Goal: Information Seeking & Learning: Learn about a topic

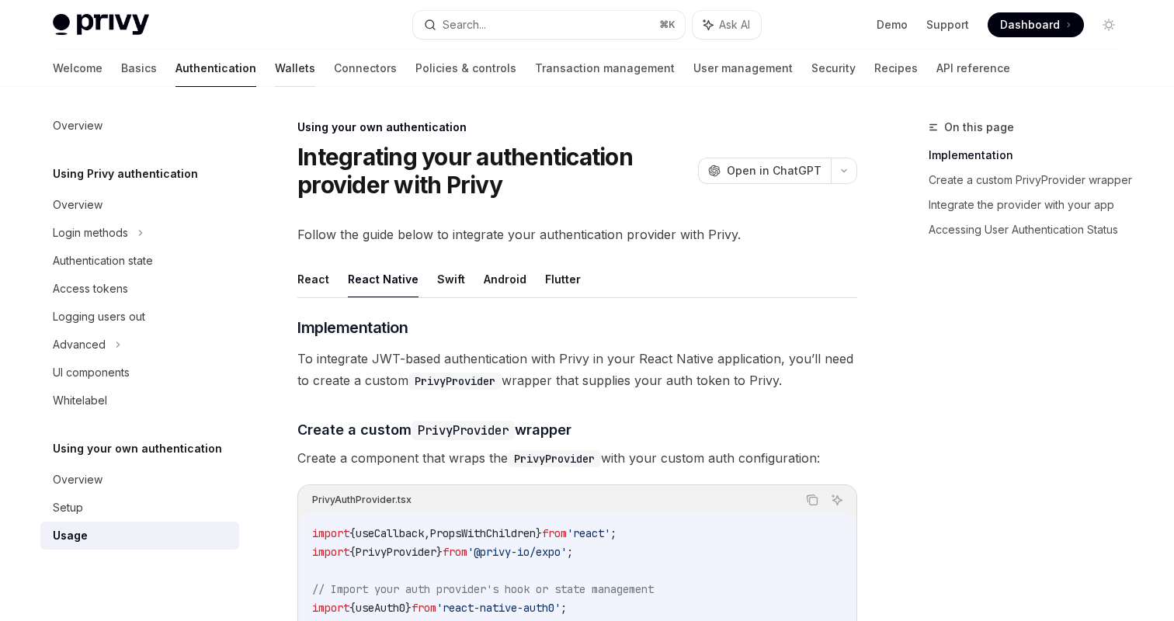
click at [275, 68] on link "Wallets" at bounding box center [295, 68] width 40 height 37
type textarea "*"
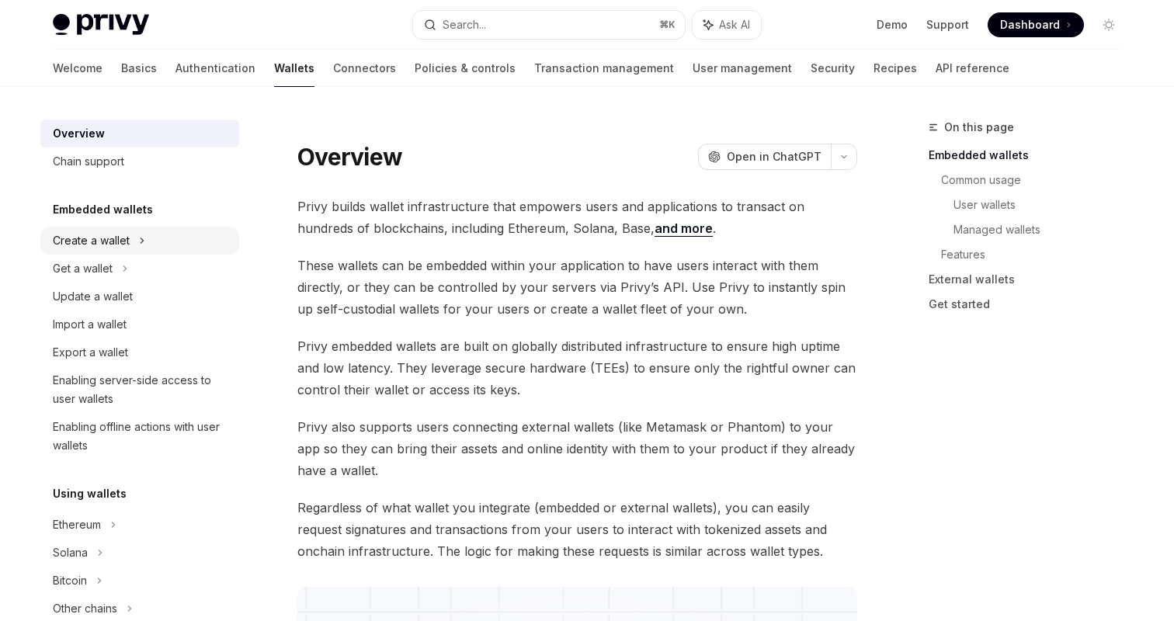
click at [134, 242] on div "Create a wallet" at bounding box center [139, 241] width 199 height 28
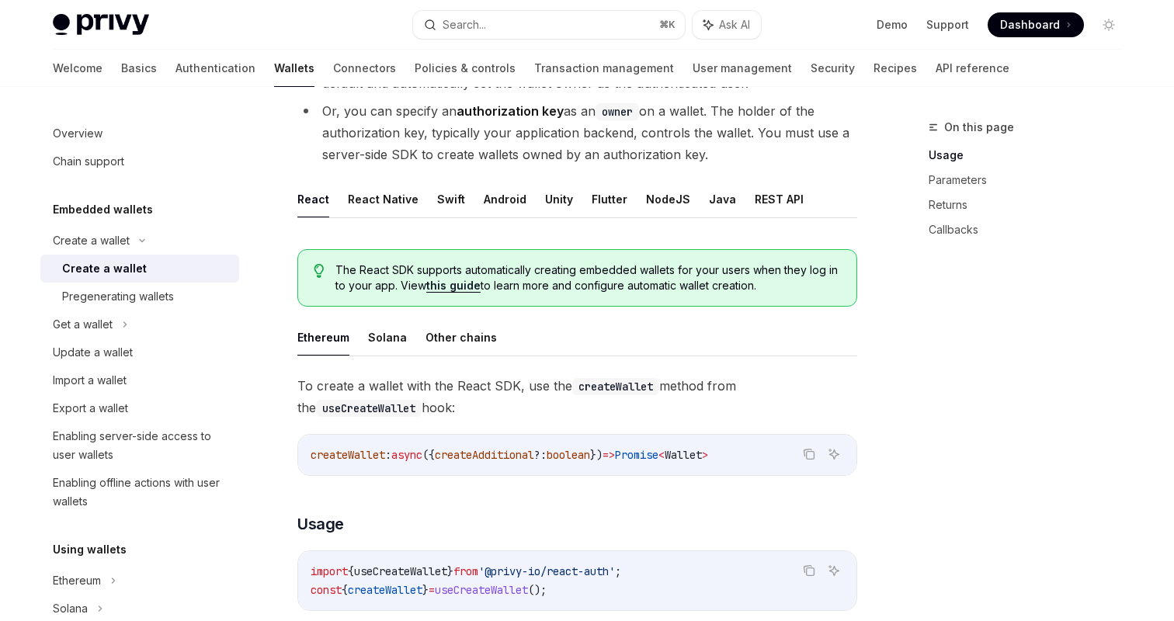
scroll to position [221, 0]
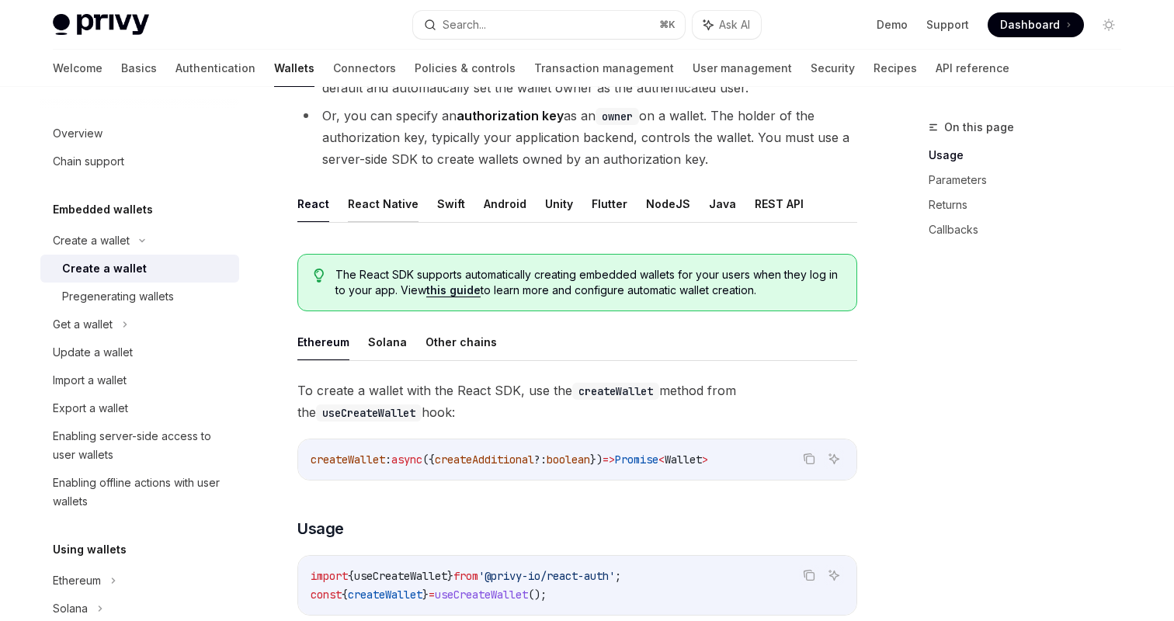
click at [370, 195] on button "React Native" at bounding box center [383, 204] width 71 height 36
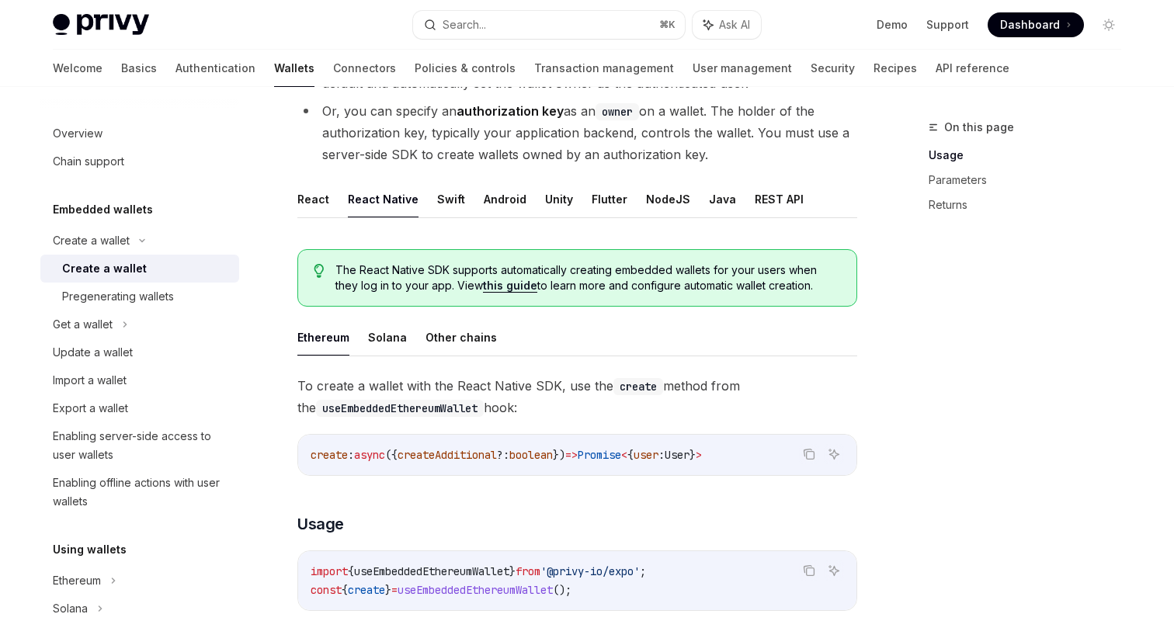
scroll to position [224, 0]
click at [499, 287] on link "this guide" at bounding box center [510, 287] width 54 height 14
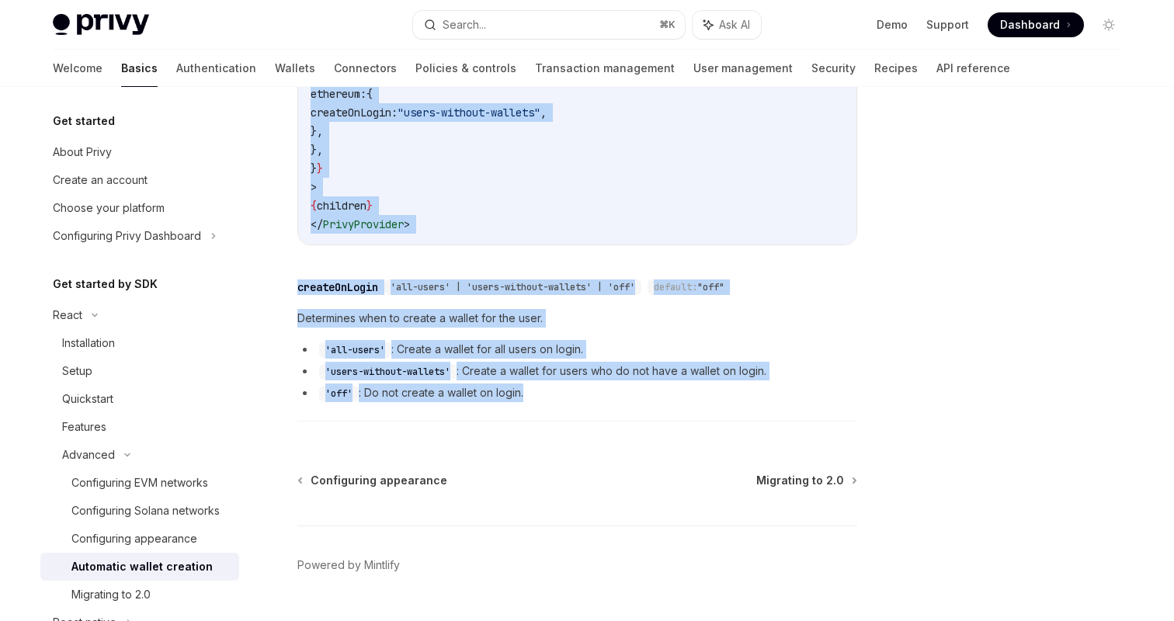
scroll to position [581, 0]
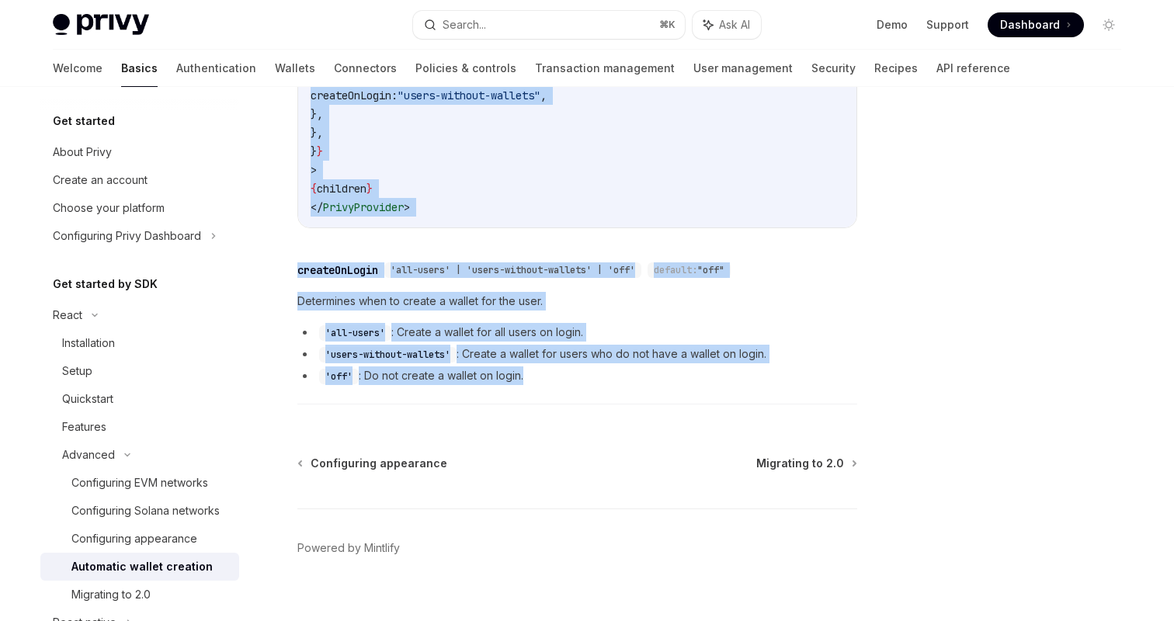
drag, startPoint x: 294, startPoint y: 123, endPoint x: 654, endPoint y: 366, distance: 434.2
click at [654, 366] on div "Advanced Automatic wallet creation OpenAI Open in ChatGPT OpenAI Open in ChatGP…" at bounding box center [431, 90] width 857 height 1106
copy div "Advanced Automatic wallet creation OpenAI Open in ChatGPT OpenAI Open in ChatGP…"
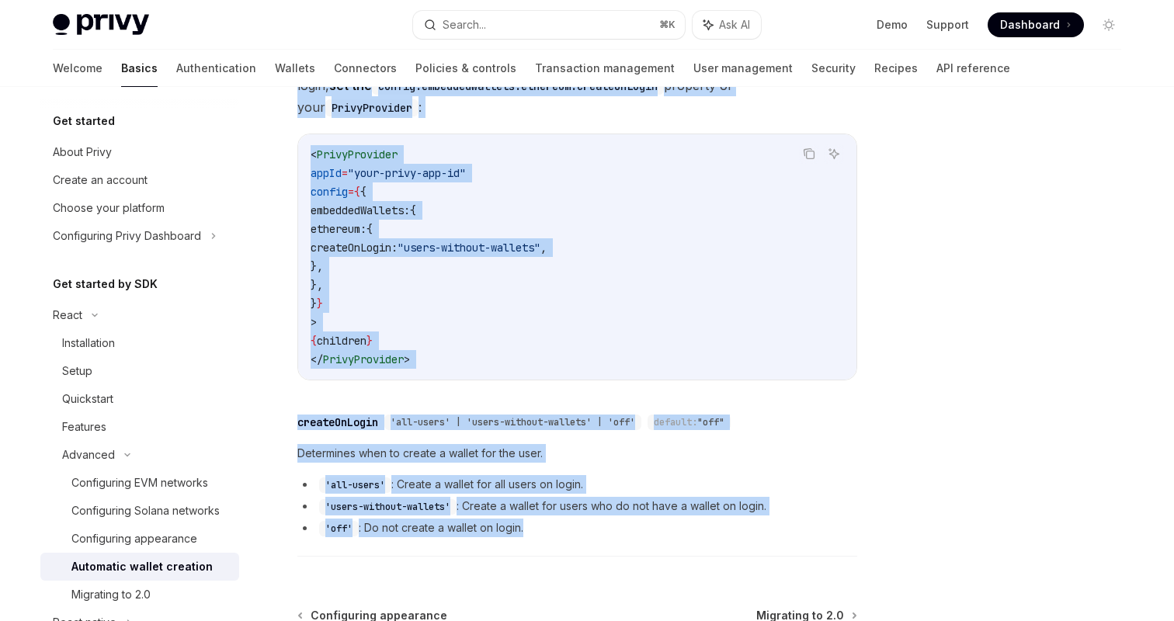
scroll to position [259, 0]
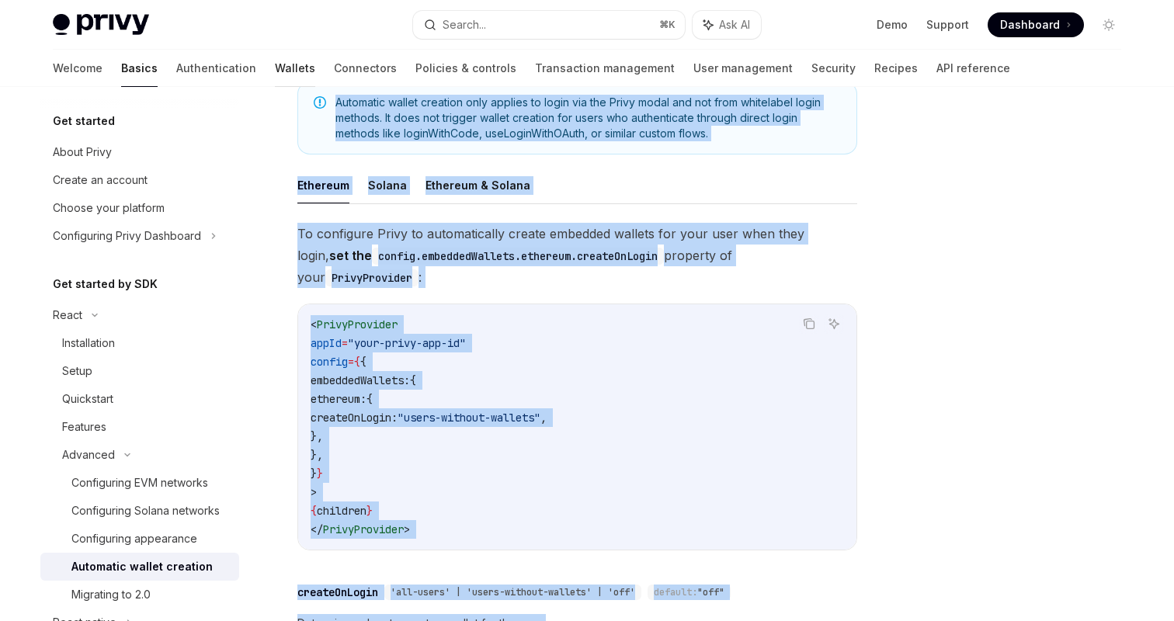
click at [275, 78] on link "Wallets" at bounding box center [295, 68] width 40 height 37
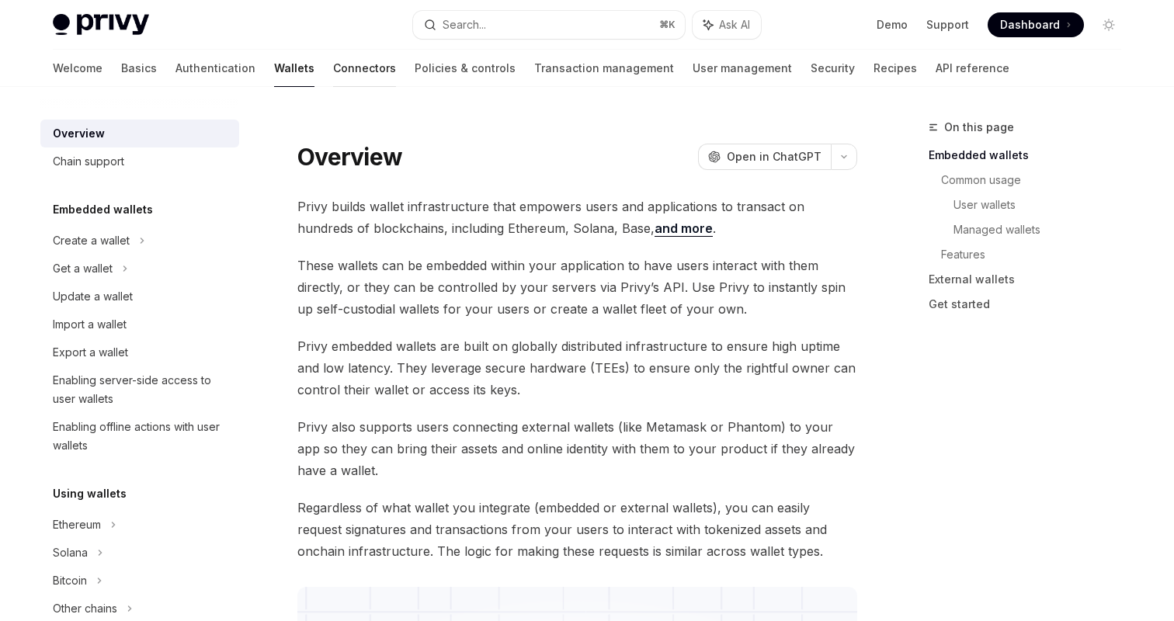
click at [333, 74] on link "Connectors" at bounding box center [364, 68] width 63 height 37
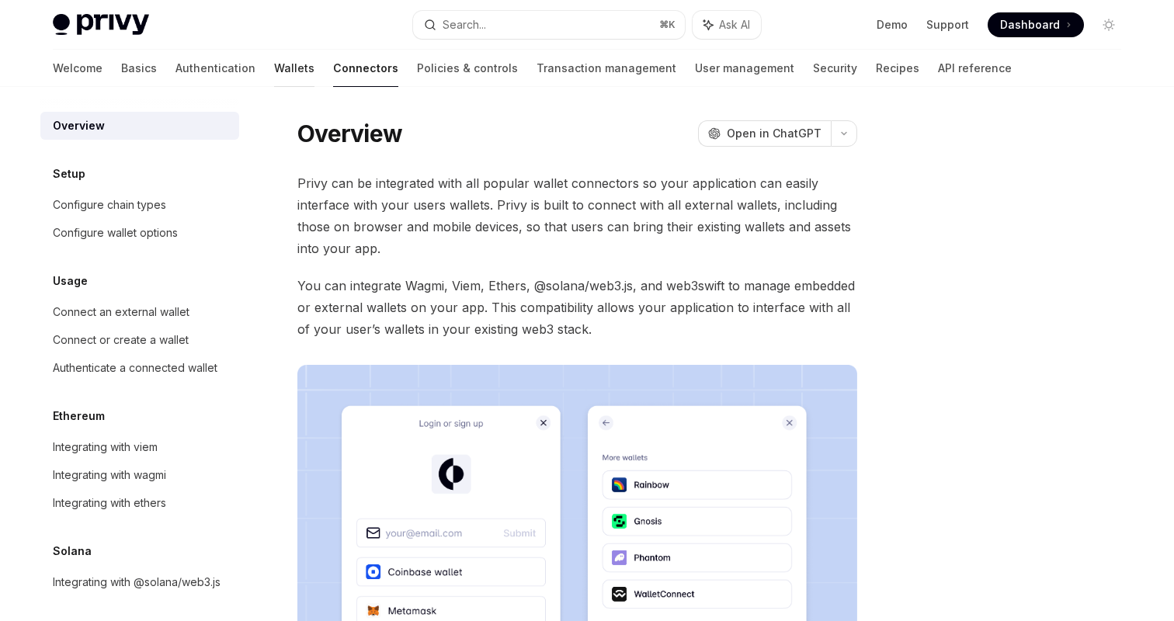
click at [274, 75] on link "Wallets" at bounding box center [294, 68] width 40 height 37
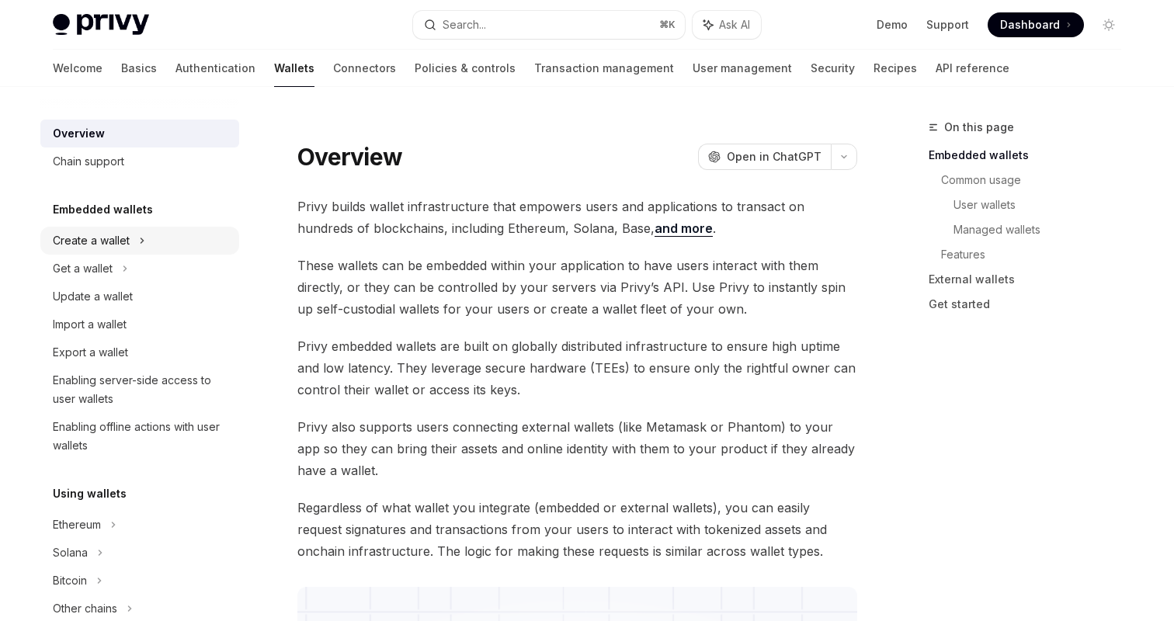
click at [123, 231] on div "Create a wallet" at bounding box center [91, 240] width 77 height 19
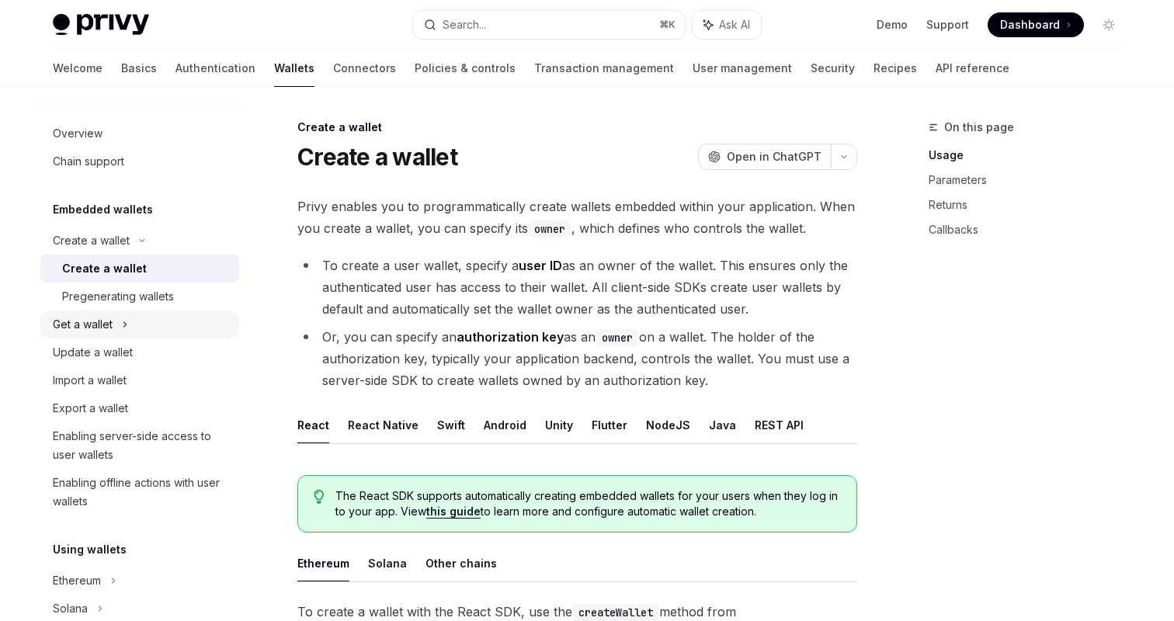
click at [123, 322] on icon at bounding box center [125, 324] width 6 height 19
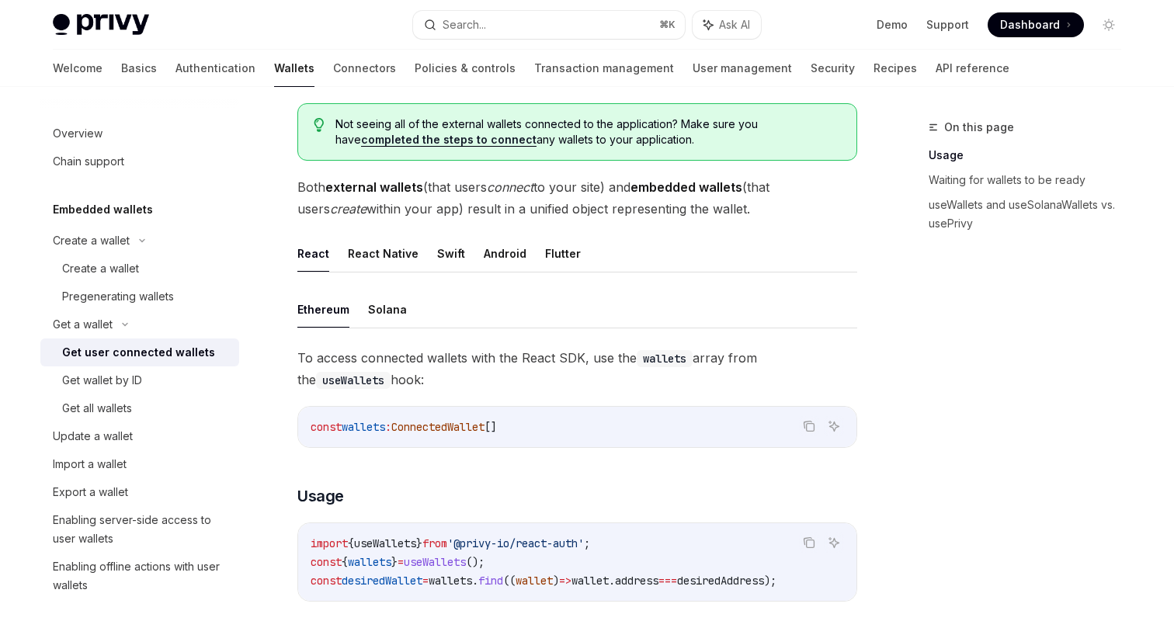
scroll to position [321, 0]
click at [387, 263] on button "React Native" at bounding box center [383, 252] width 71 height 36
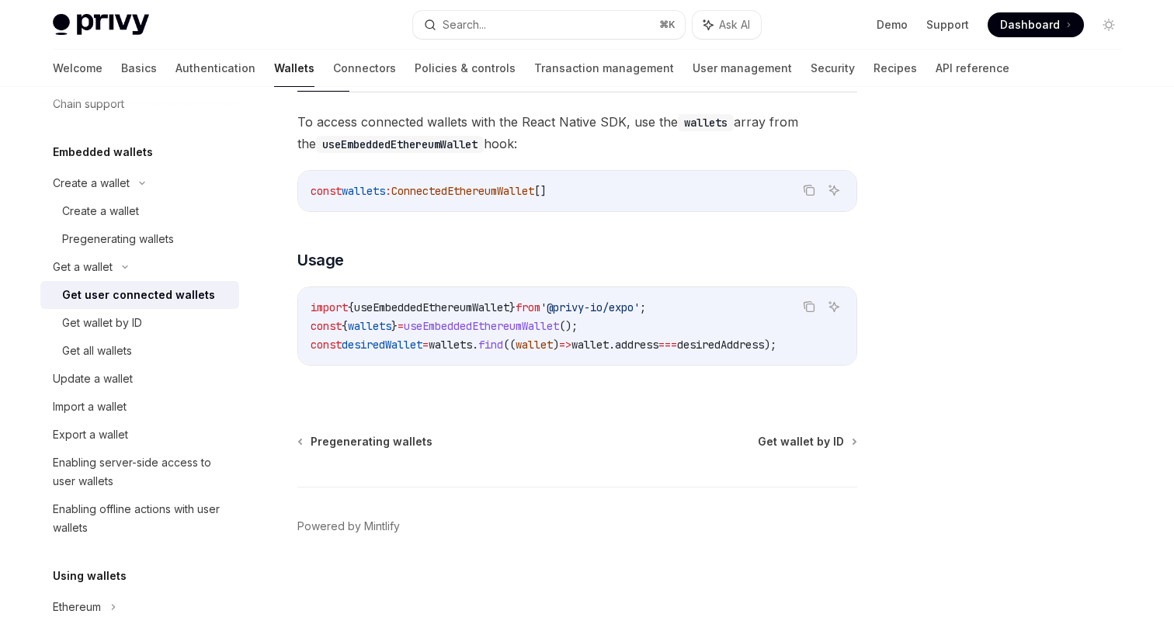
scroll to position [517, 0]
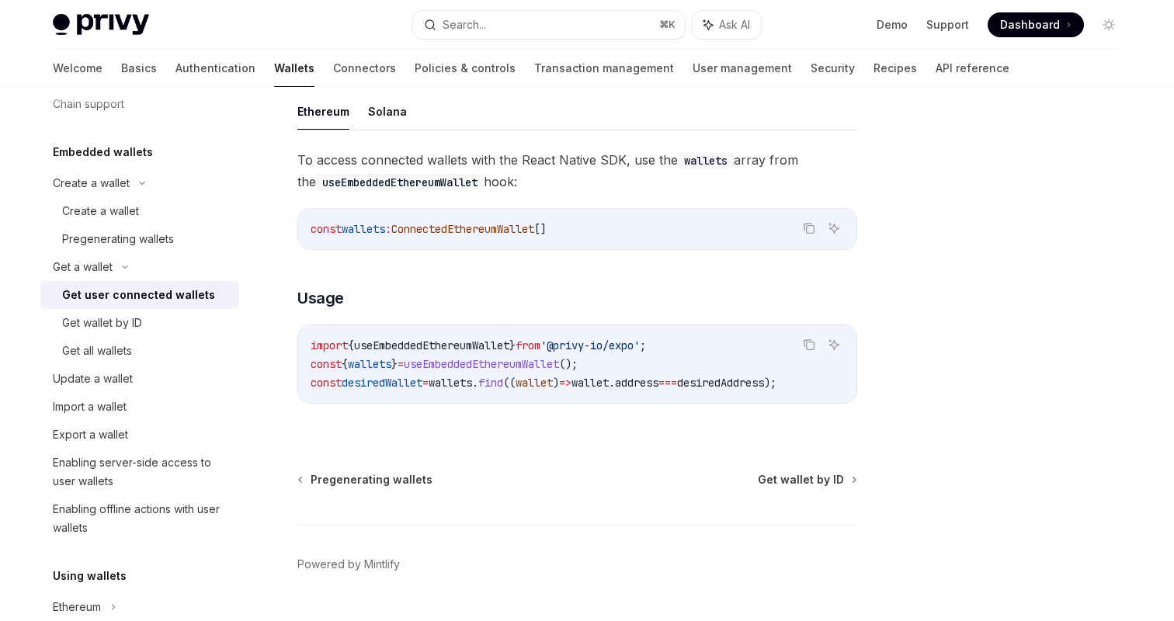
click at [505, 231] on span "ConnectedEthereumWallet" at bounding box center [462, 229] width 143 height 14
click at [502, 227] on span "ConnectedEthereumWallet" at bounding box center [462, 229] width 143 height 14
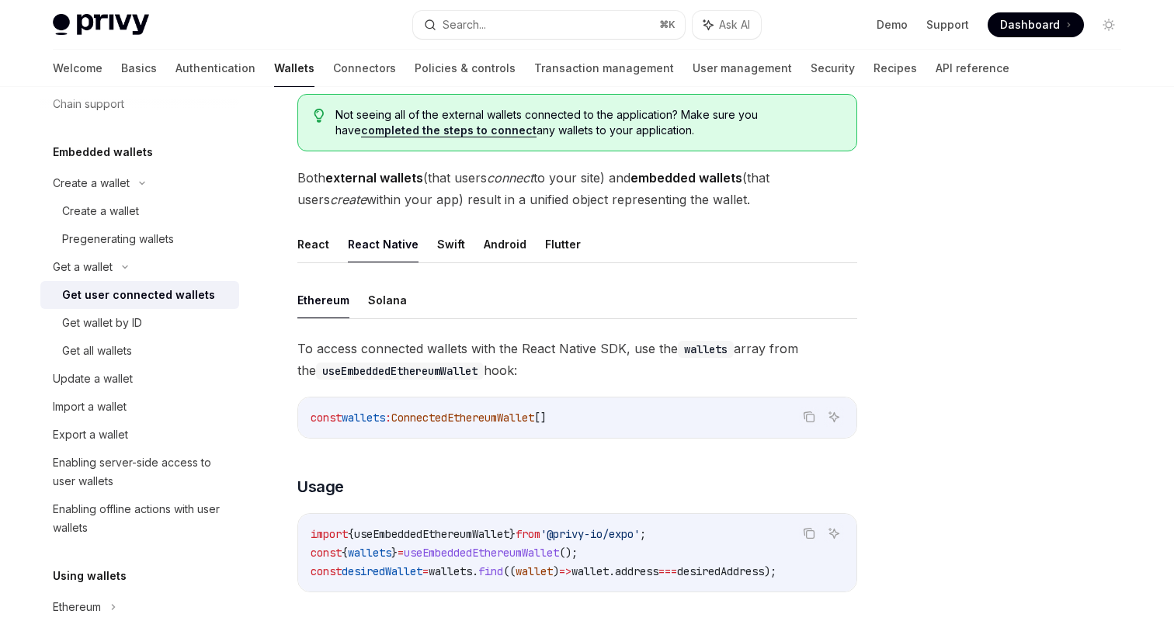
scroll to position [433, 0]
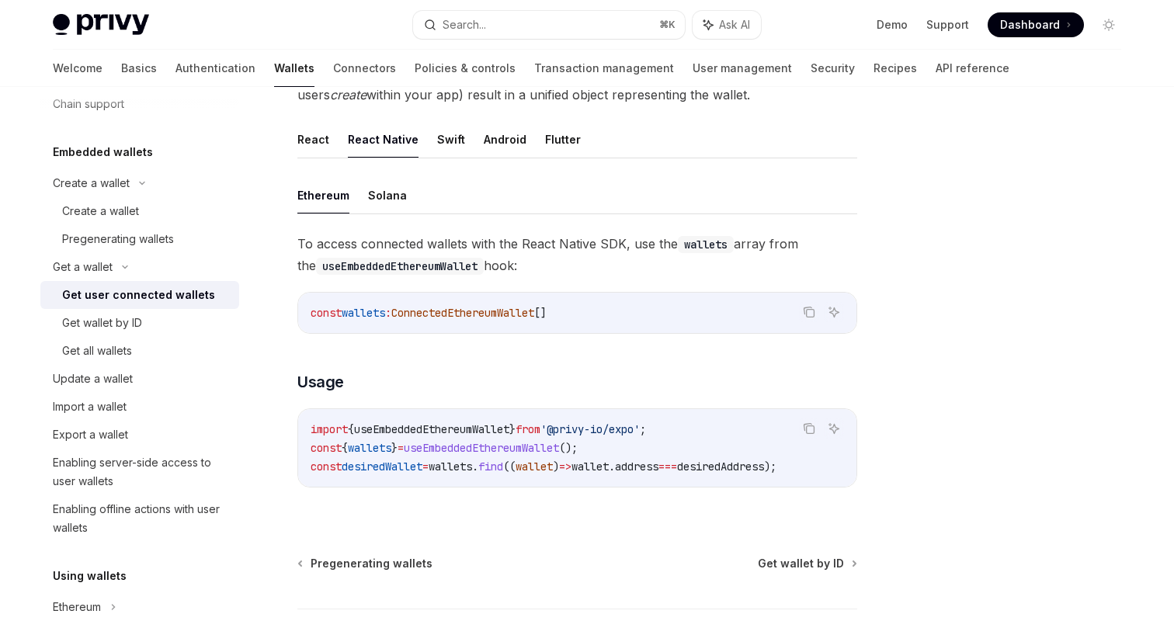
click at [440, 322] on code "const wallets : ConnectedEthereumWallet []" at bounding box center [578, 313] width 534 height 19
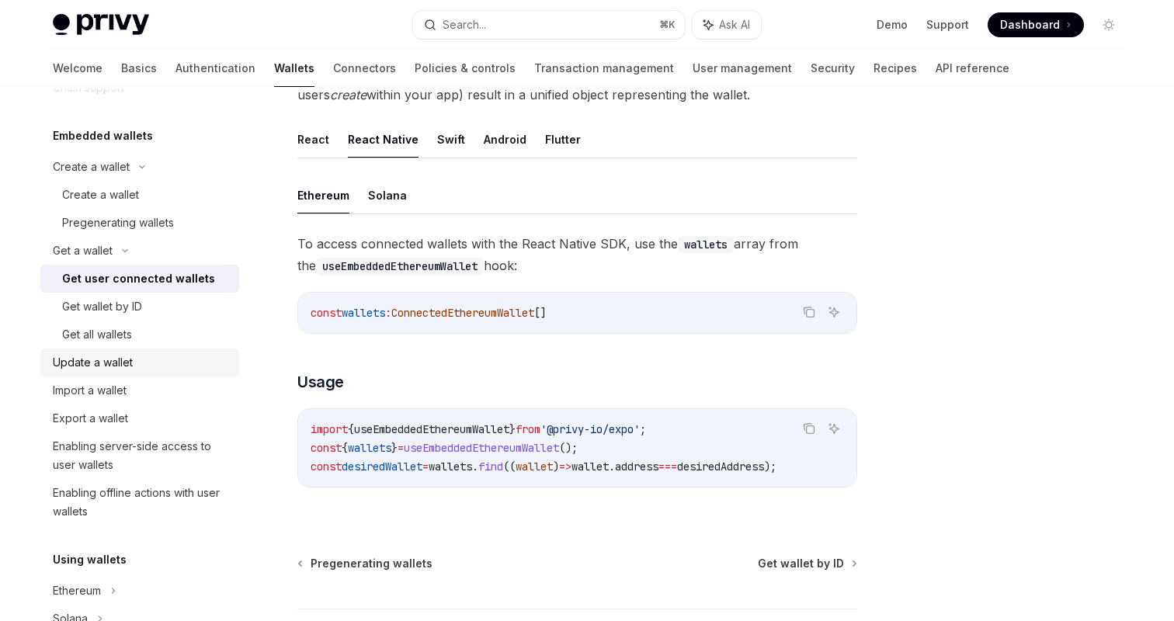
click at [133, 368] on div "Update a wallet" at bounding box center [141, 362] width 177 height 19
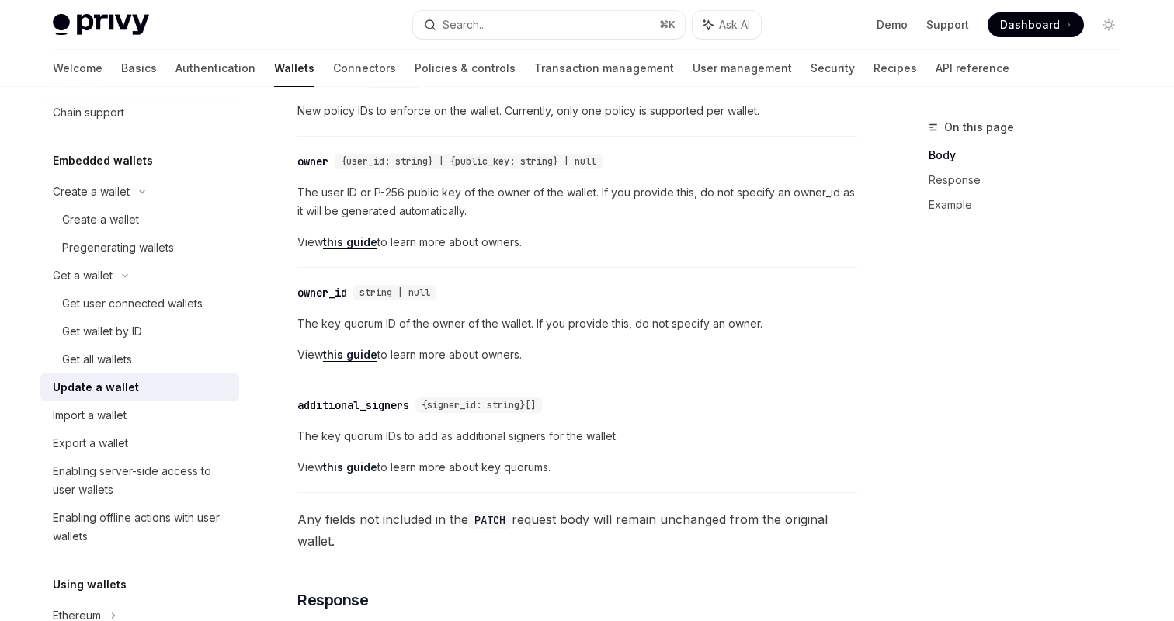
scroll to position [506, 0]
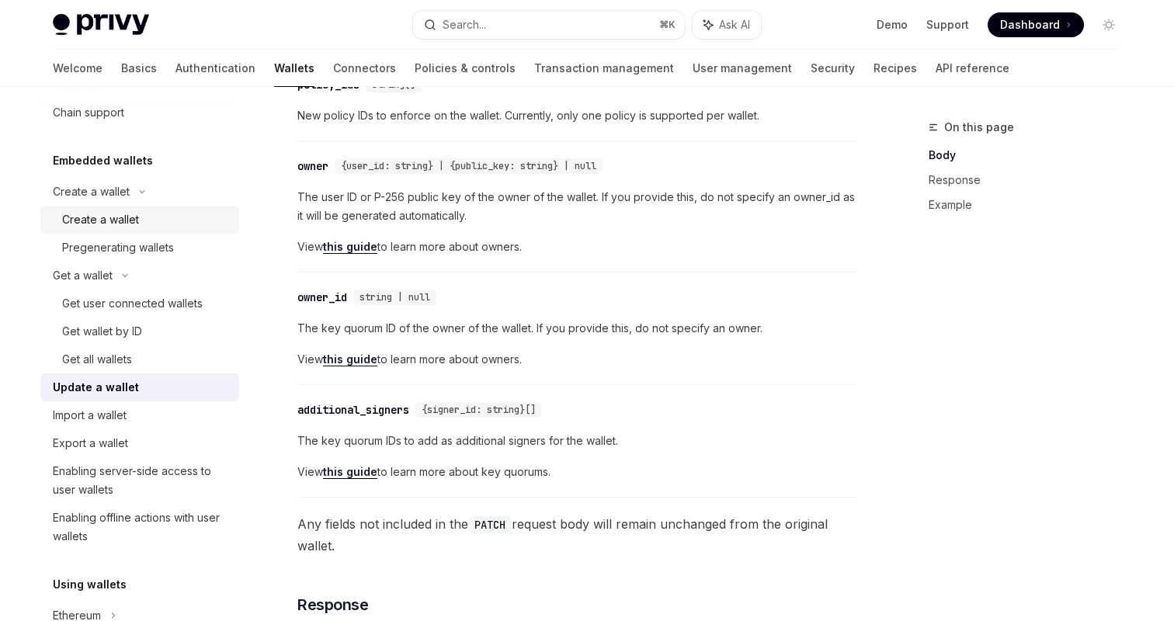
click at [132, 213] on div "Create a wallet" at bounding box center [100, 219] width 77 height 19
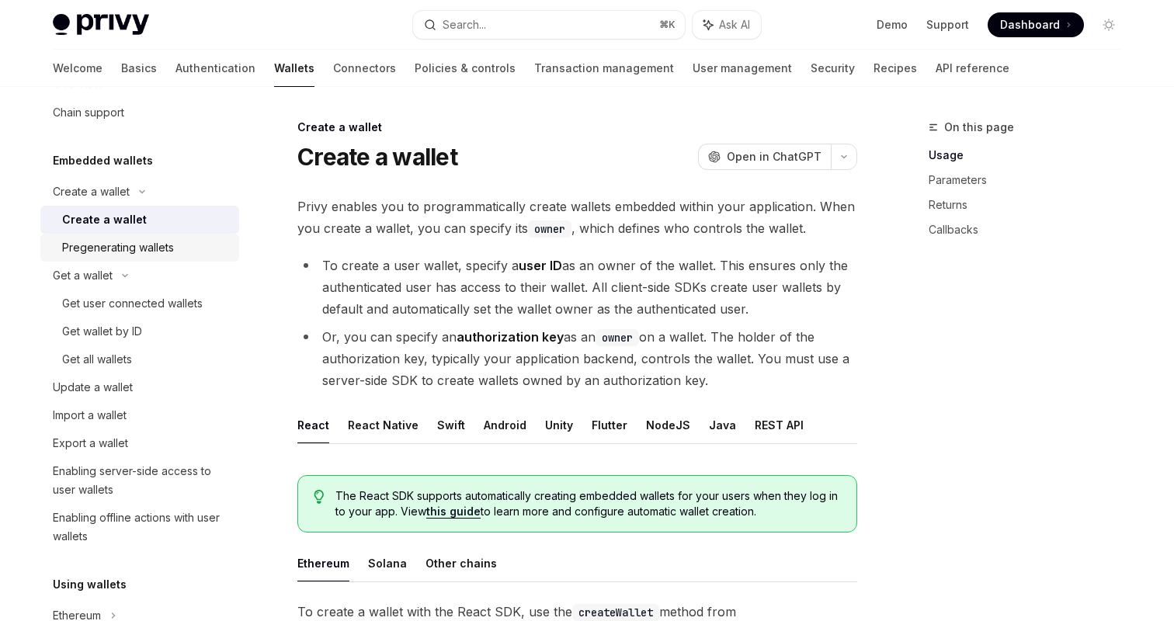
click at [155, 249] on div "Pregenerating wallets" at bounding box center [118, 247] width 112 height 19
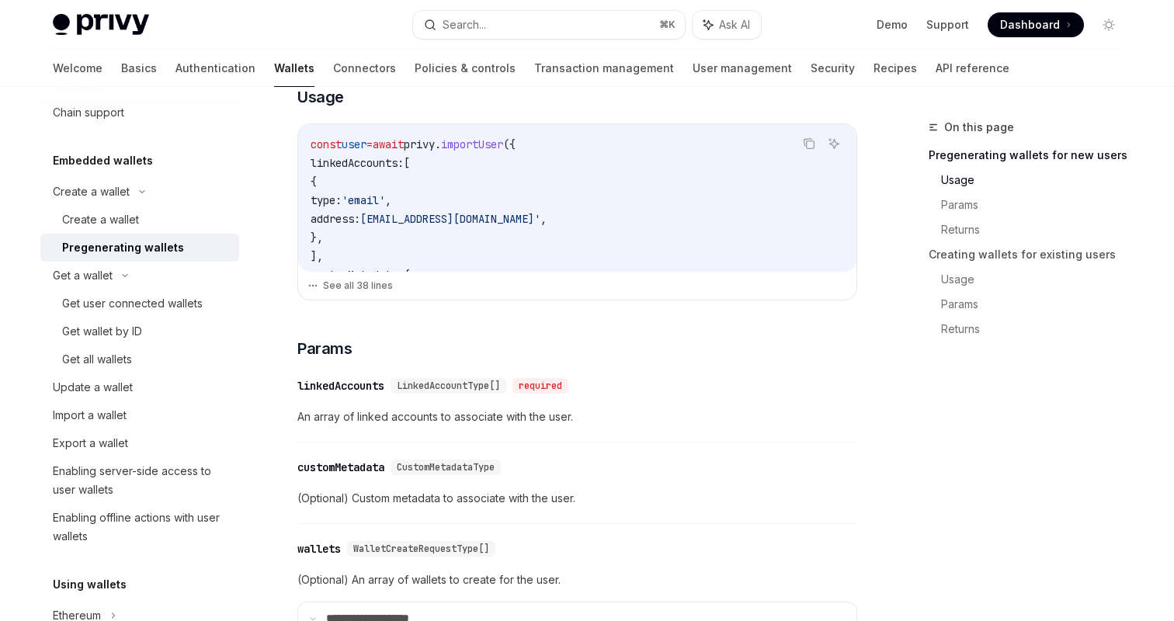
scroll to position [526, 0]
click at [384, 290] on button "See all 38 lines" at bounding box center [578, 284] width 540 height 22
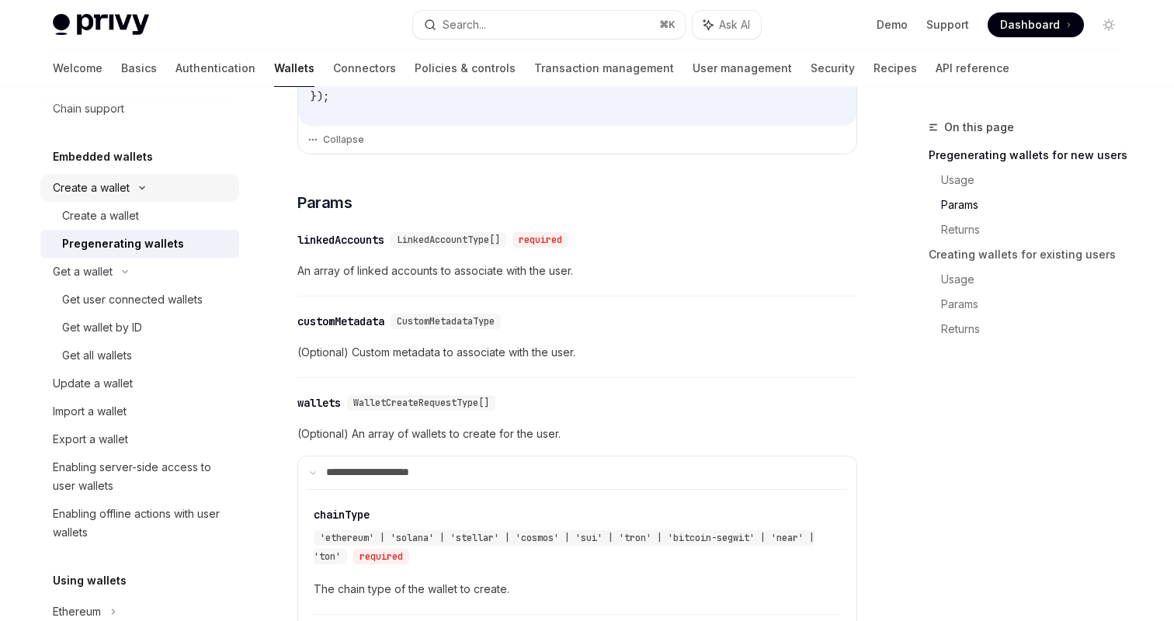
scroll to position [58, 0]
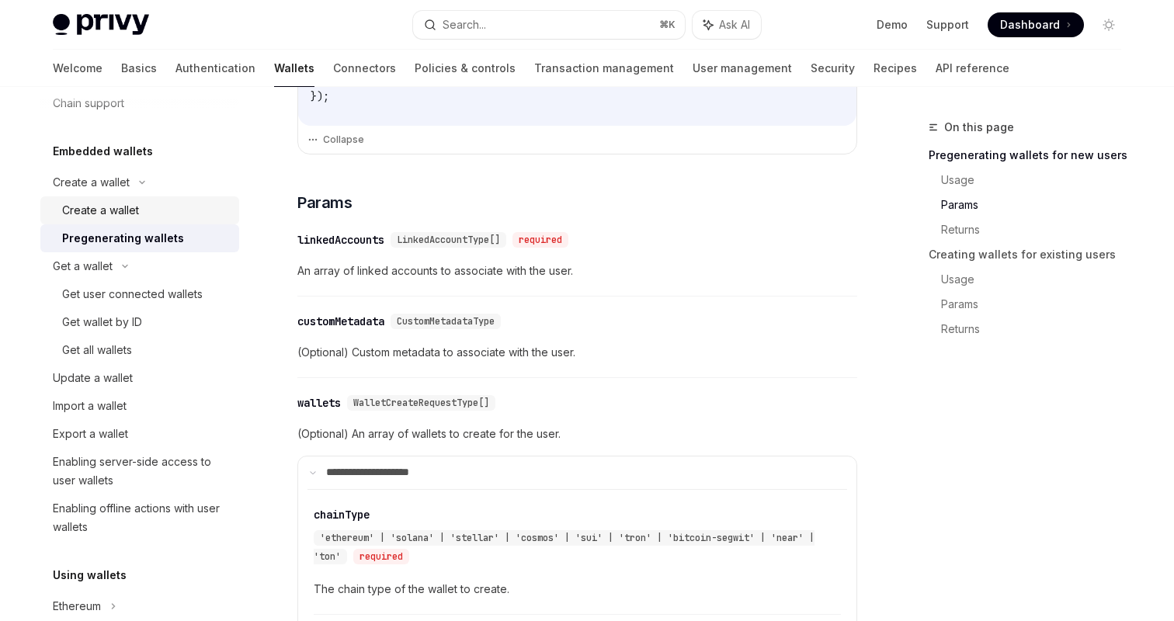
click at [102, 208] on div "Create a wallet" at bounding box center [100, 210] width 77 height 19
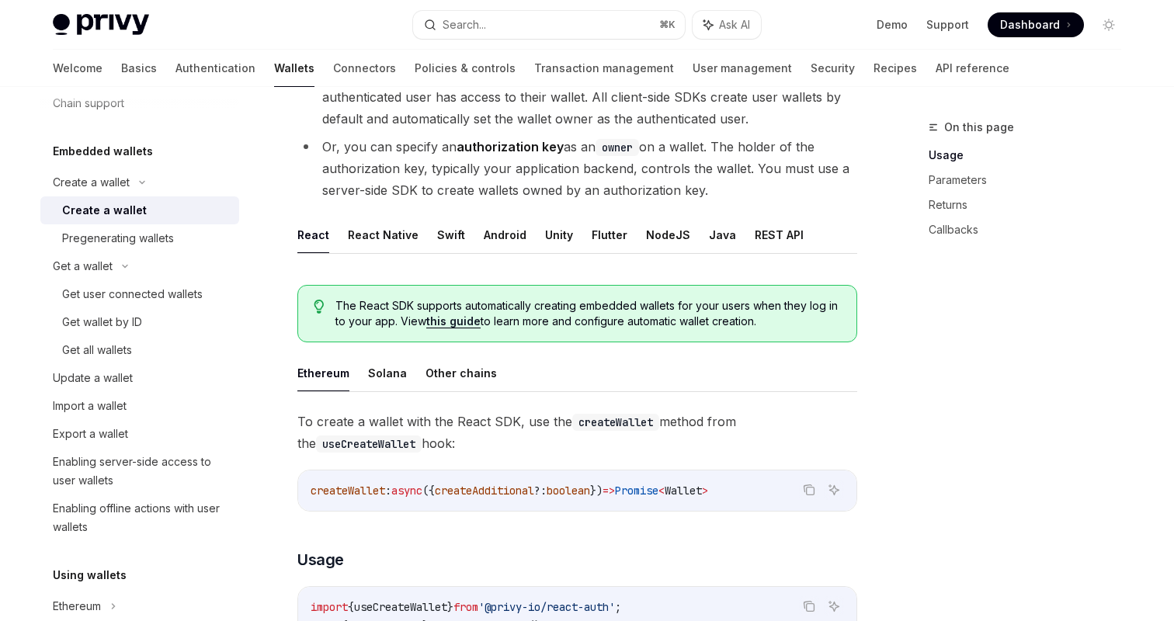
scroll to position [210, 0]
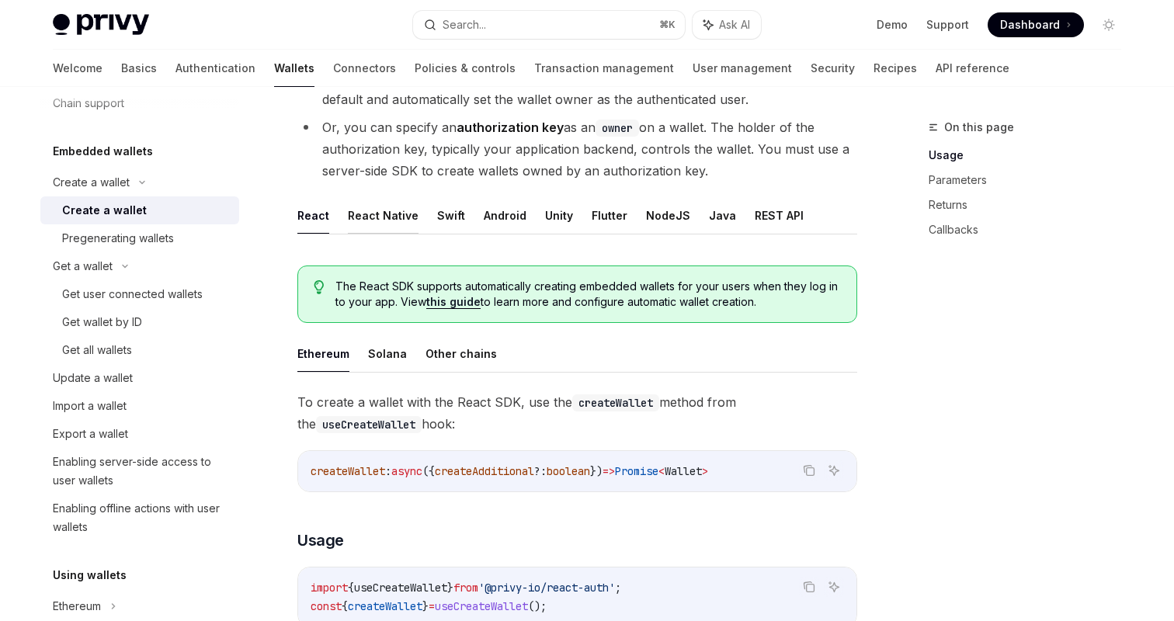
click at [381, 217] on button "React Native" at bounding box center [383, 215] width 71 height 36
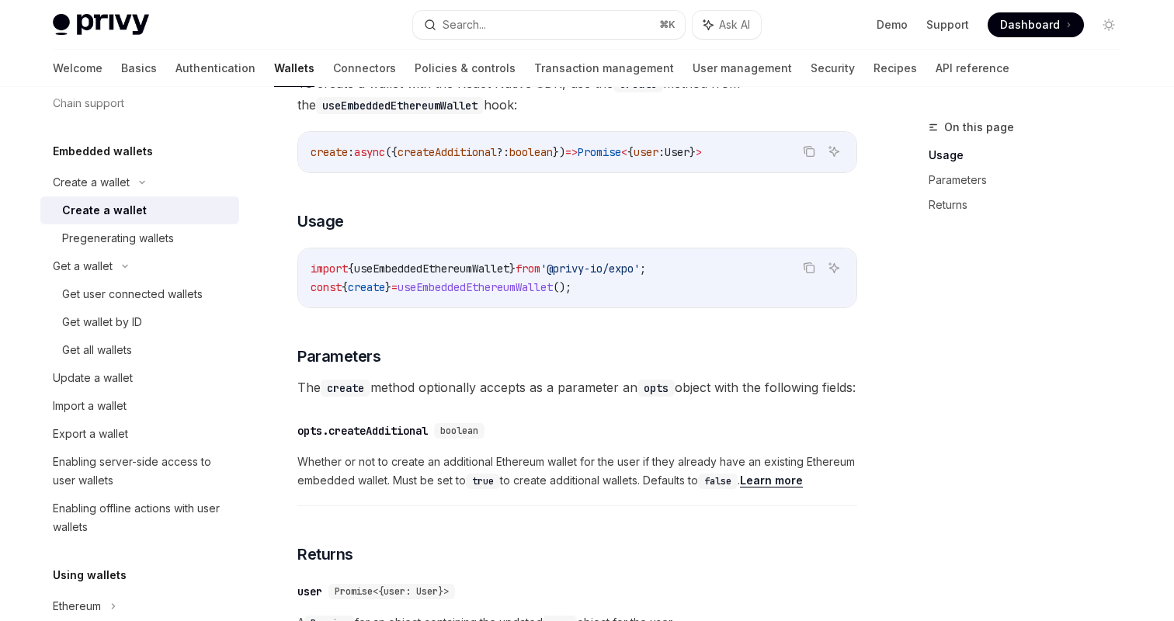
scroll to position [526, 0]
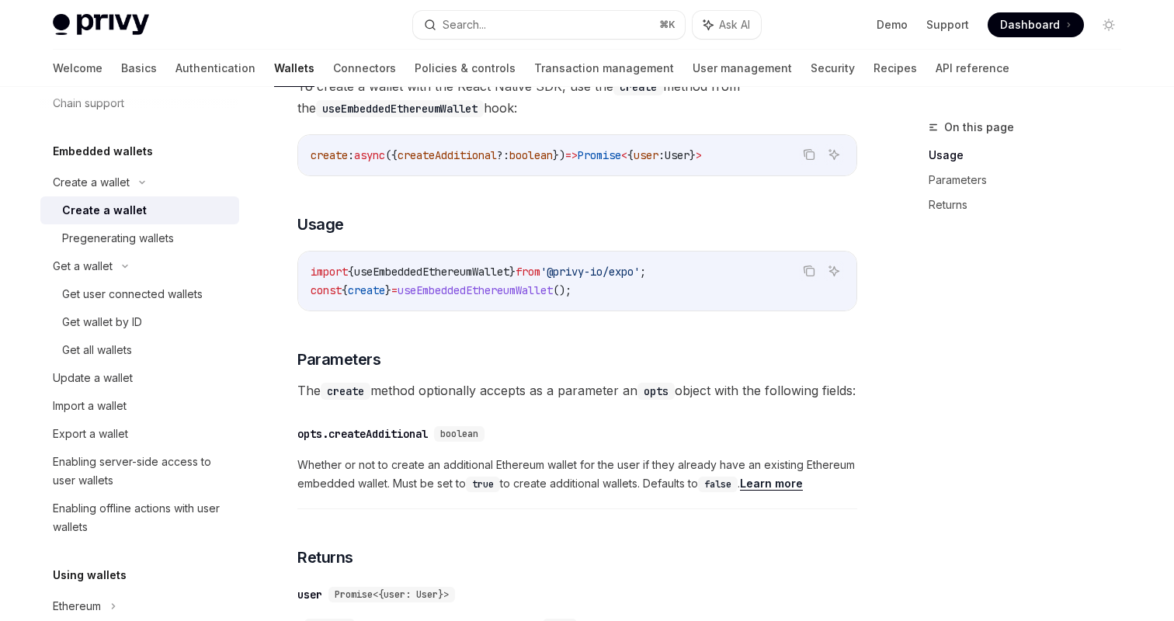
click at [455, 266] on span "useEmbeddedEthereumWallet" at bounding box center [431, 272] width 155 height 14
copy span "useEmbeddedEthereumWallet"
click at [474, 329] on div "To create a wallet with the React Native SDK, use the create method from the us…" at bounding box center [577, 367] width 560 height 584
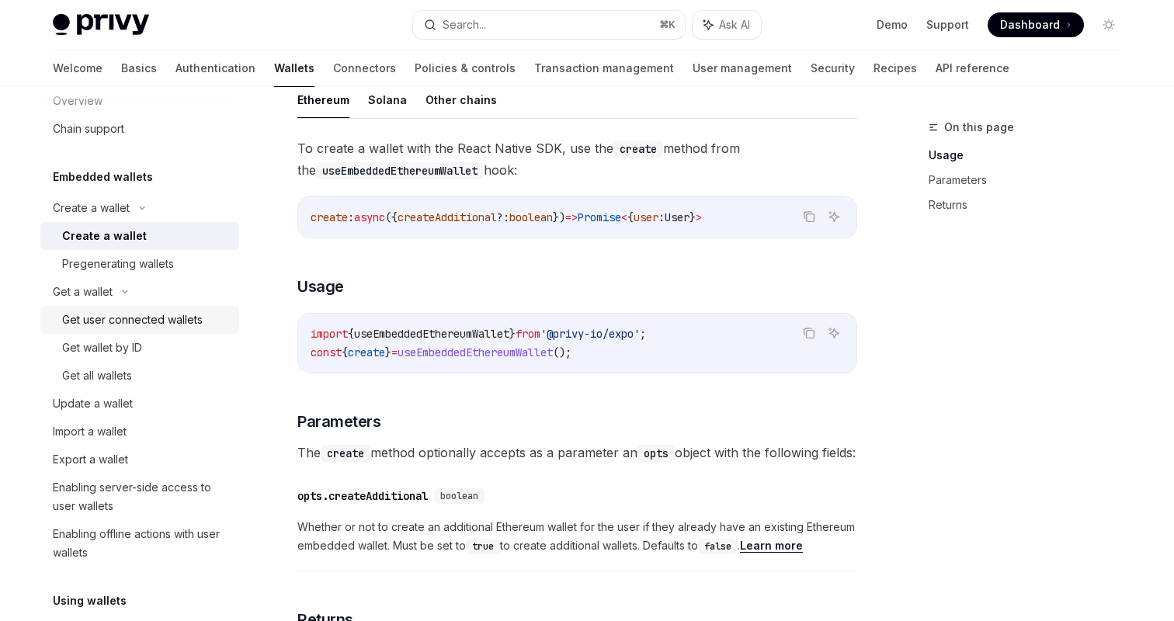
scroll to position [43, 0]
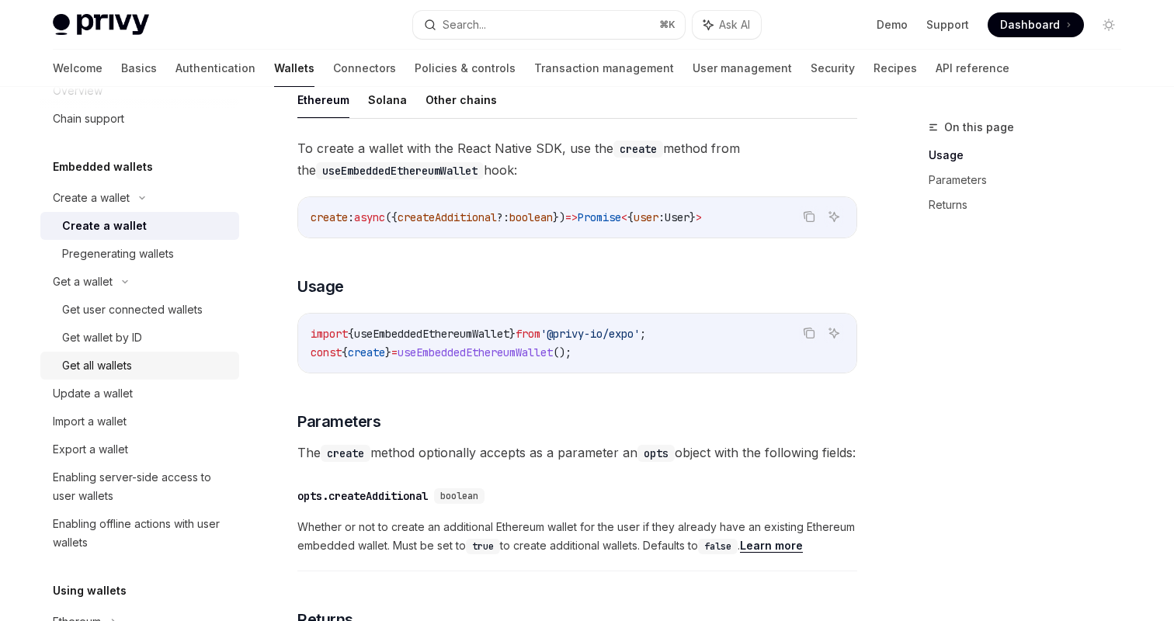
click at [137, 363] on div "Get all wallets" at bounding box center [146, 365] width 168 height 19
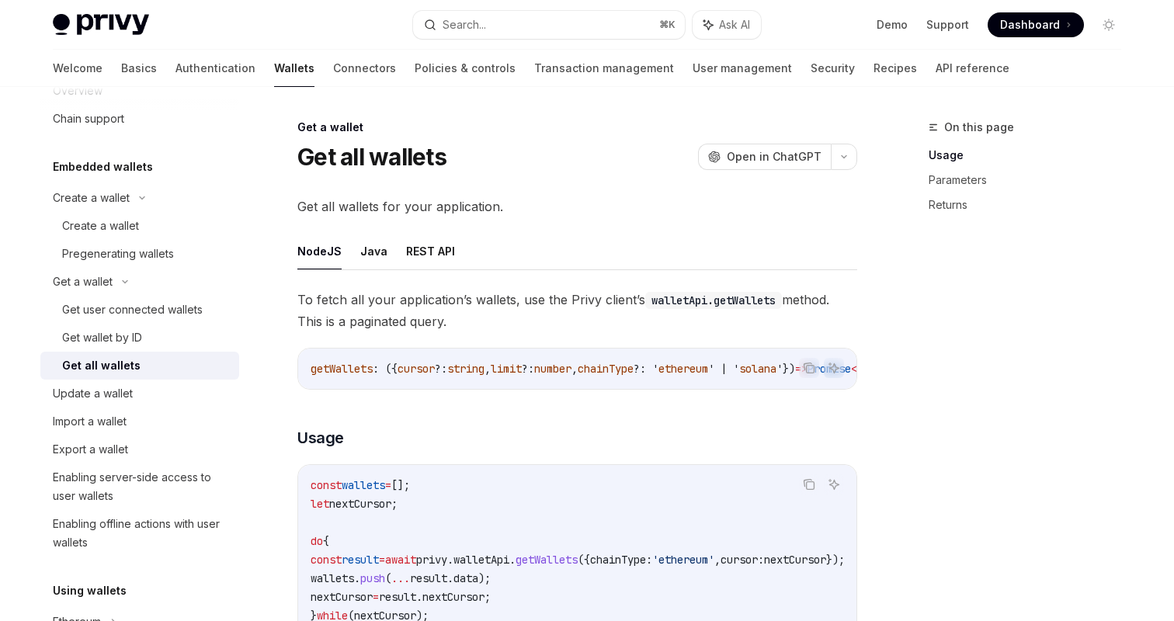
scroll to position [5, 0]
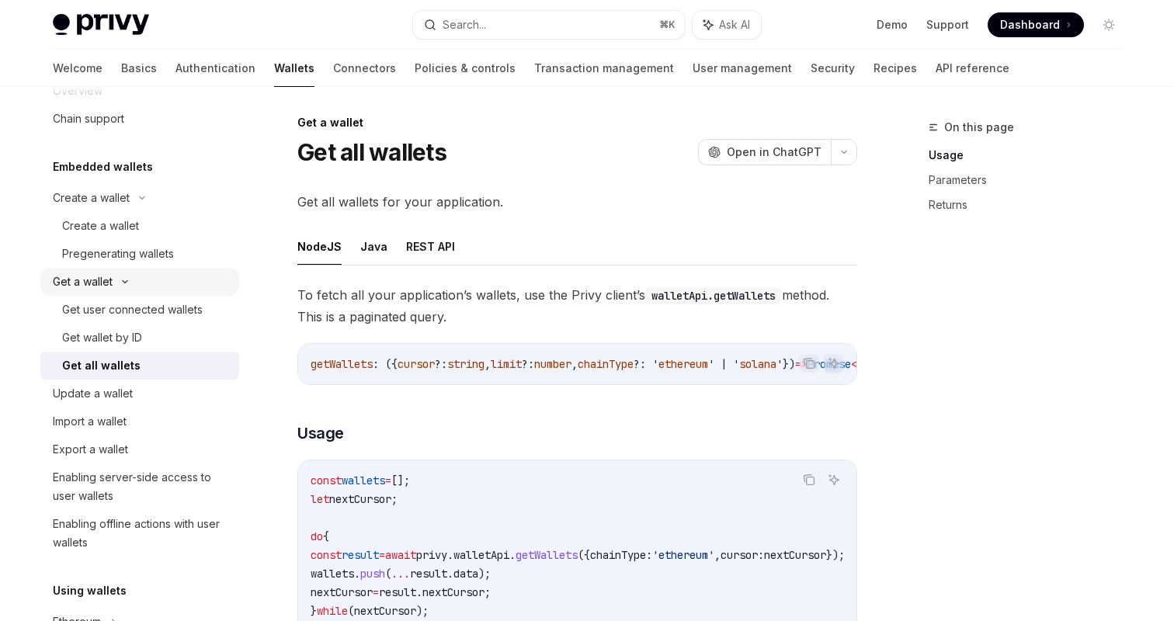
click at [143, 281] on div "Get a wallet" at bounding box center [139, 282] width 199 height 28
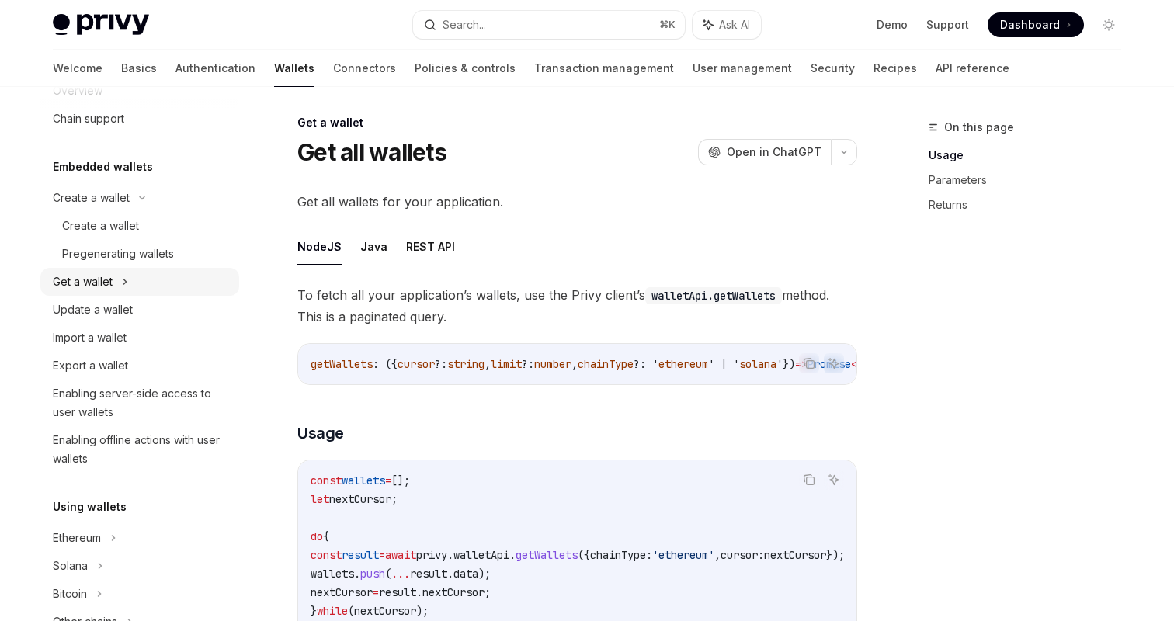
click at [130, 287] on div "Get a wallet" at bounding box center [139, 282] width 199 height 28
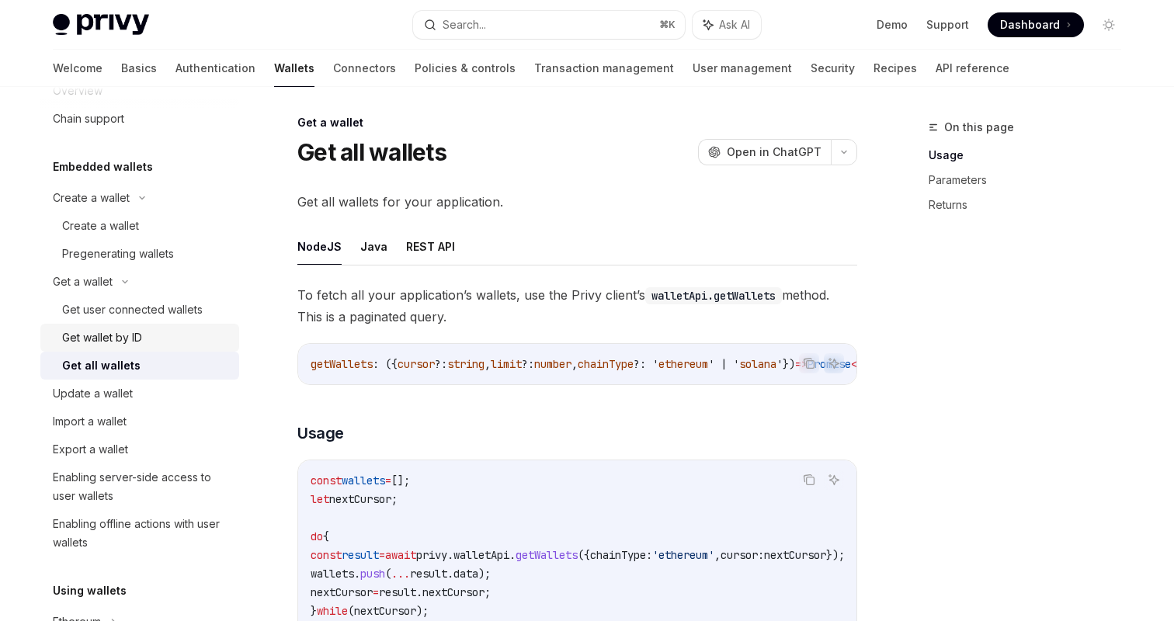
click at [153, 337] on div "Get wallet by ID" at bounding box center [146, 337] width 168 height 19
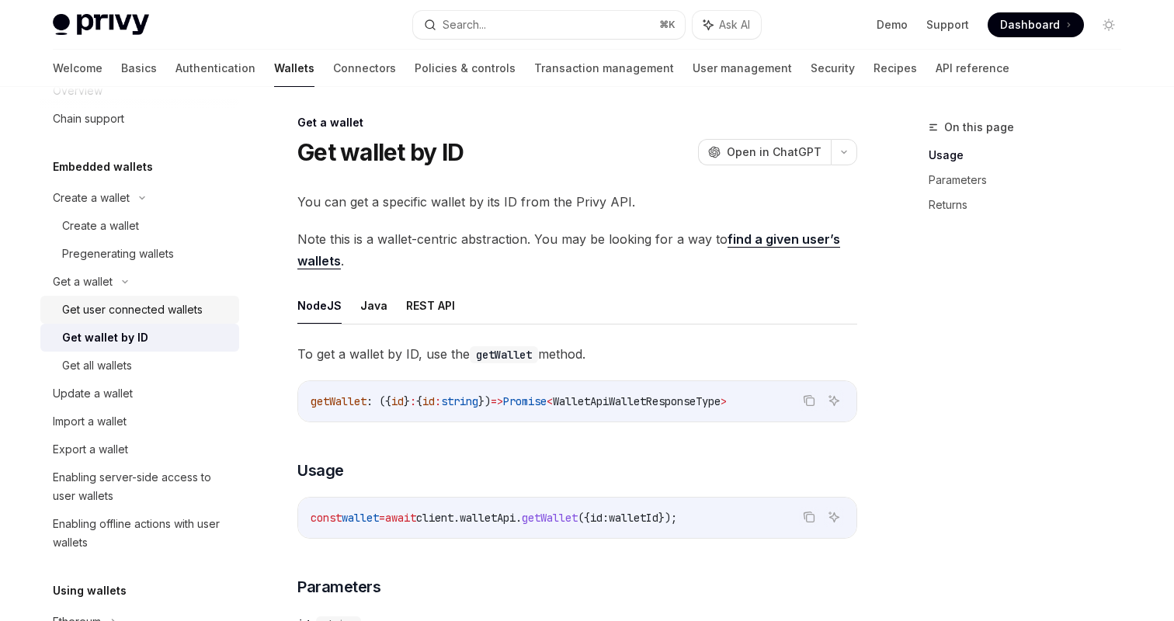
click at [153, 317] on div "Get user connected wallets" at bounding box center [132, 310] width 141 height 19
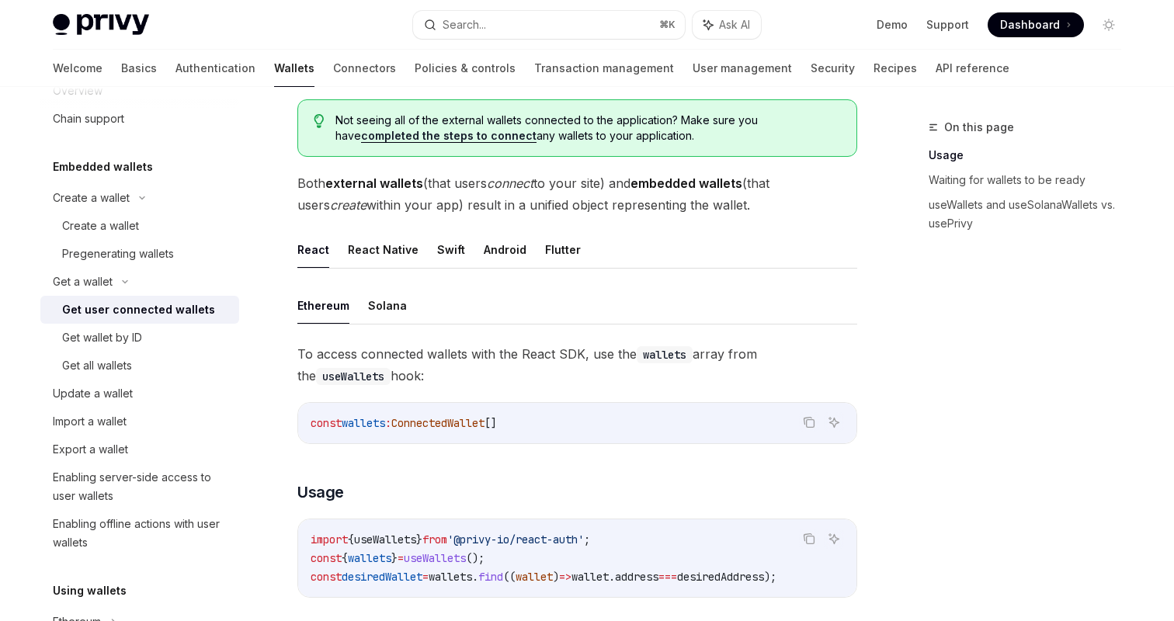
scroll to position [326, 0]
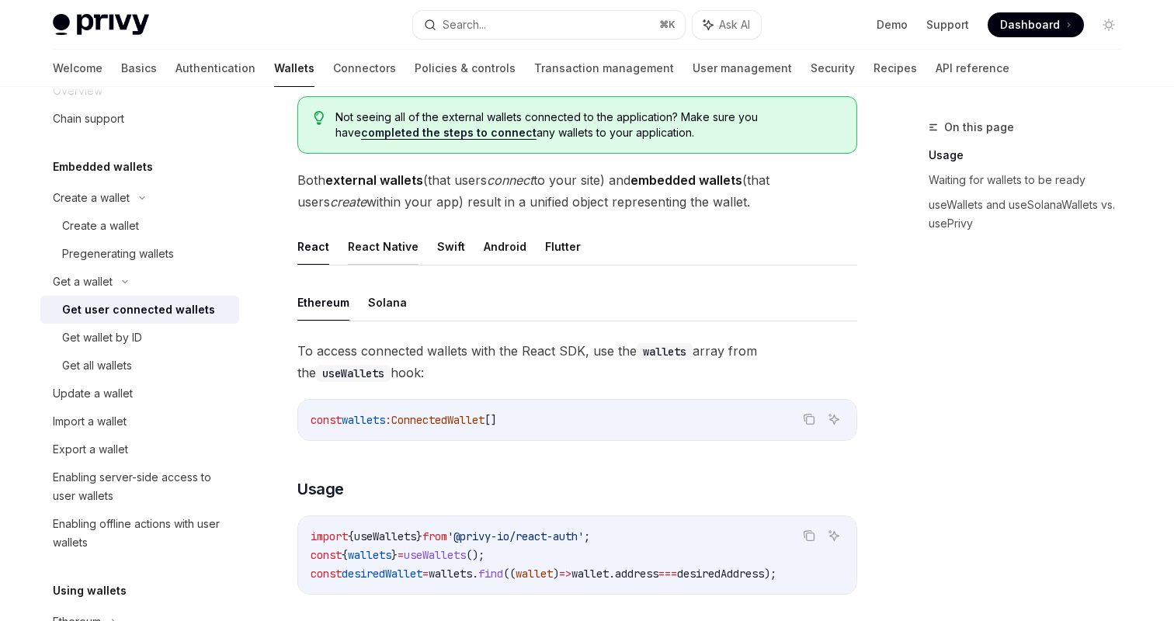
click at [382, 245] on button "React Native" at bounding box center [383, 246] width 71 height 36
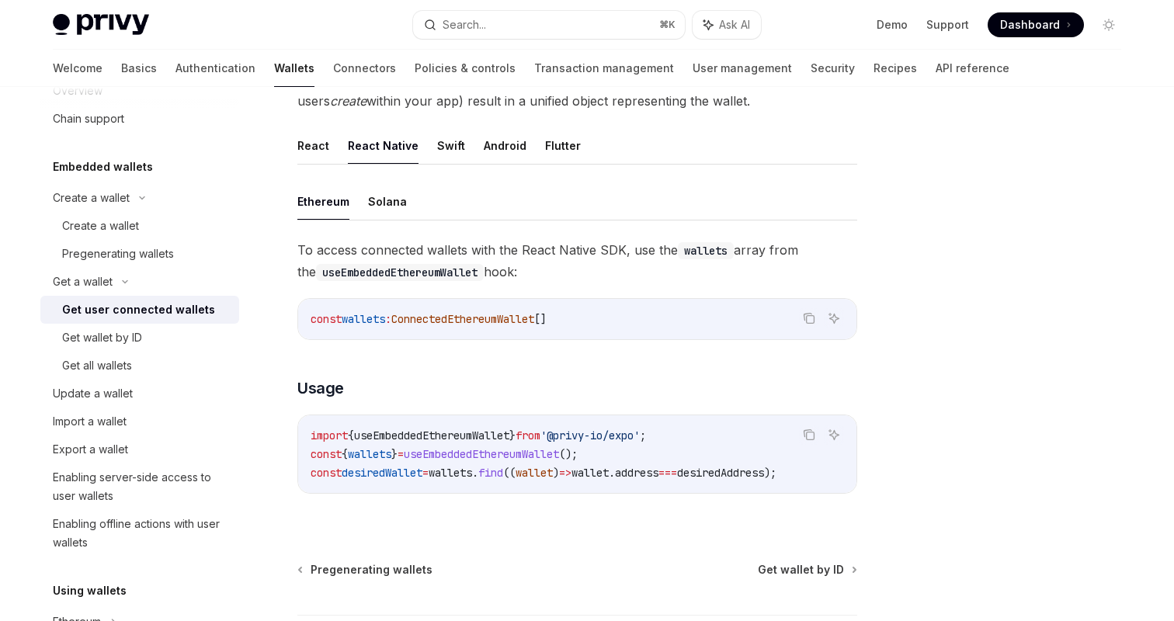
scroll to position [414, 0]
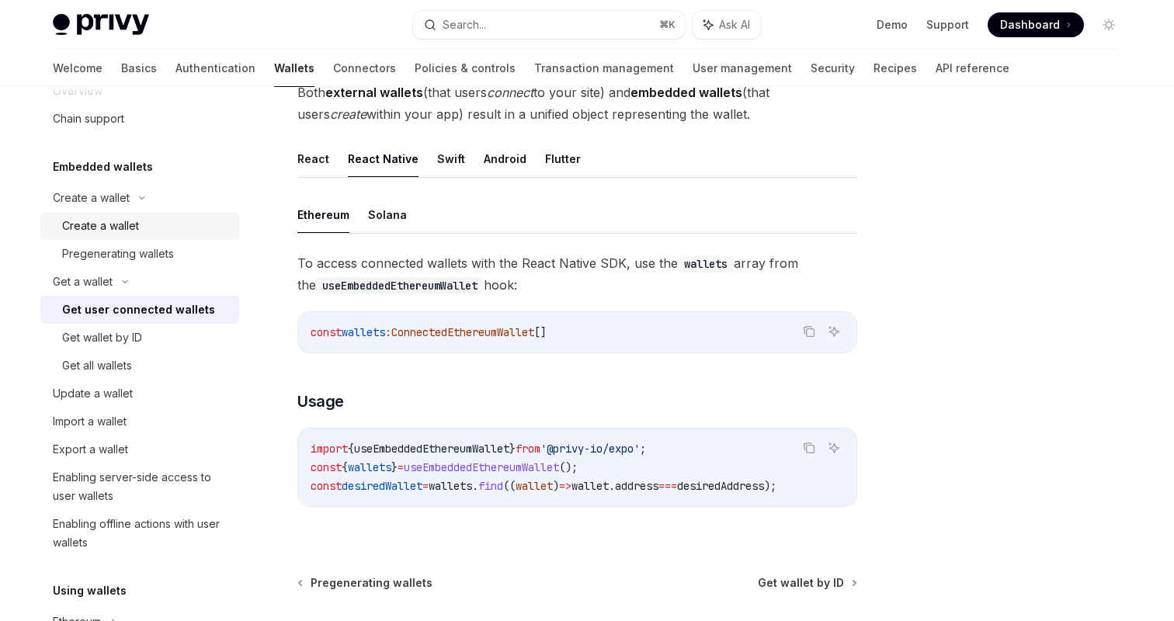
click at [103, 224] on div "Create a wallet" at bounding box center [100, 226] width 77 height 19
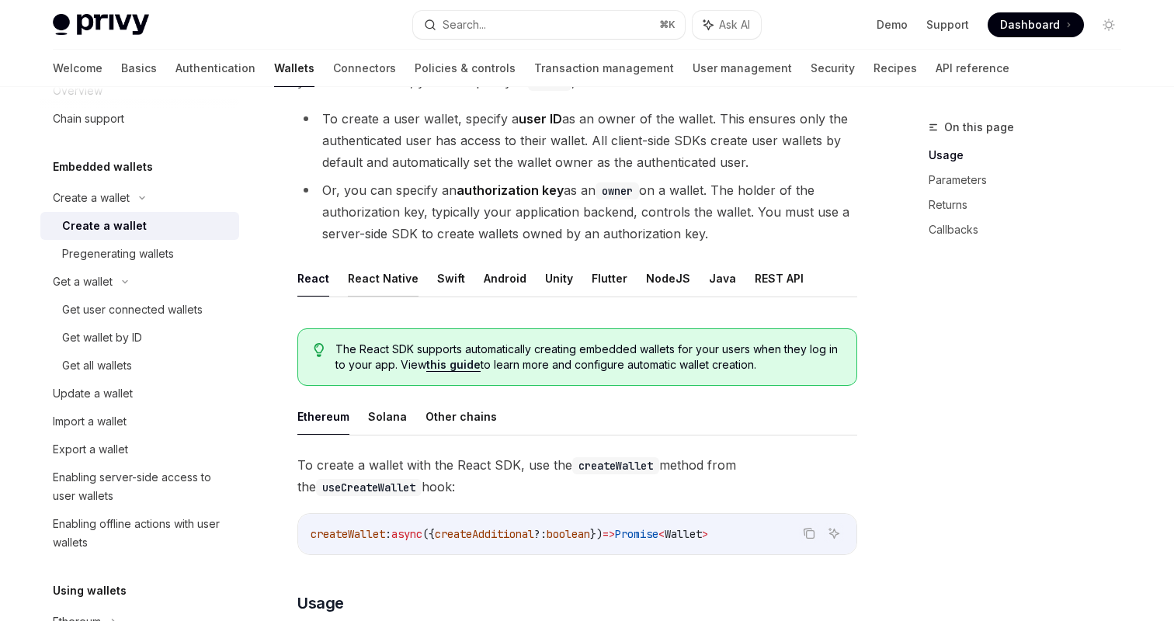
click at [374, 275] on button "React Native" at bounding box center [383, 278] width 71 height 36
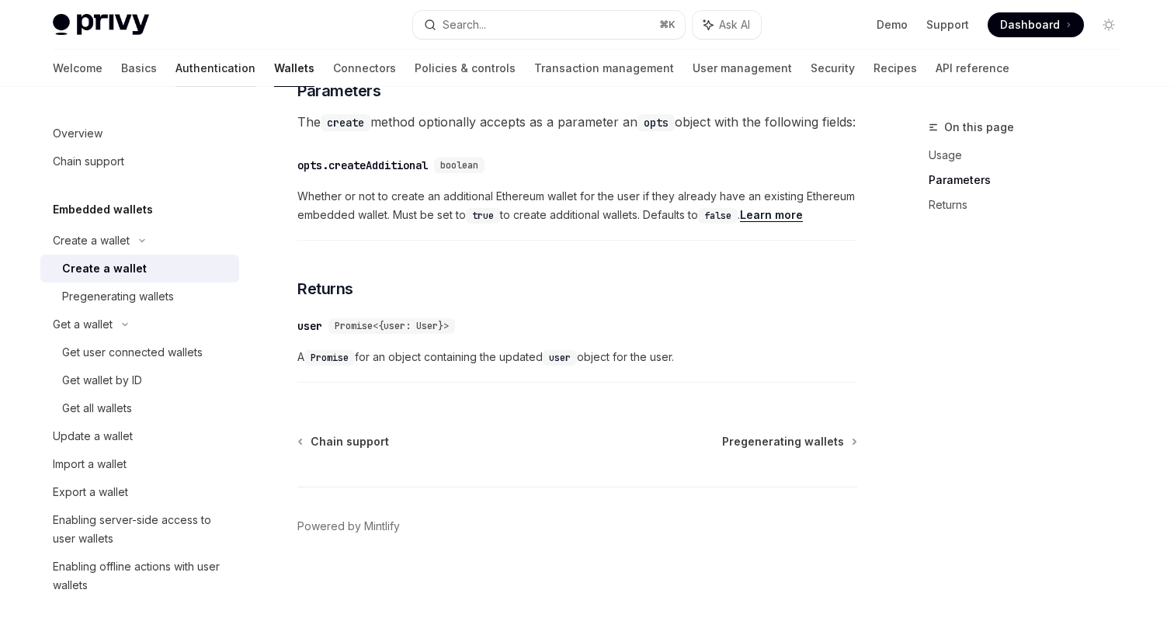
click at [176, 73] on link "Authentication" at bounding box center [216, 68] width 80 height 37
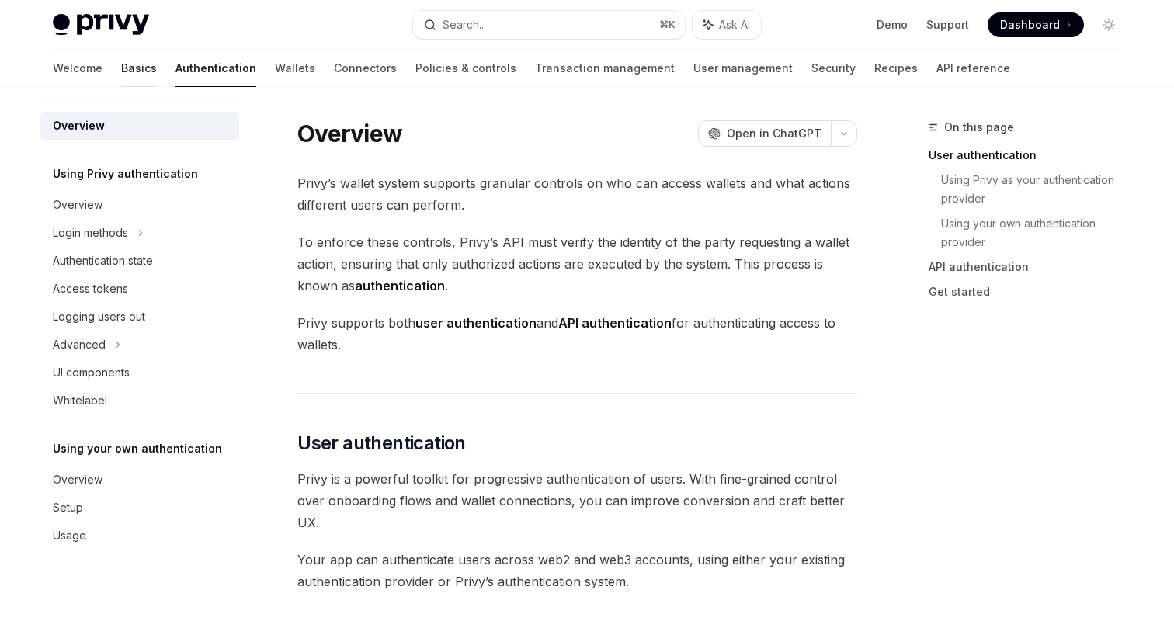
click at [121, 71] on link "Basics" at bounding box center [139, 68] width 36 height 37
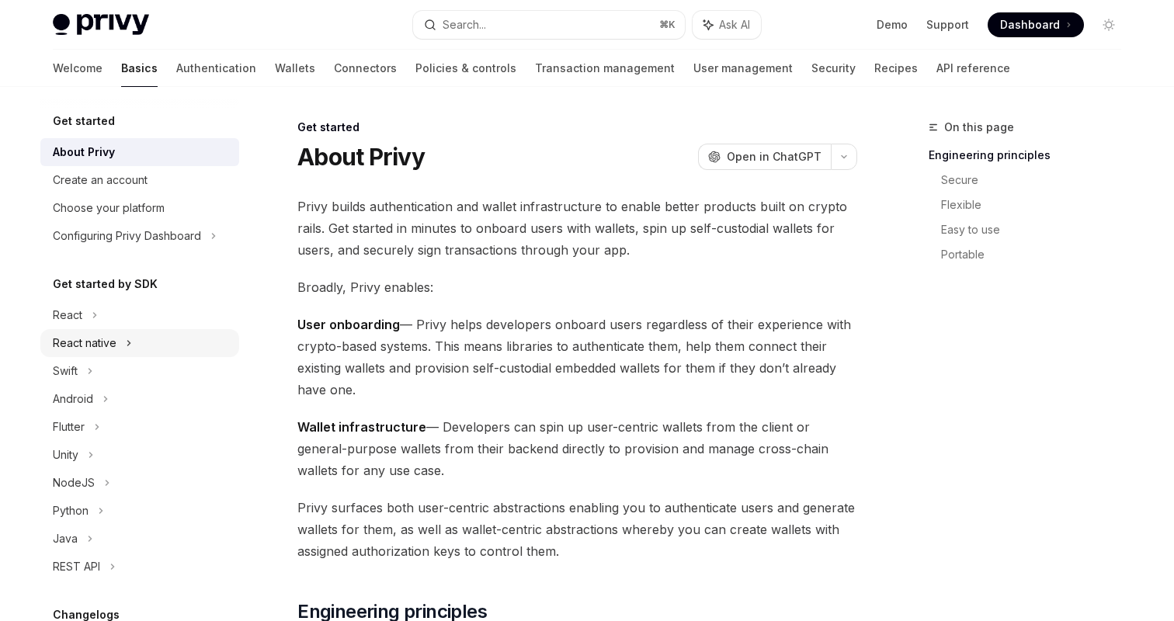
click at [127, 346] on icon at bounding box center [129, 343] width 6 height 19
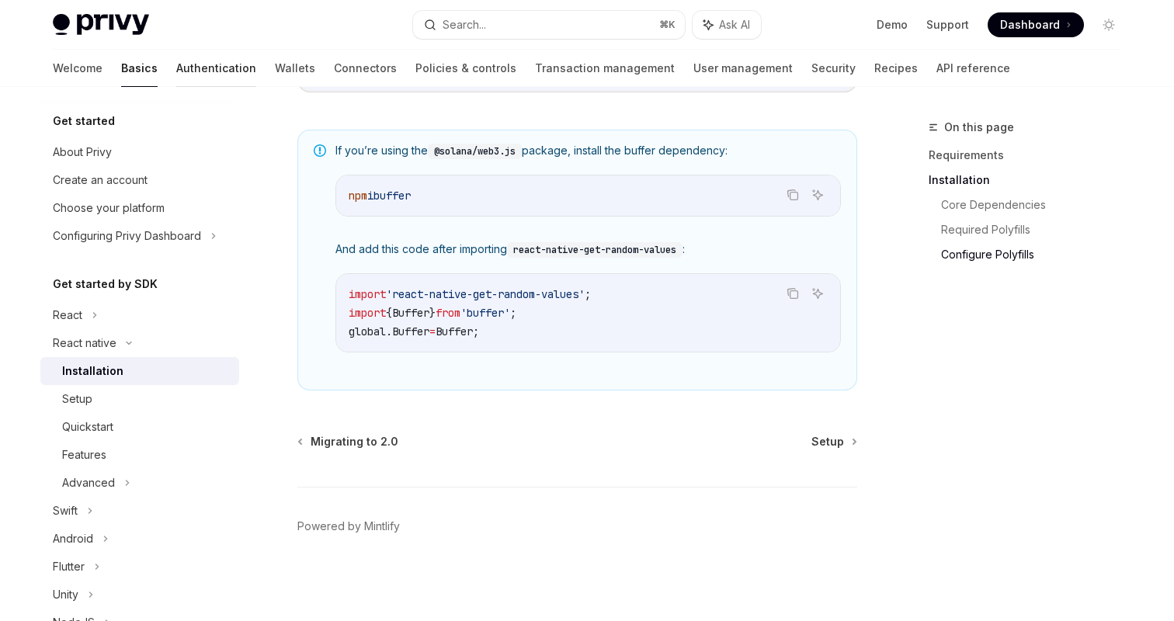
click at [176, 71] on link "Authentication" at bounding box center [216, 68] width 80 height 37
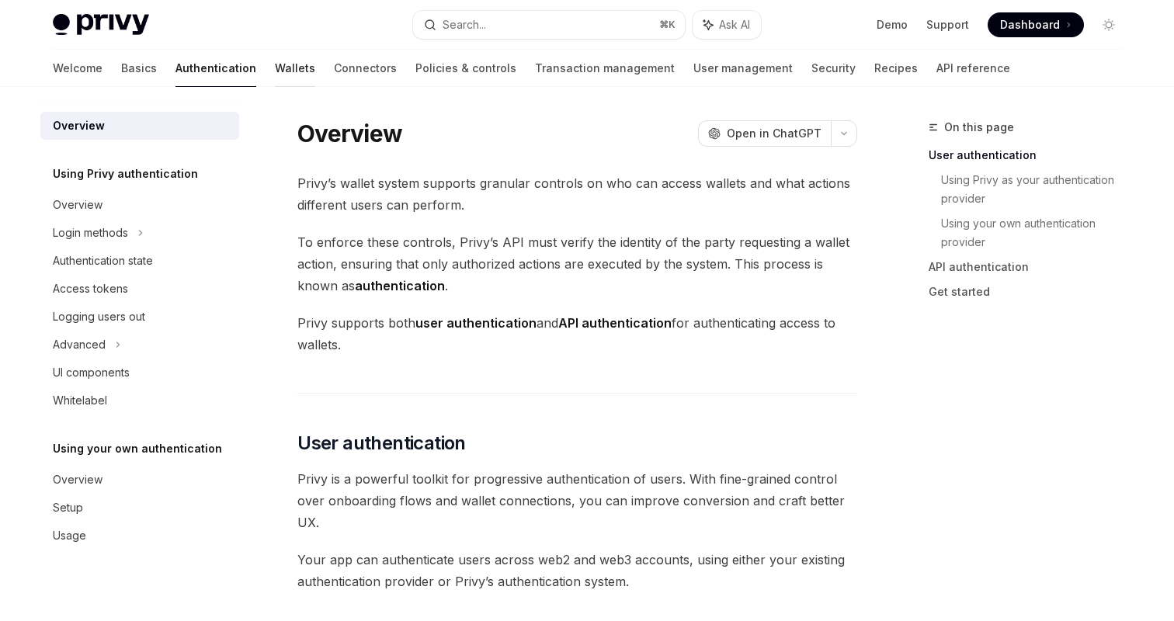
click at [275, 72] on link "Wallets" at bounding box center [295, 68] width 40 height 37
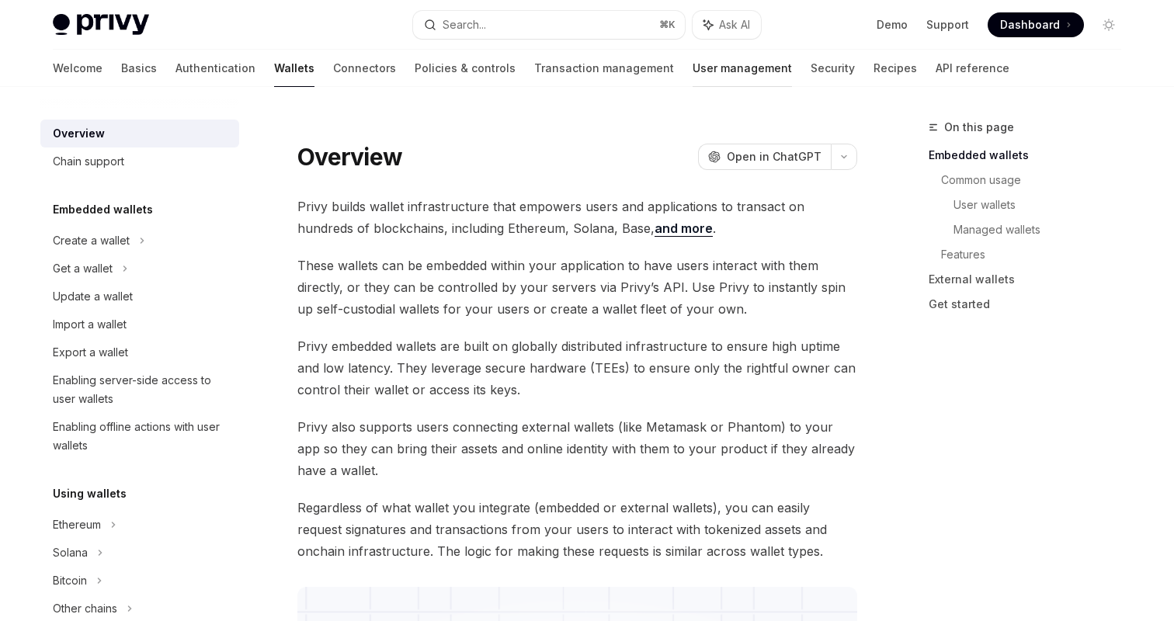
click at [693, 71] on link "User management" at bounding box center [742, 68] width 99 height 37
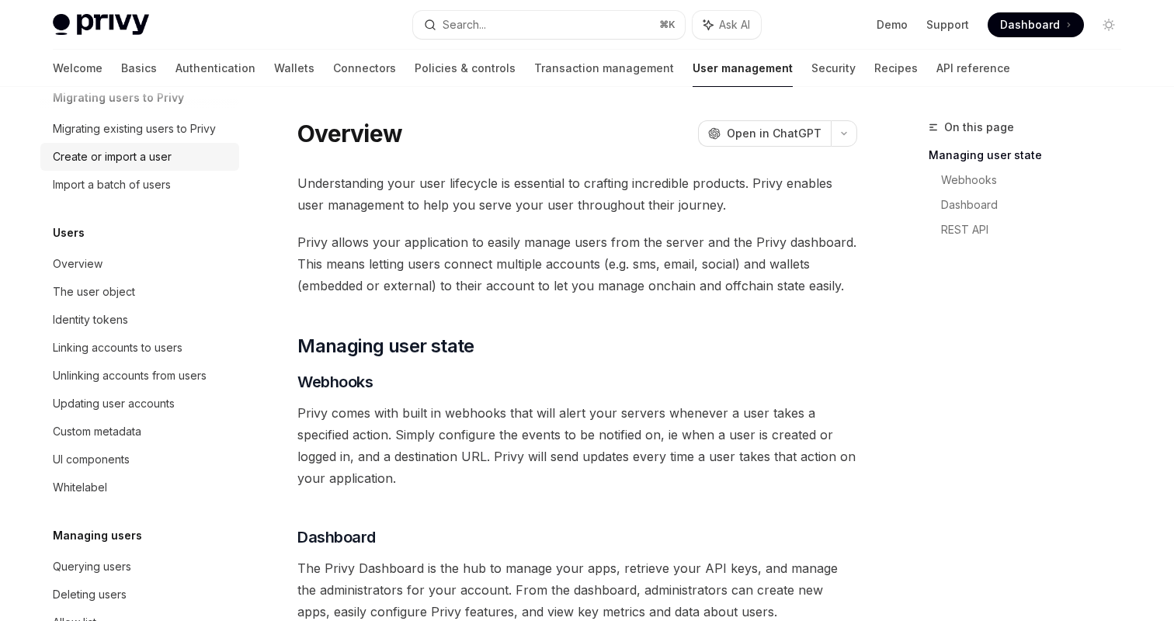
scroll to position [82, 0]
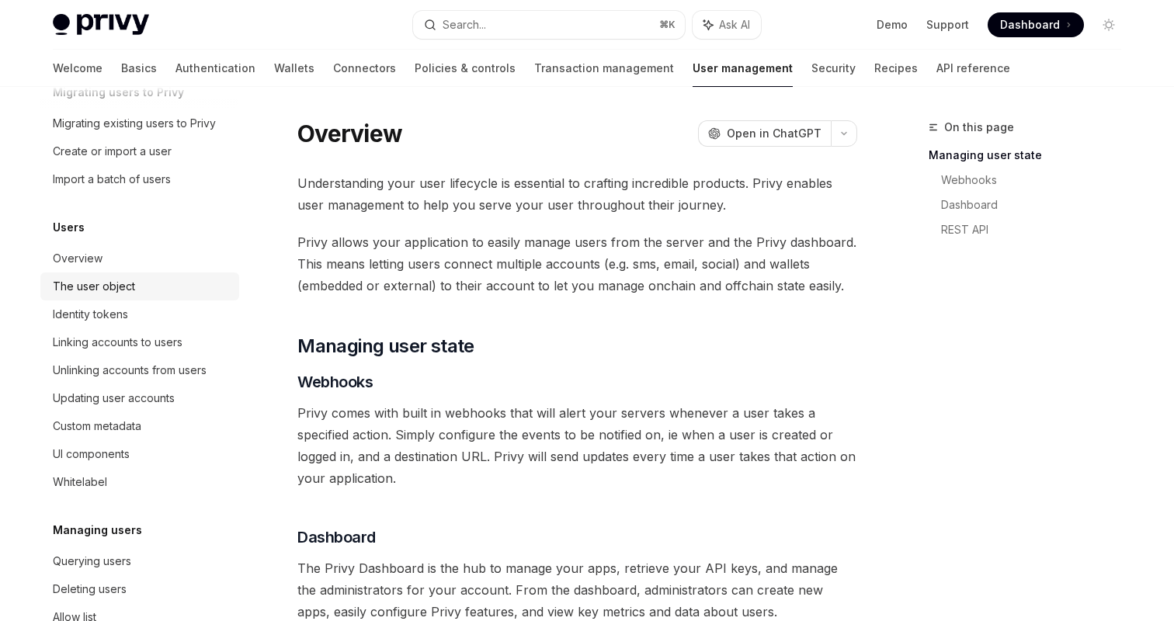
click at [108, 285] on div "The user object" at bounding box center [94, 286] width 82 height 19
type textarea "*"
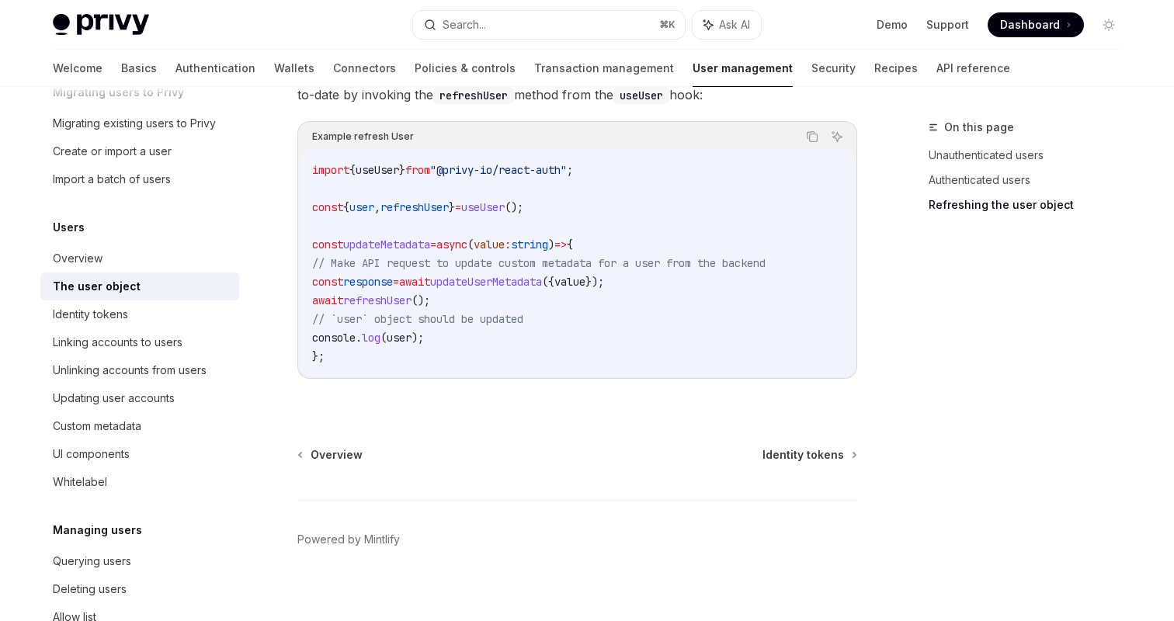
scroll to position [2175, 0]
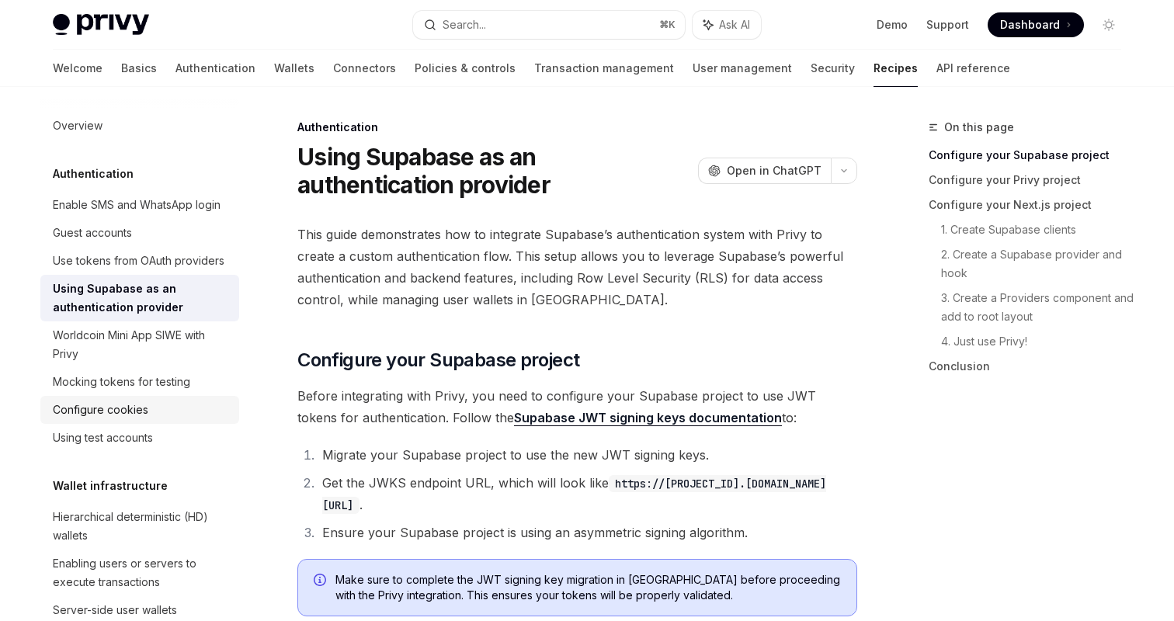
click at [149, 423] on link "Configure cookies" at bounding box center [139, 410] width 199 height 28
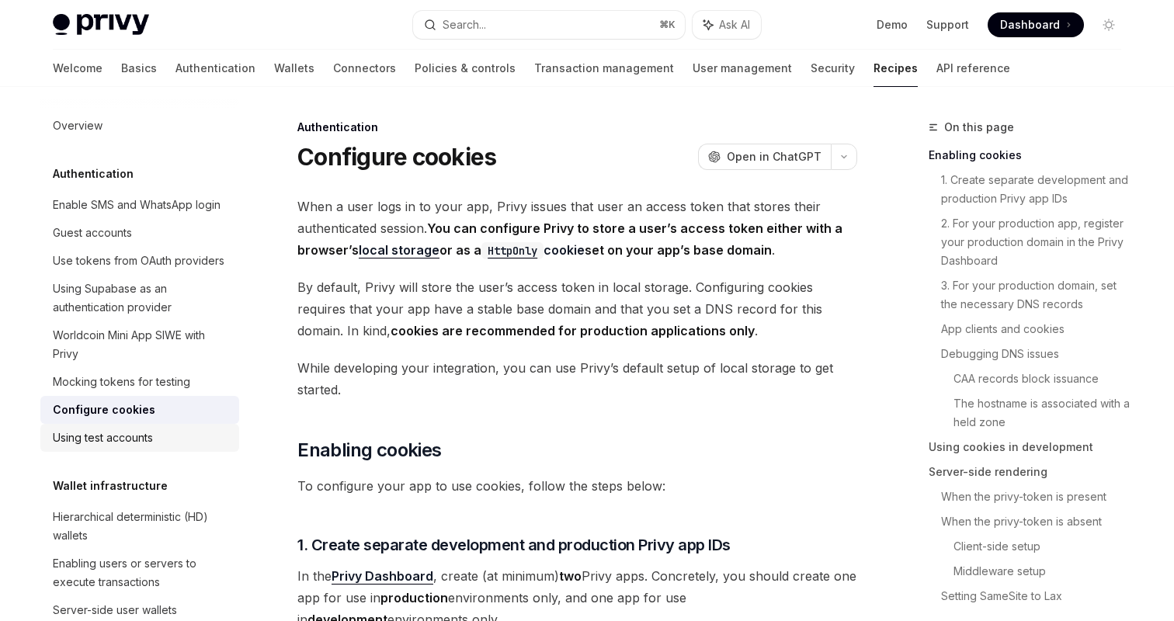
click at [149, 427] on link "Using test accounts" at bounding box center [139, 438] width 199 height 28
type textarea "*"
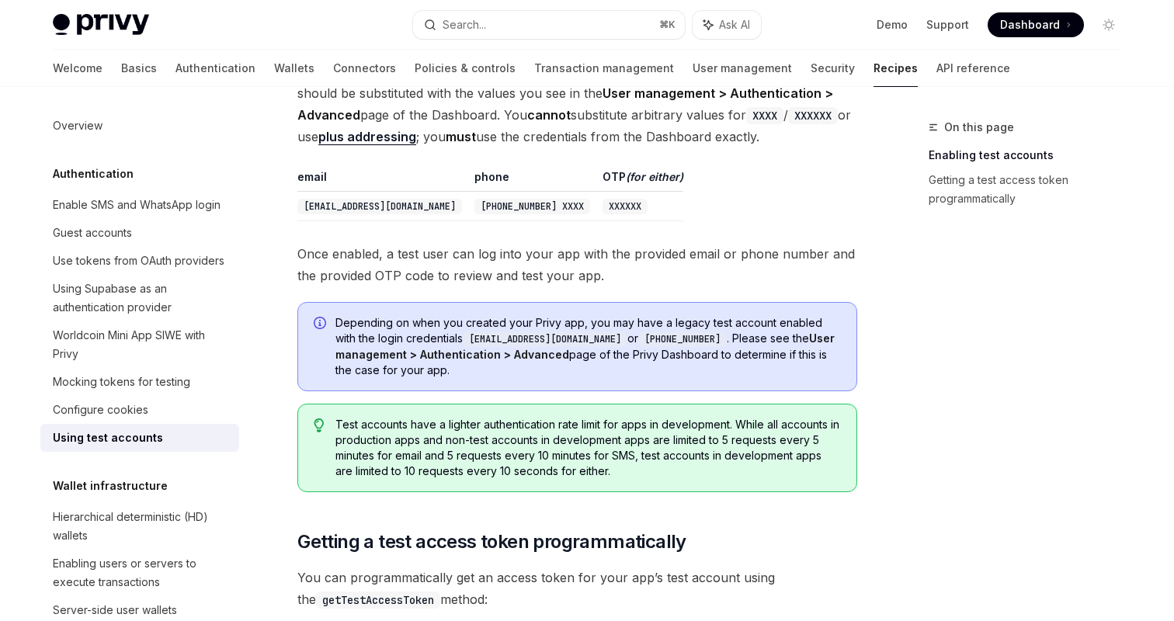
scroll to position [551, 0]
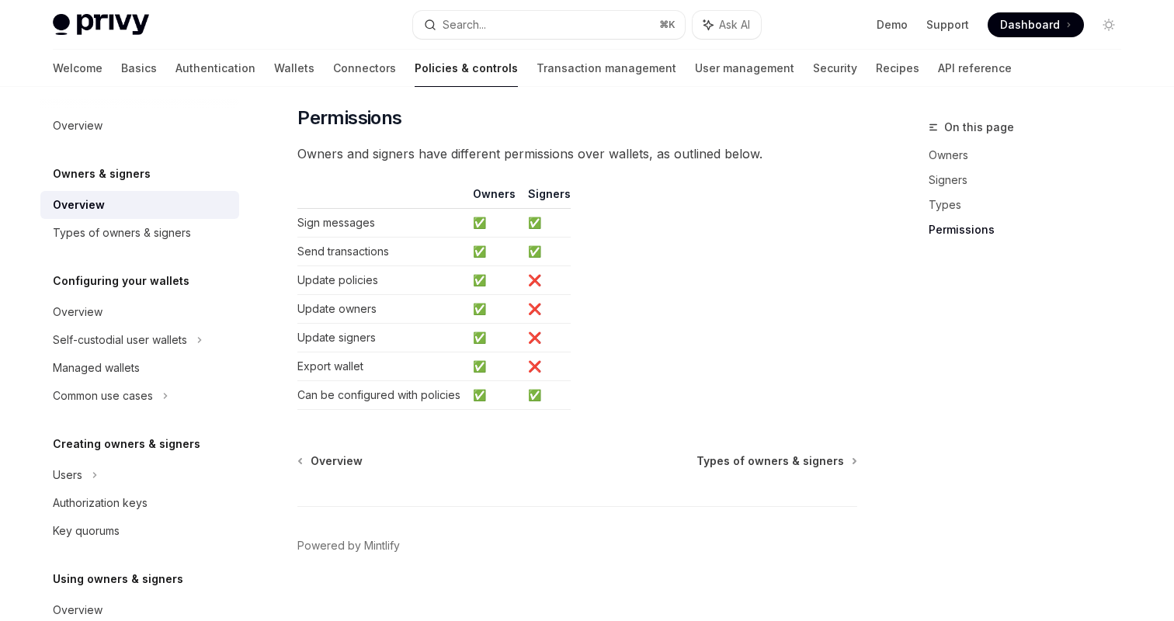
scroll to position [1343, 0]
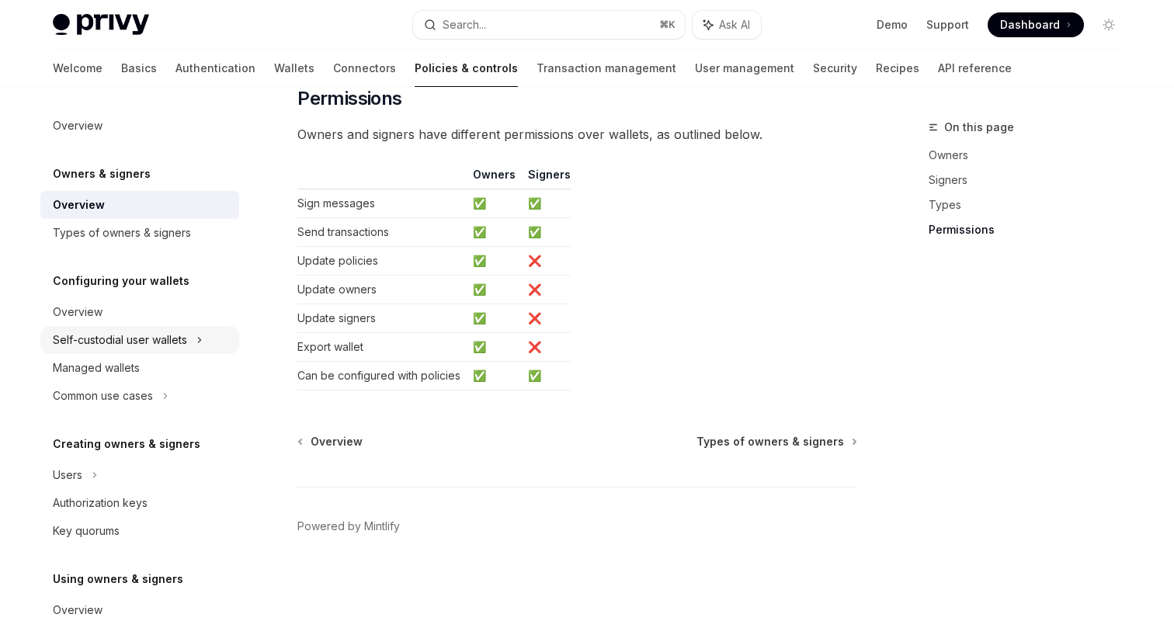
click at [176, 337] on div "Self-custodial user wallets" at bounding box center [120, 340] width 134 height 19
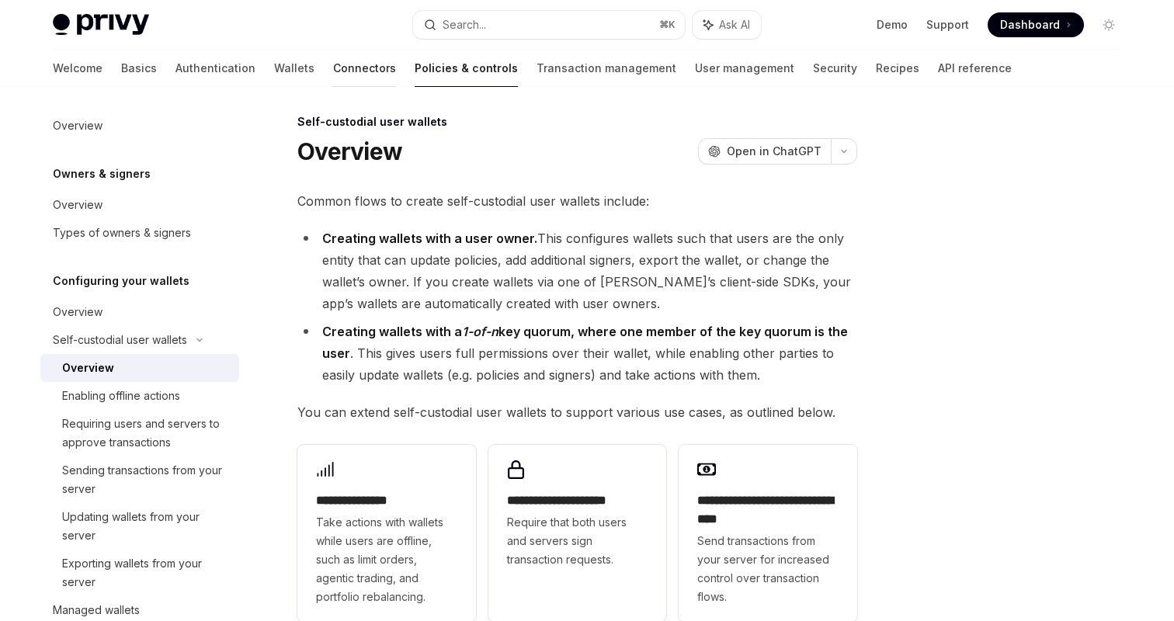
click at [333, 72] on link "Connectors" at bounding box center [364, 68] width 63 height 37
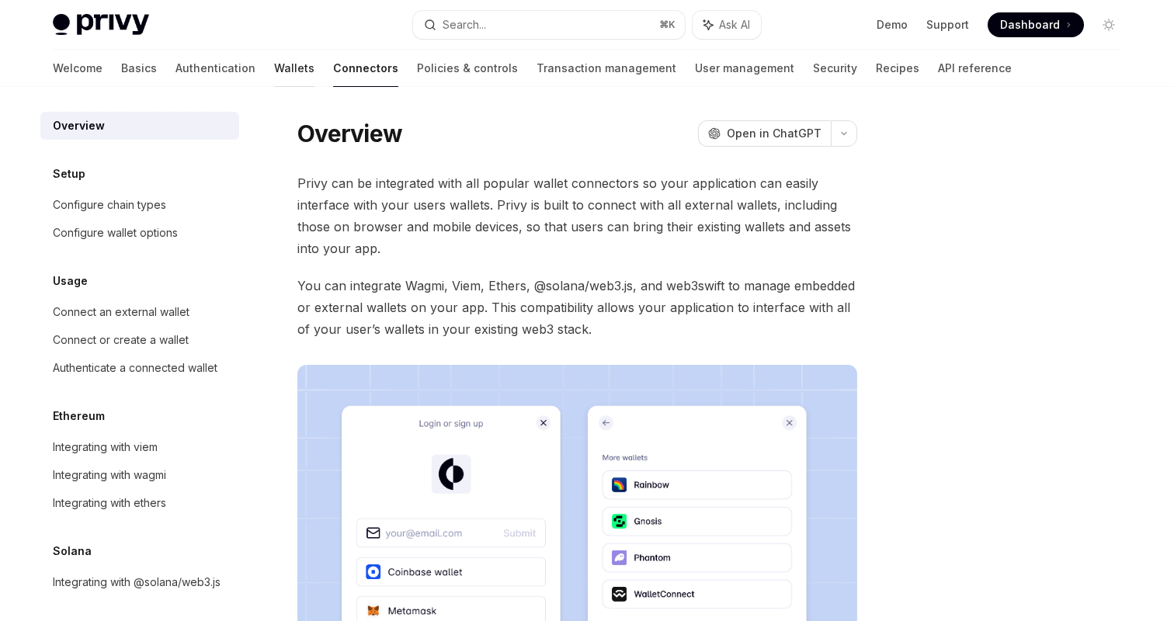
click at [274, 74] on link "Wallets" at bounding box center [294, 68] width 40 height 37
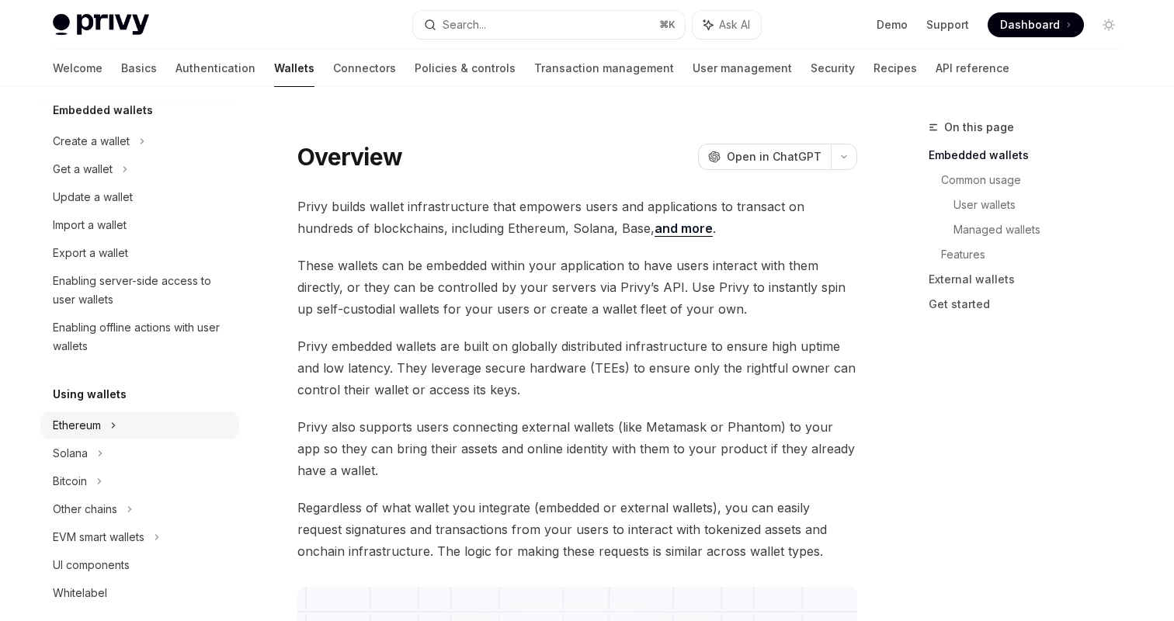
scroll to position [89, 0]
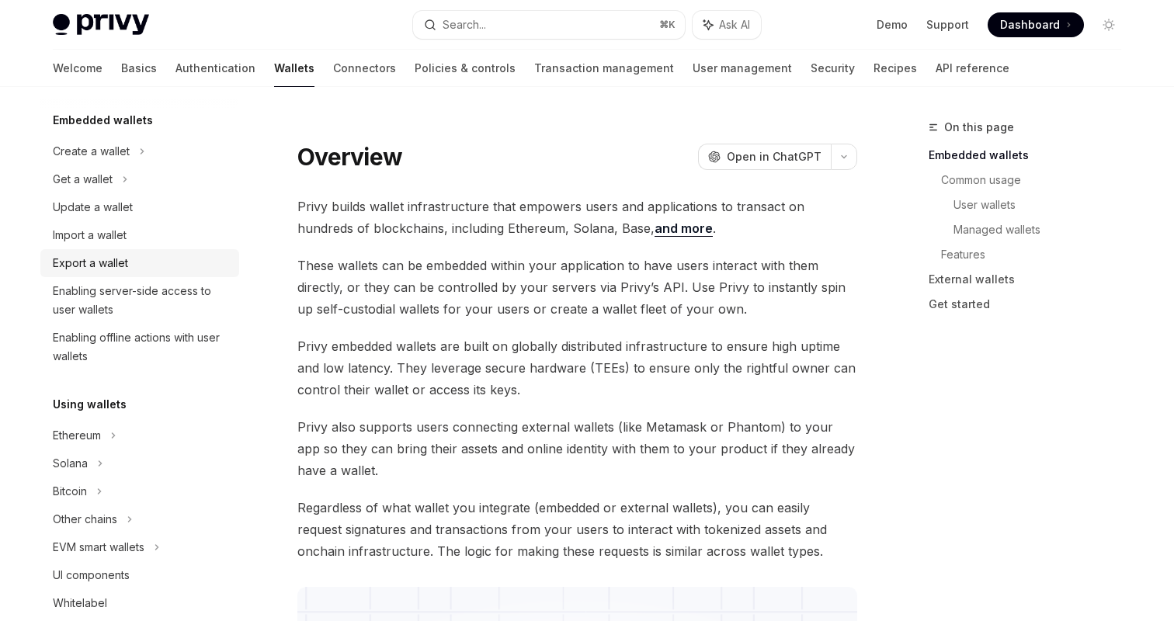
click at [116, 259] on div "Export a wallet" at bounding box center [90, 263] width 75 height 19
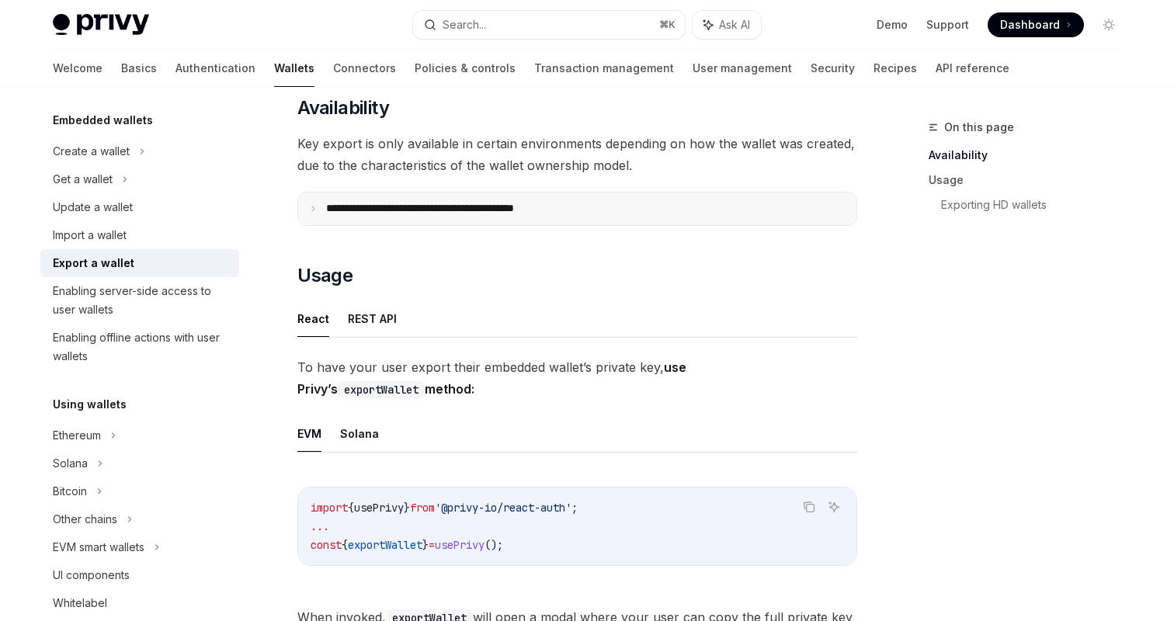
scroll to position [203, 0]
click at [444, 207] on p "**********" at bounding box center [454, 208] width 256 height 14
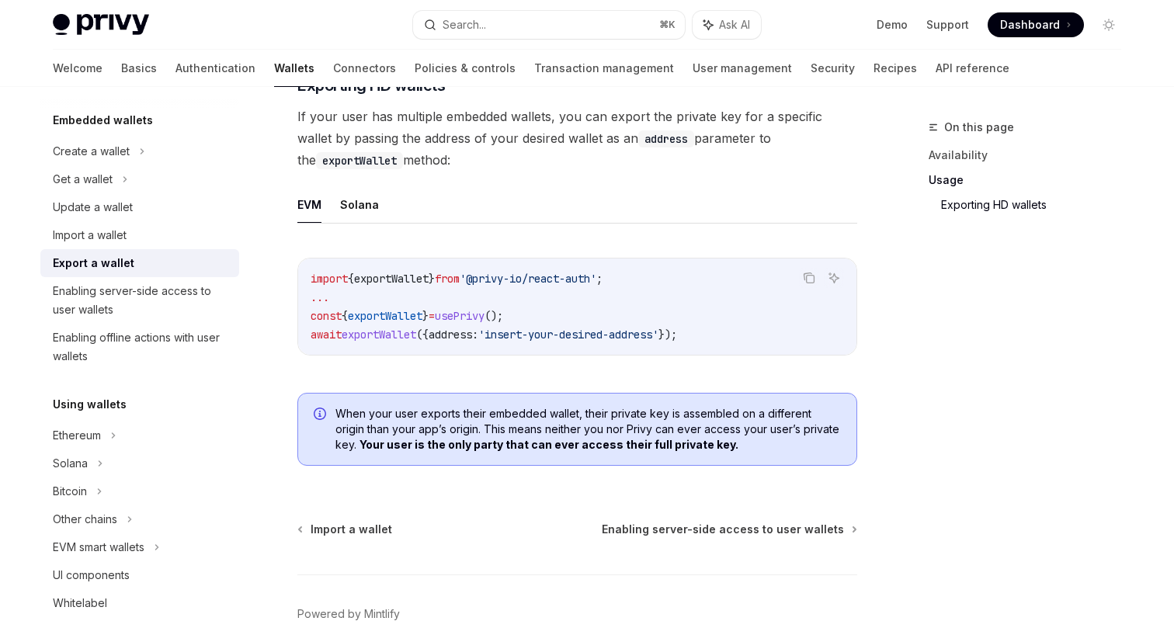
scroll to position [2012, 0]
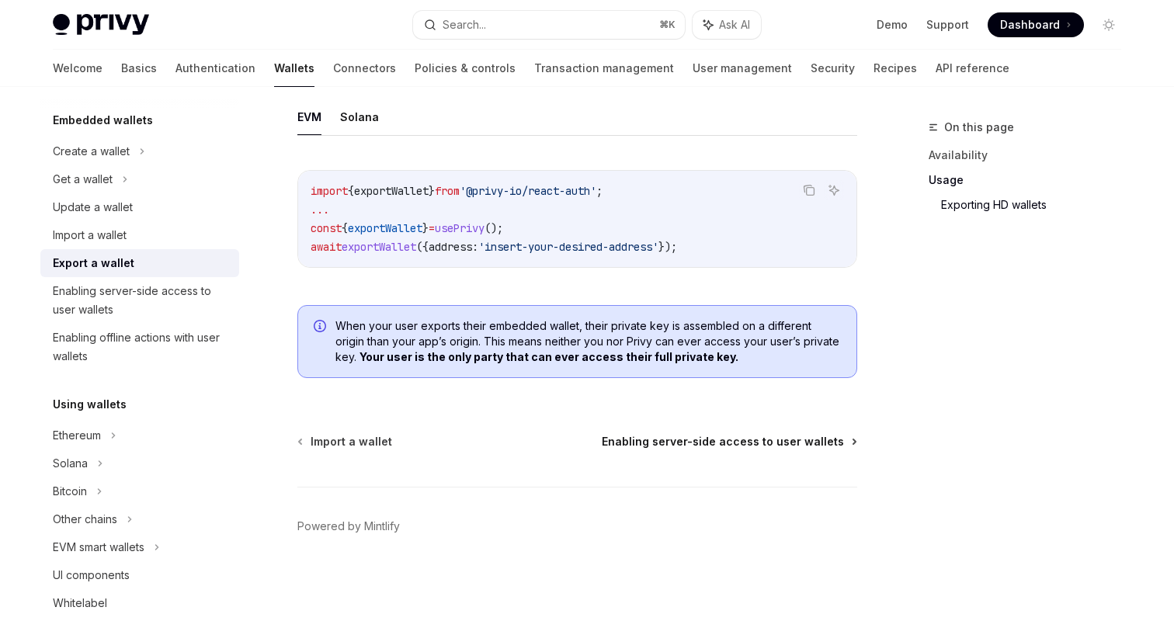
click at [713, 443] on span "Enabling server-side access to user wallets" at bounding box center [723, 442] width 242 height 16
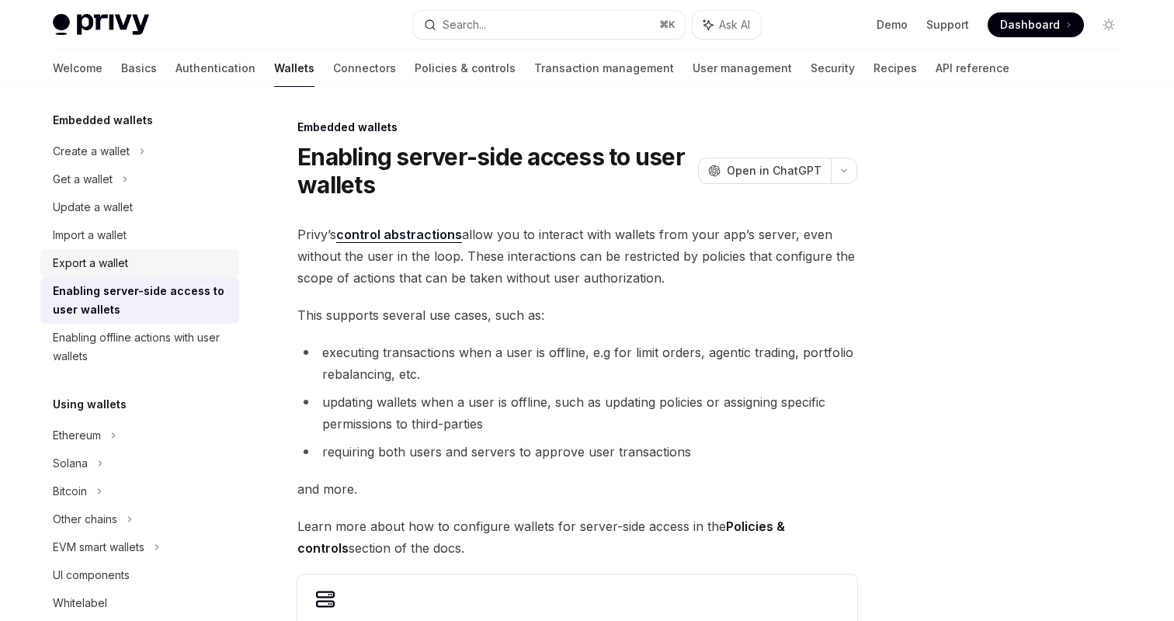
click at [166, 260] on div "Export a wallet" at bounding box center [141, 263] width 177 height 19
type textarea "*"
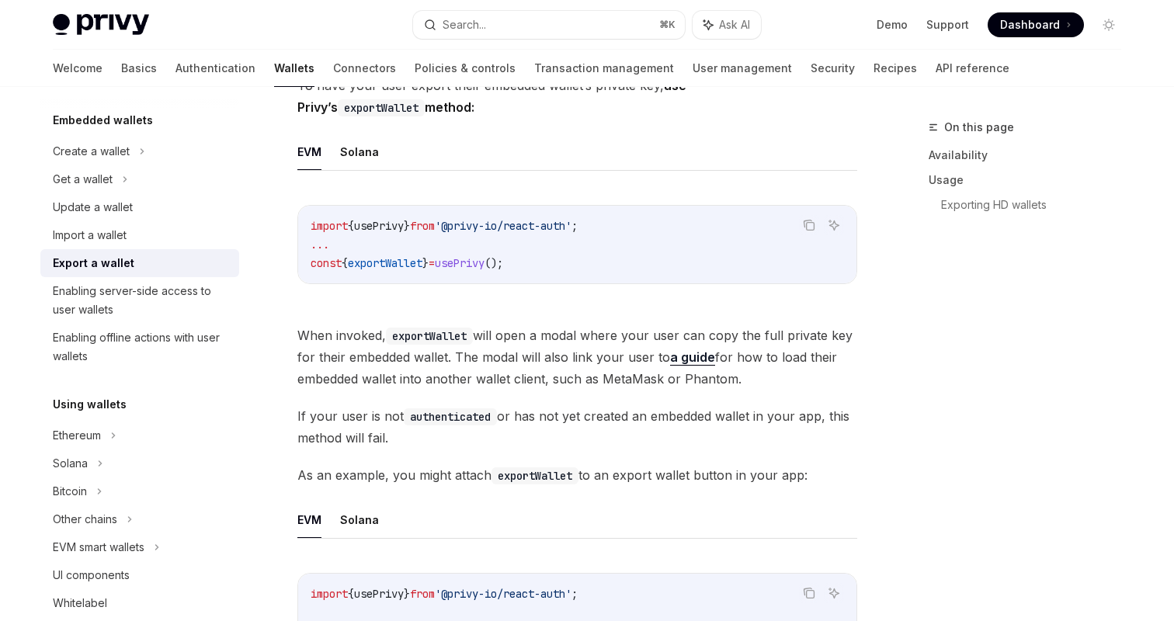
scroll to position [452, 0]
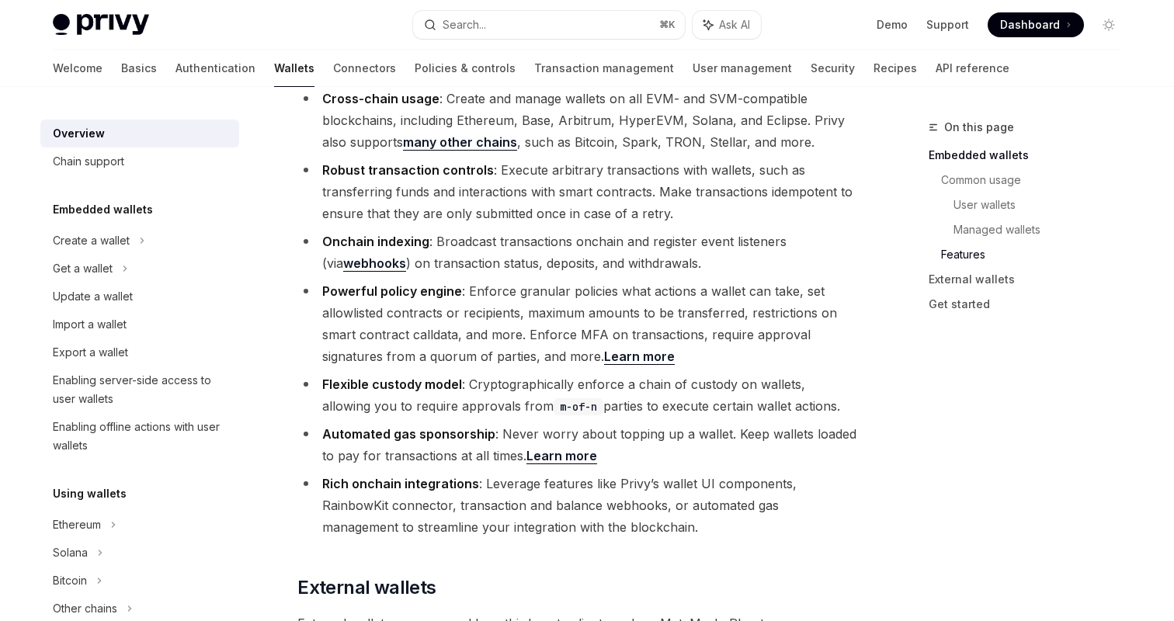
scroll to position [2382, 0]
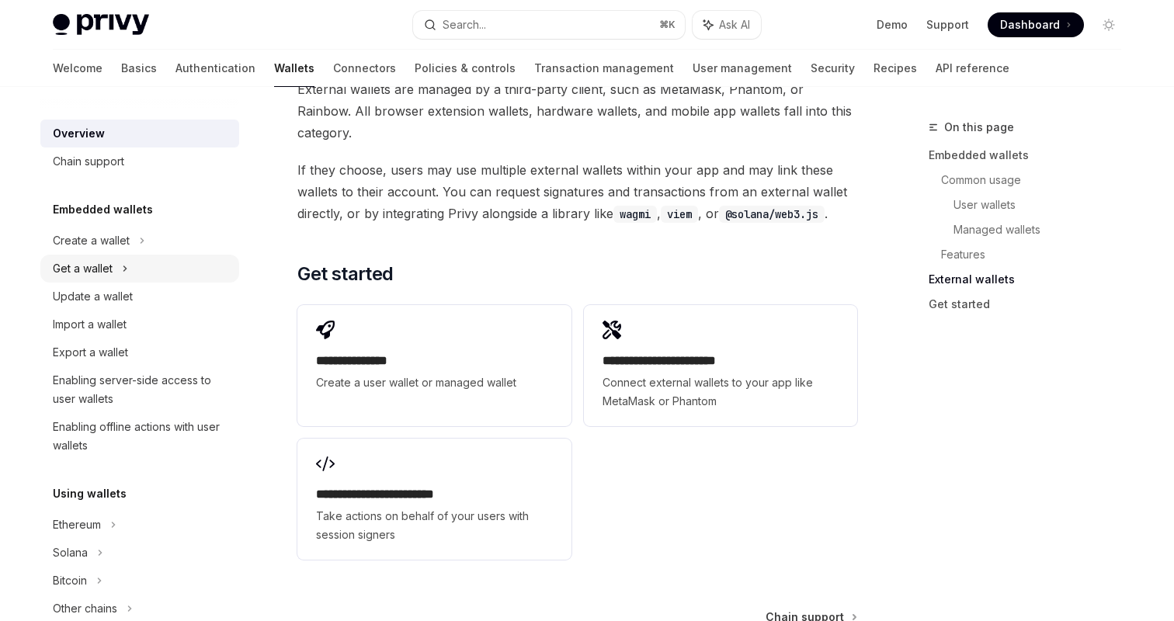
click at [119, 258] on div "Get a wallet" at bounding box center [139, 269] width 199 height 28
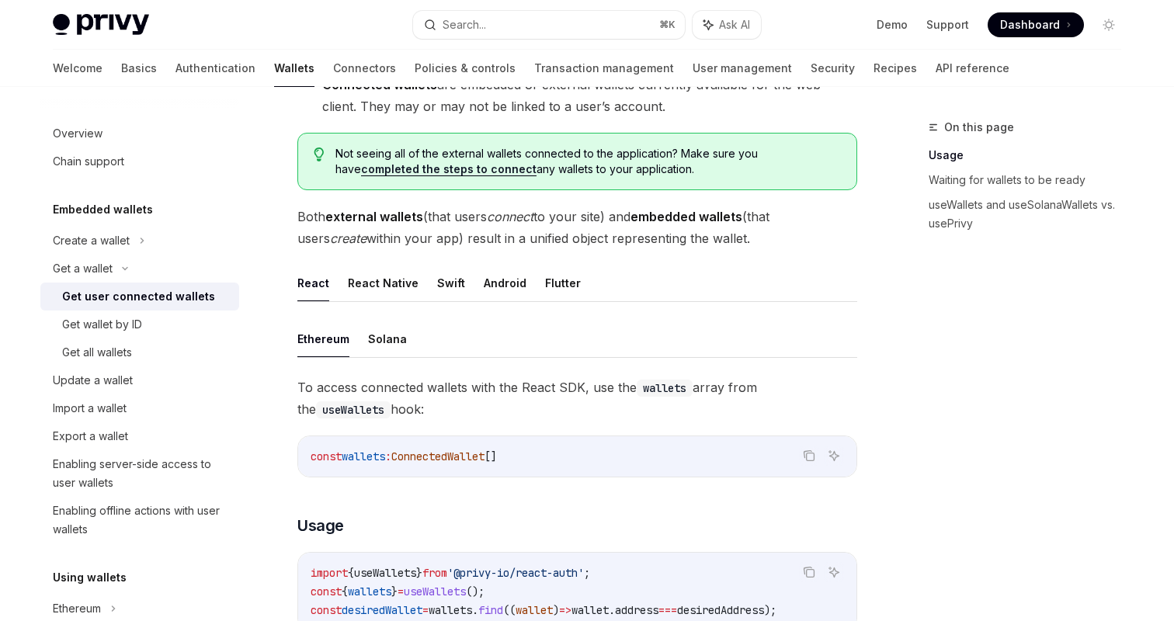
scroll to position [398, 0]
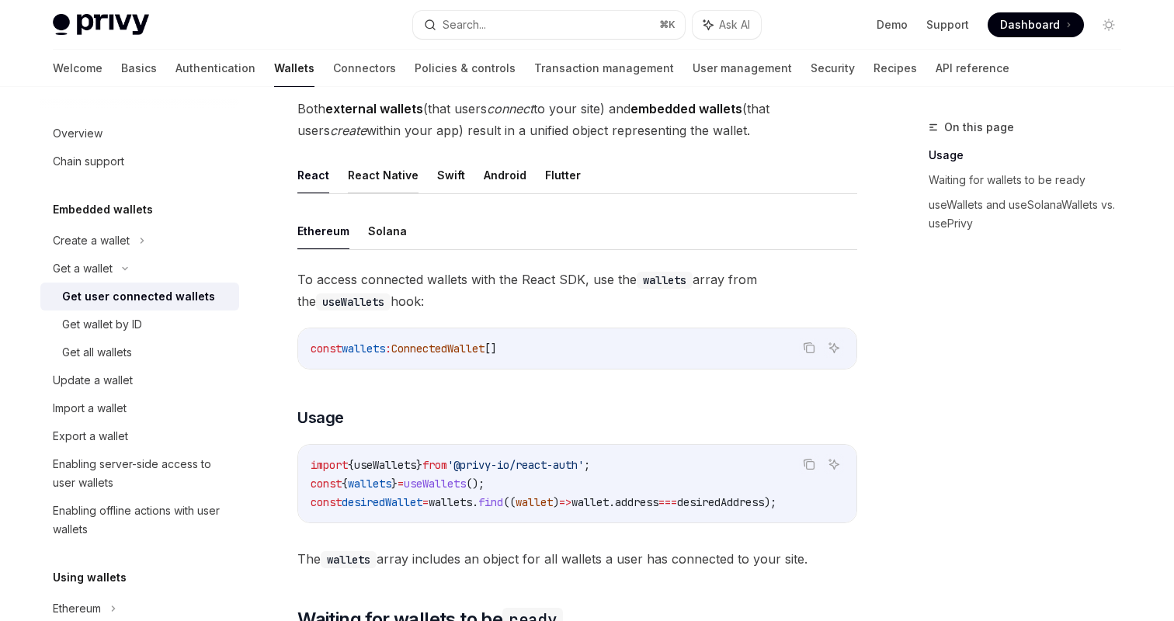
click at [374, 182] on button "React Native" at bounding box center [383, 175] width 71 height 36
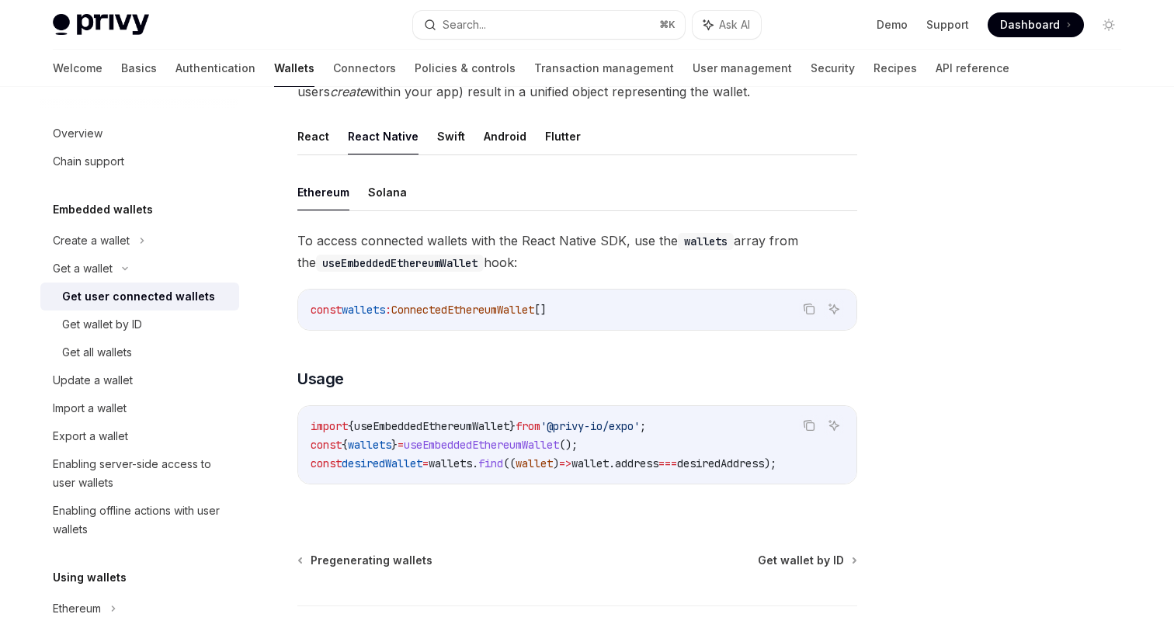
scroll to position [437, 0]
click at [176, 63] on link "Authentication" at bounding box center [216, 68] width 80 height 37
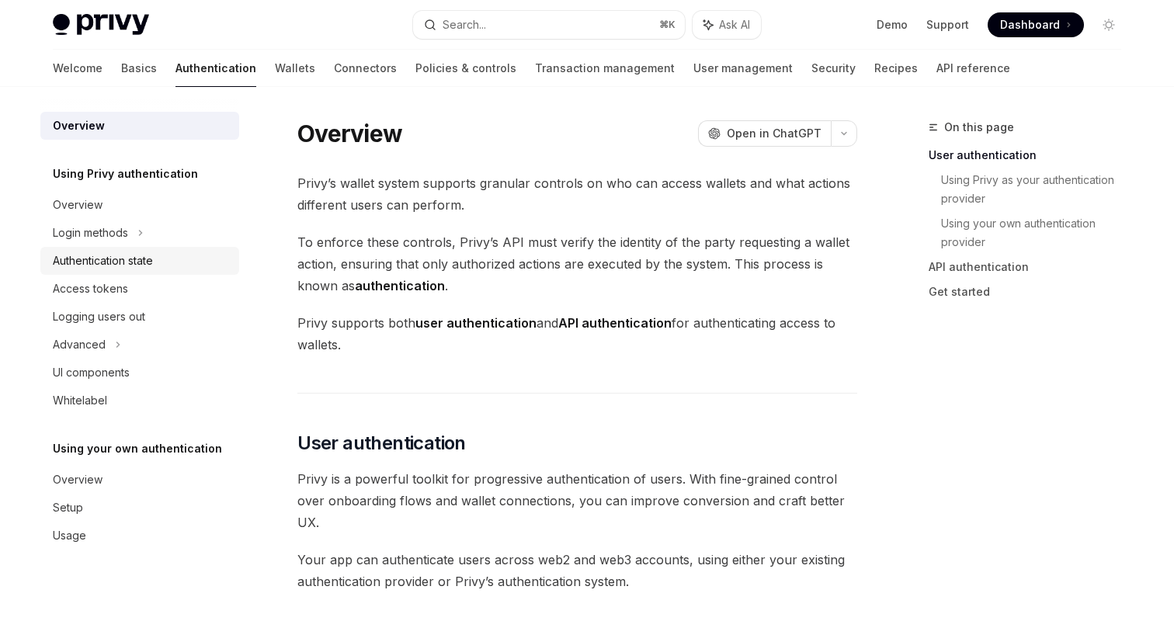
click at [151, 256] on div "Authentication state" at bounding box center [103, 261] width 100 height 19
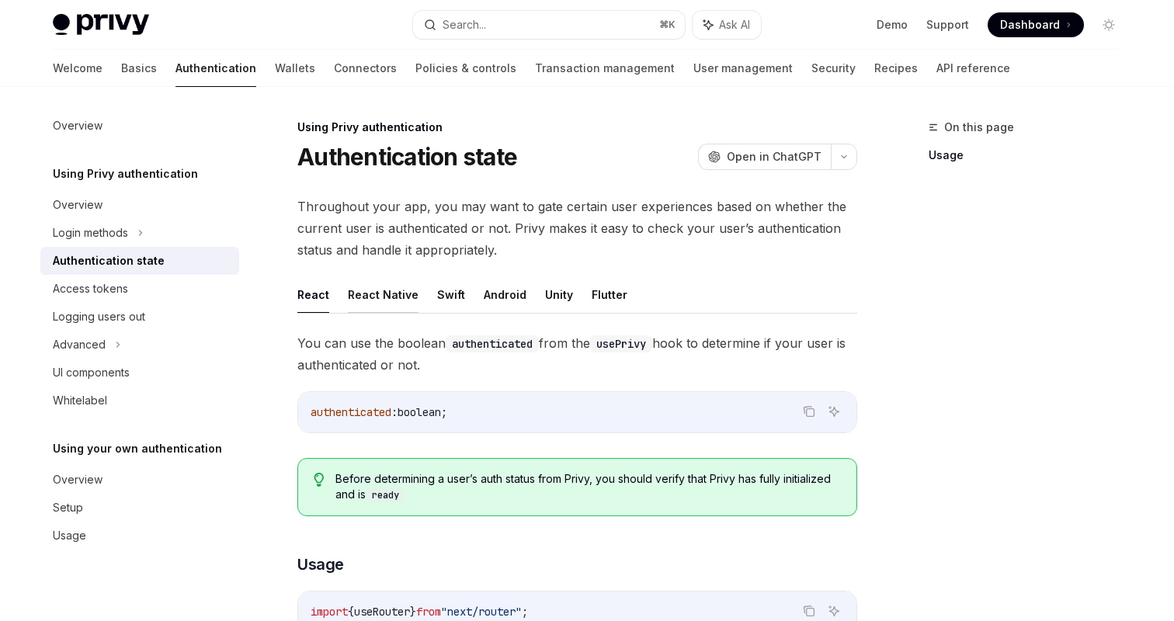
click at [376, 298] on button "React Native" at bounding box center [383, 294] width 71 height 36
type textarea "*"
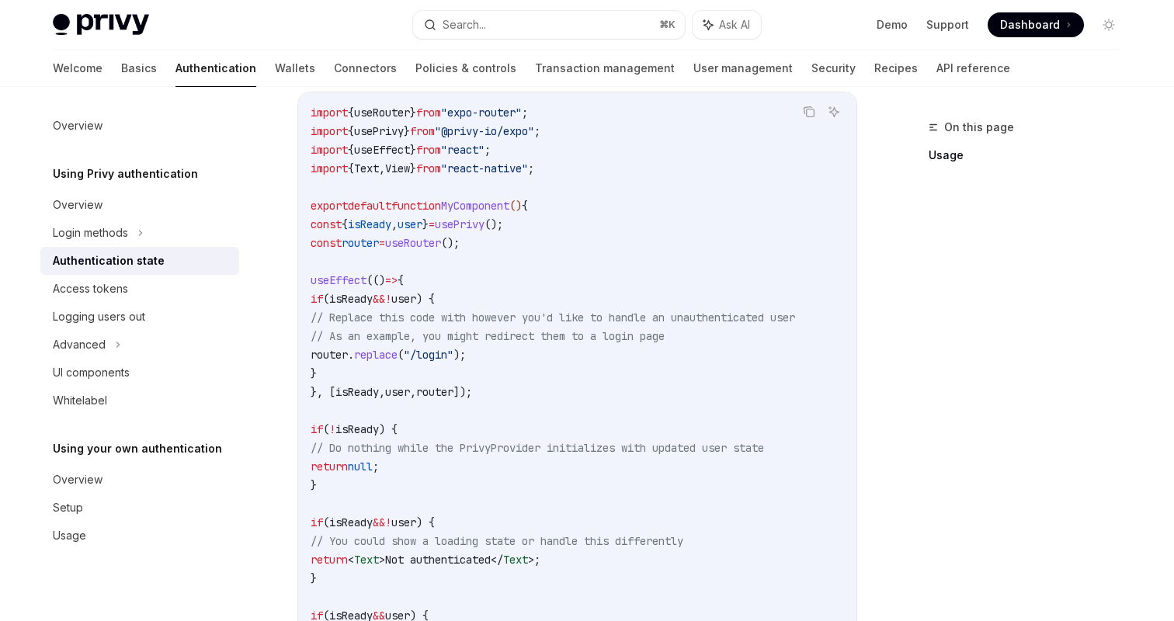
scroll to position [403, 0]
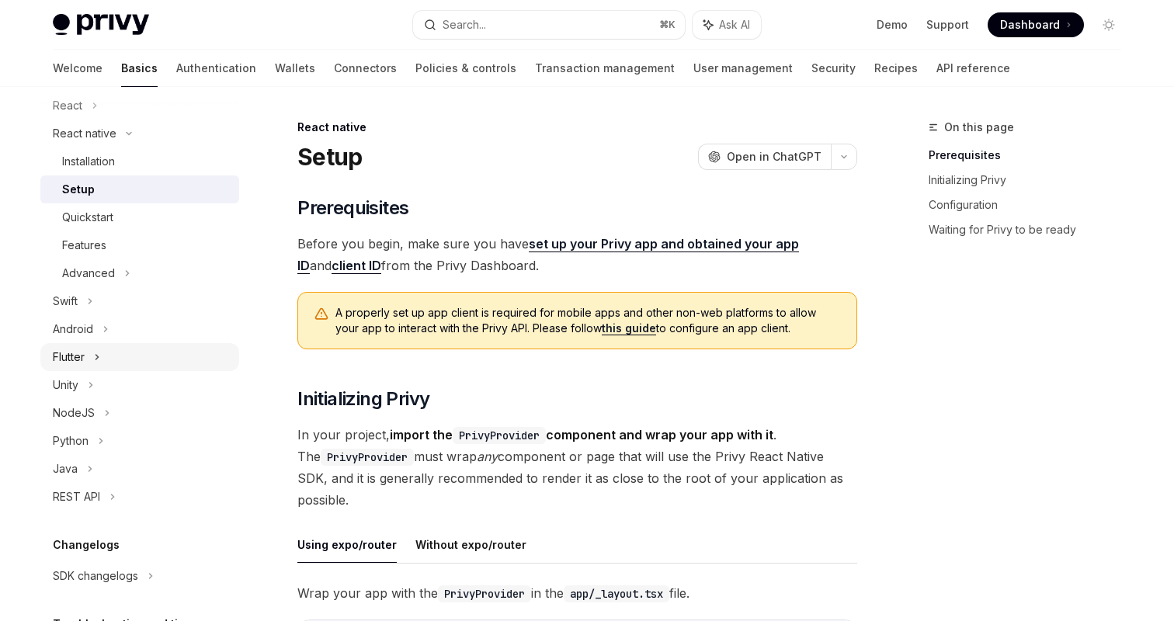
scroll to position [211, 0]
click at [120, 262] on div "Advanced" at bounding box center [139, 272] width 199 height 28
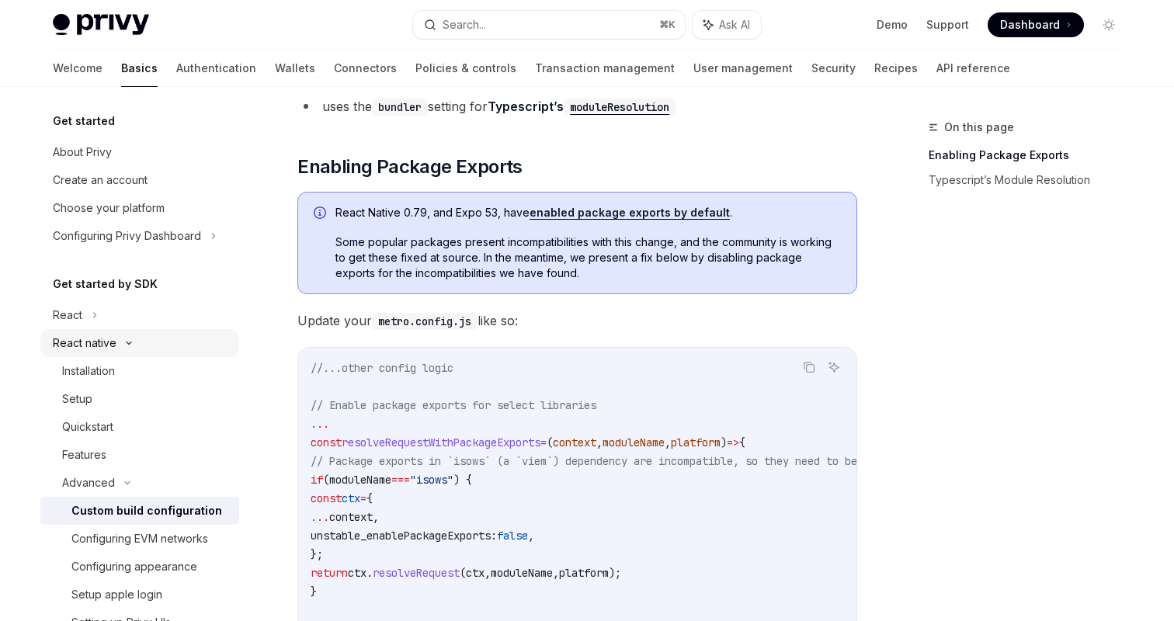
click at [125, 339] on div "React native" at bounding box center [139, 343] width 199 height 28
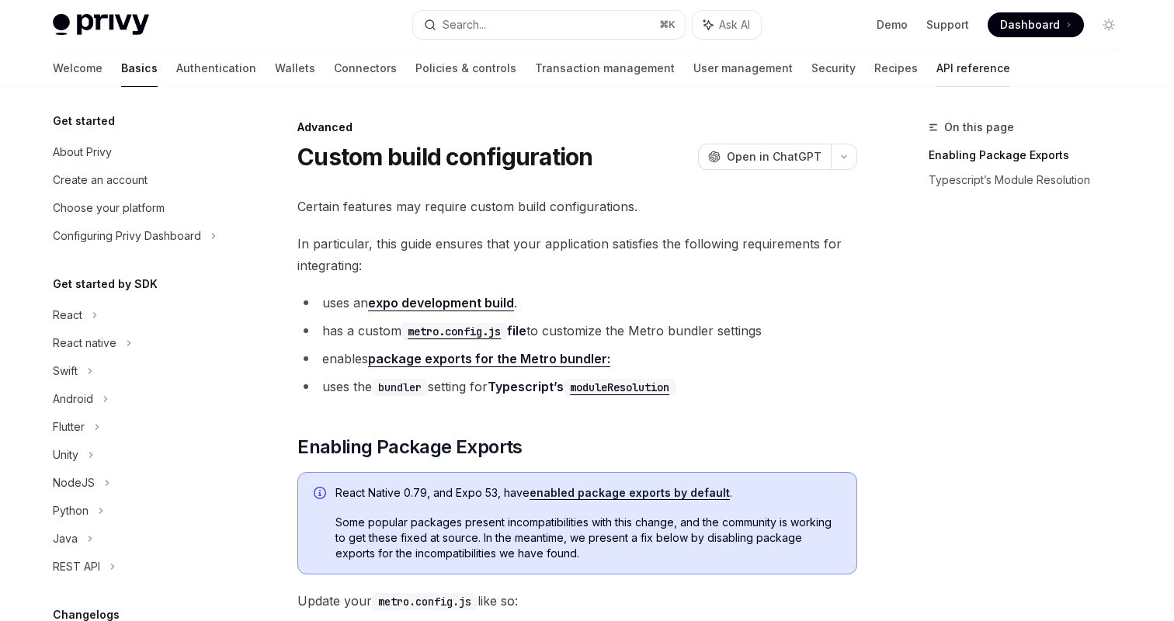
click at [937, 66] on link "API reference" at bounding box center [974, 68] width 74 height 37
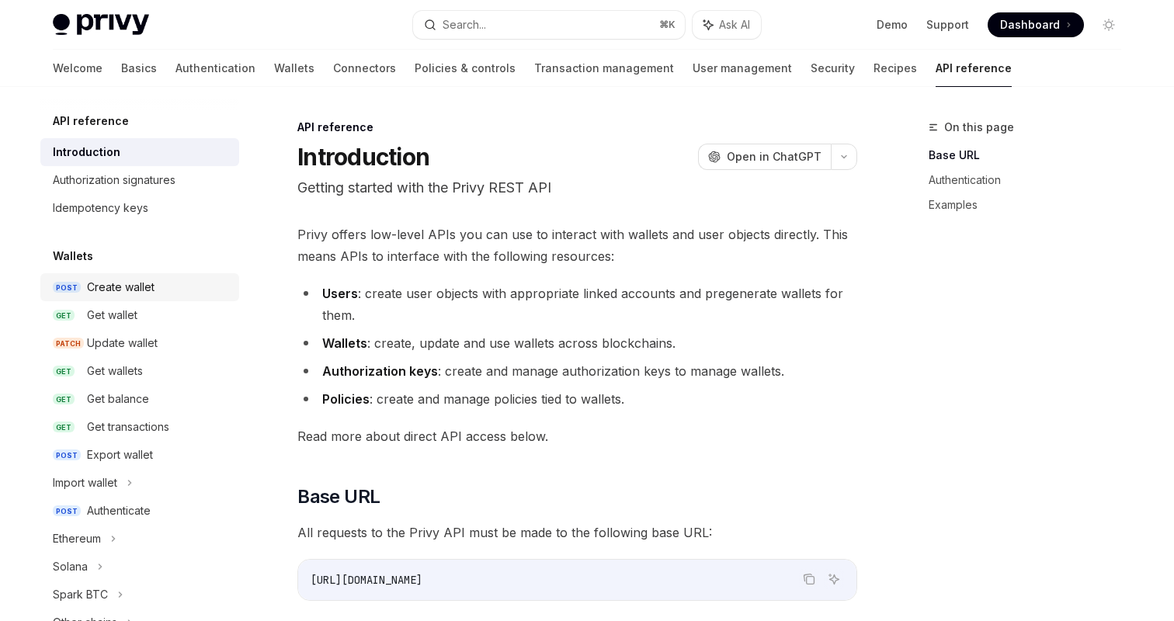
click at [152, 292] on div "Create wallet" at bounding box center [121, 287] width 68 height 19
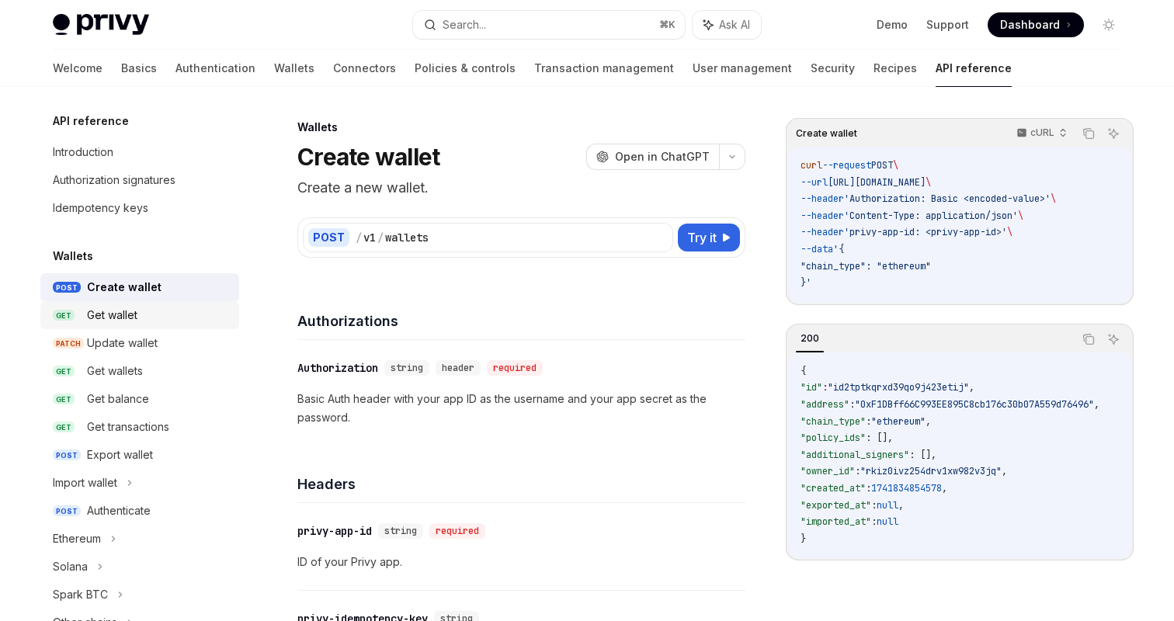
click at [132, 304] on link "GET Get wallet" at bounding box center [139, 315] width 199 height 28
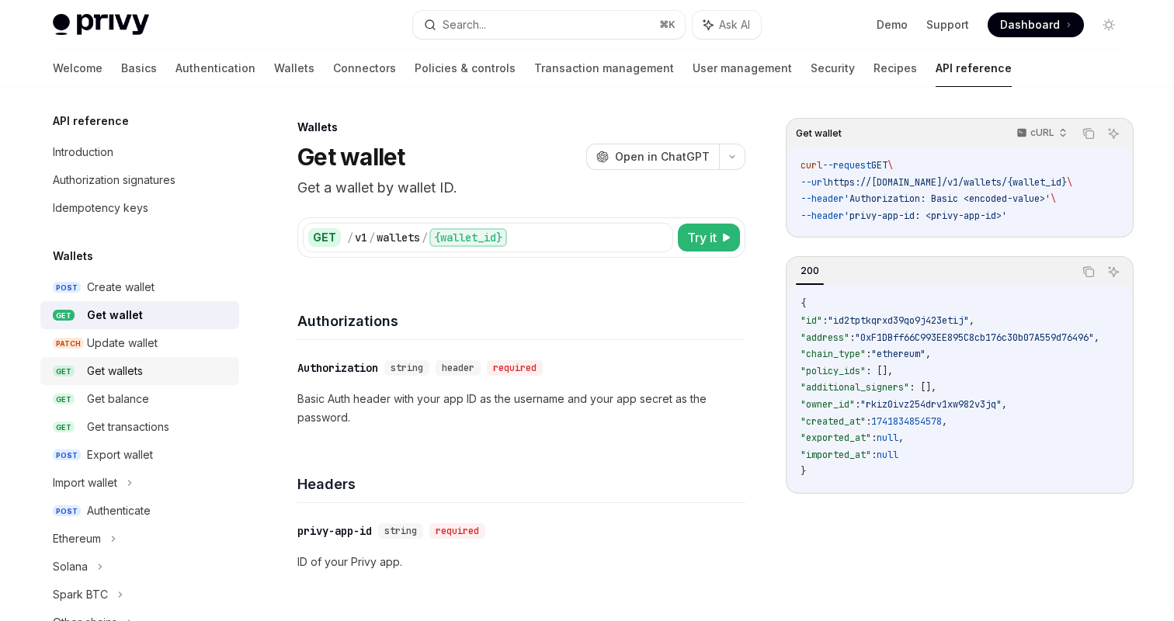
click at [161, 374] on div "Get wallets" at bounding box center [158, 371] width 143 height 19
type textarea "*"
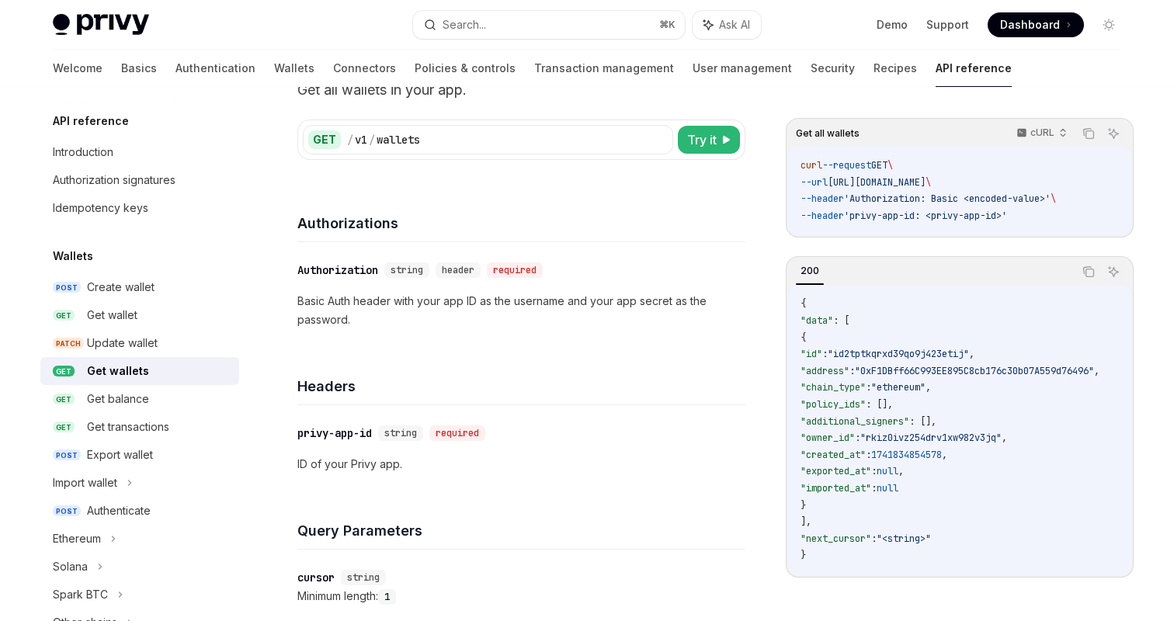
scroll to position [78, 0]
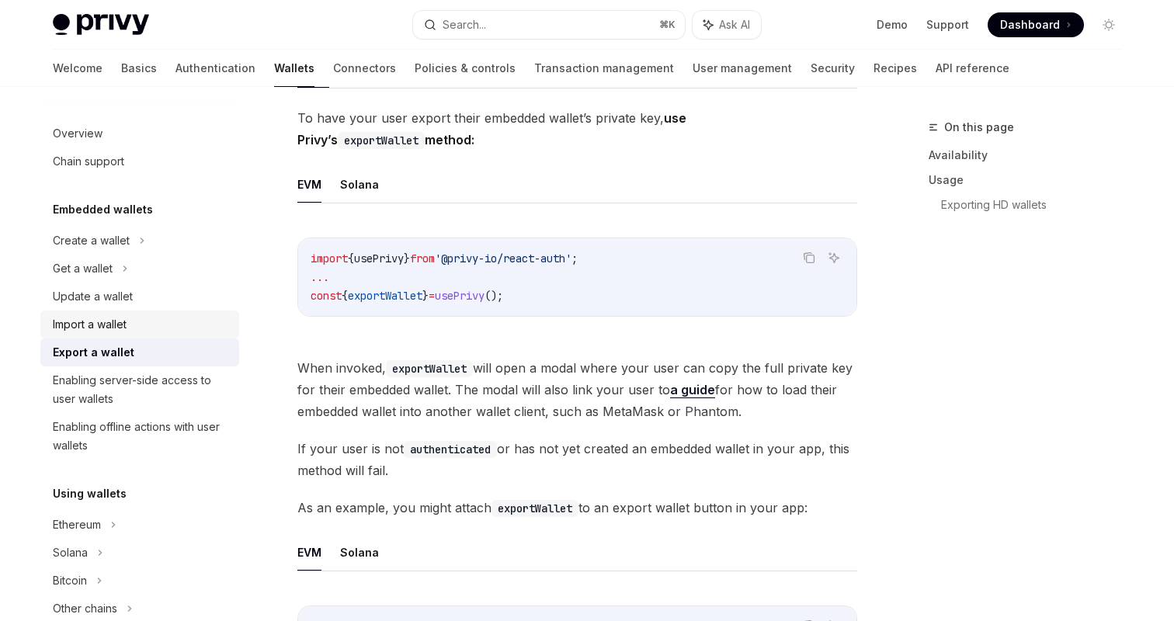
scroll to position [89, 0]
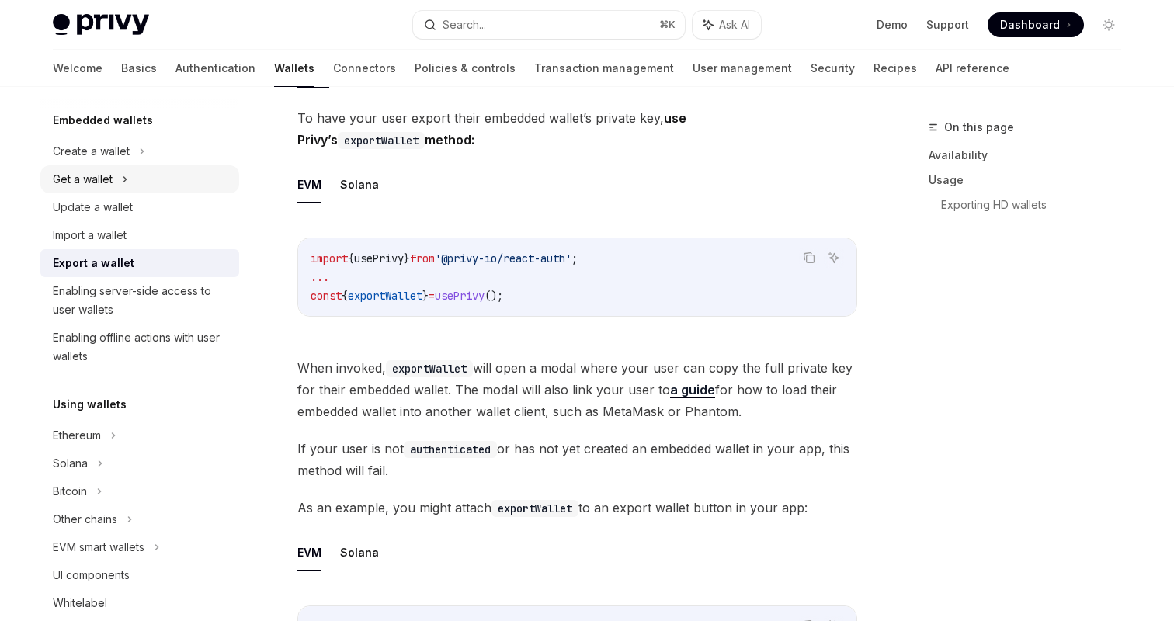
click at [111, 171] on div "Get a wallet" at bounding box center [83, 179] width 60 height 19
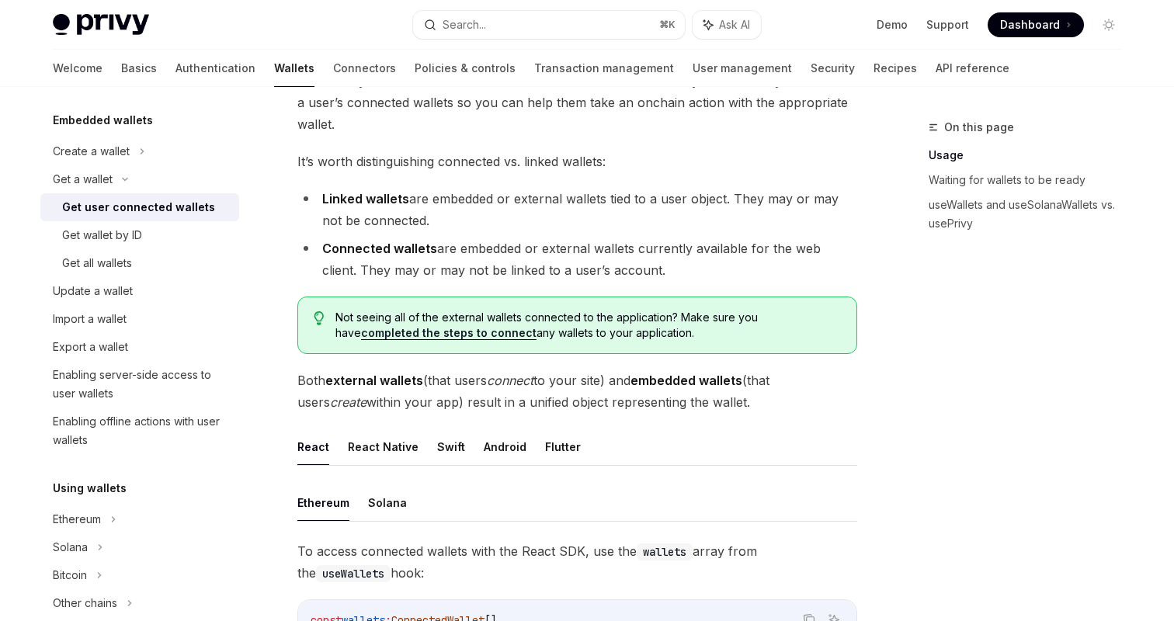
scroll to position [231, 0]
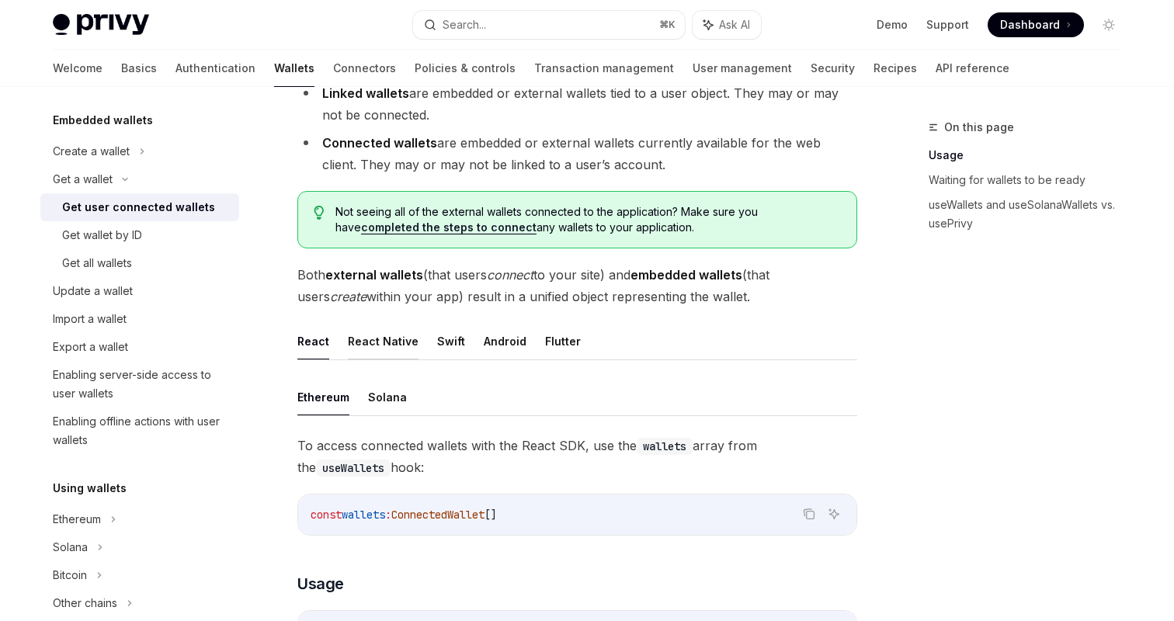
click at [393, 325] on button "React Native" at bounding box center [383, 341] width 71 height 36
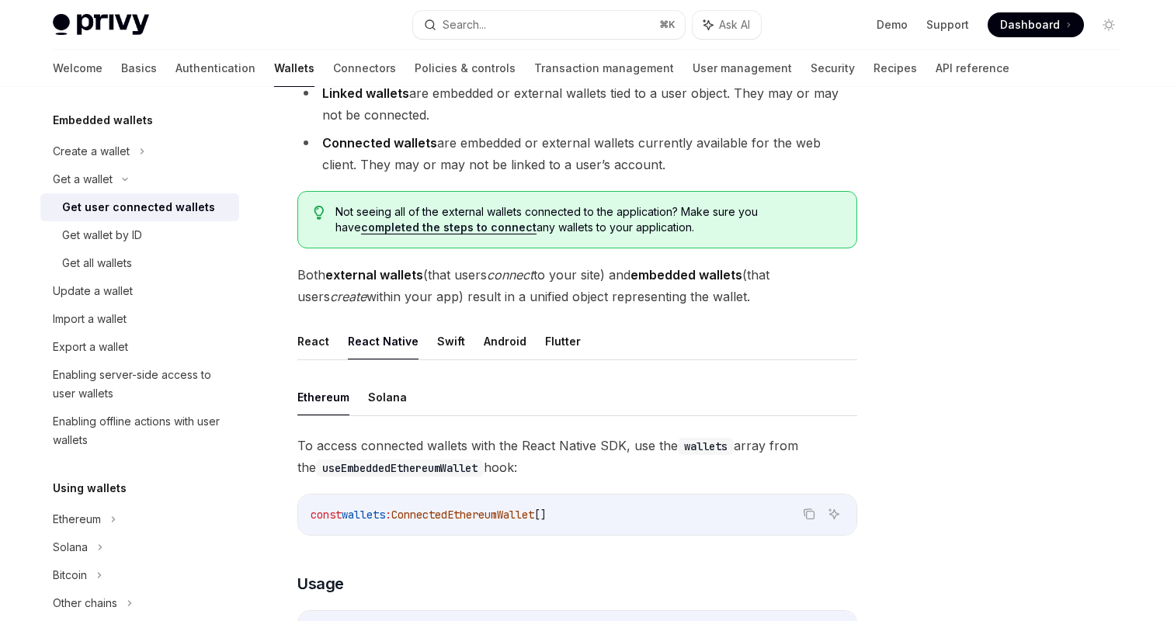
click at [388, 342] on button "React Native" at bounding box center [383, 341] width 71 height 36
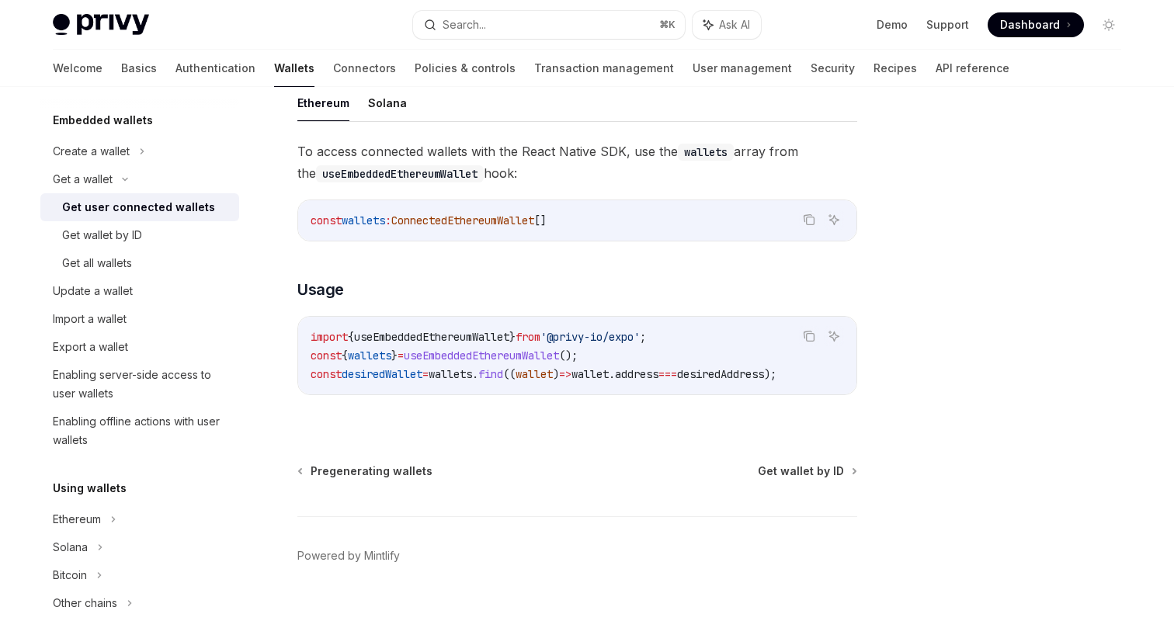
scroll to position [561, 0]
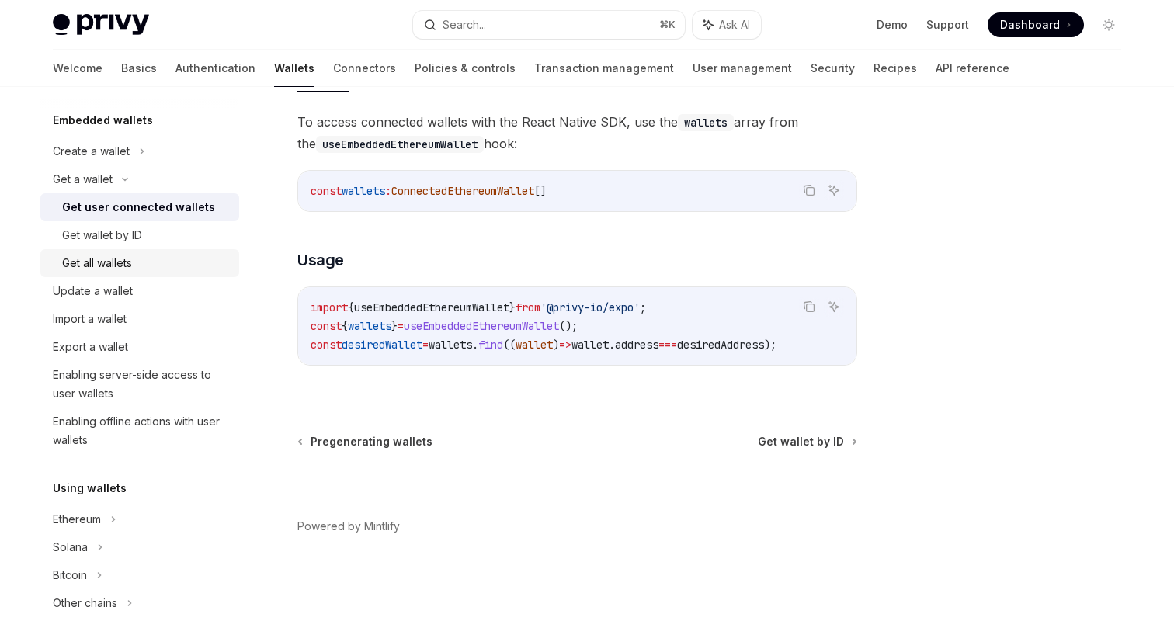
click at [132, 261] on div "Get all wallets" at bounding box center [97, 263] width 70 height 19
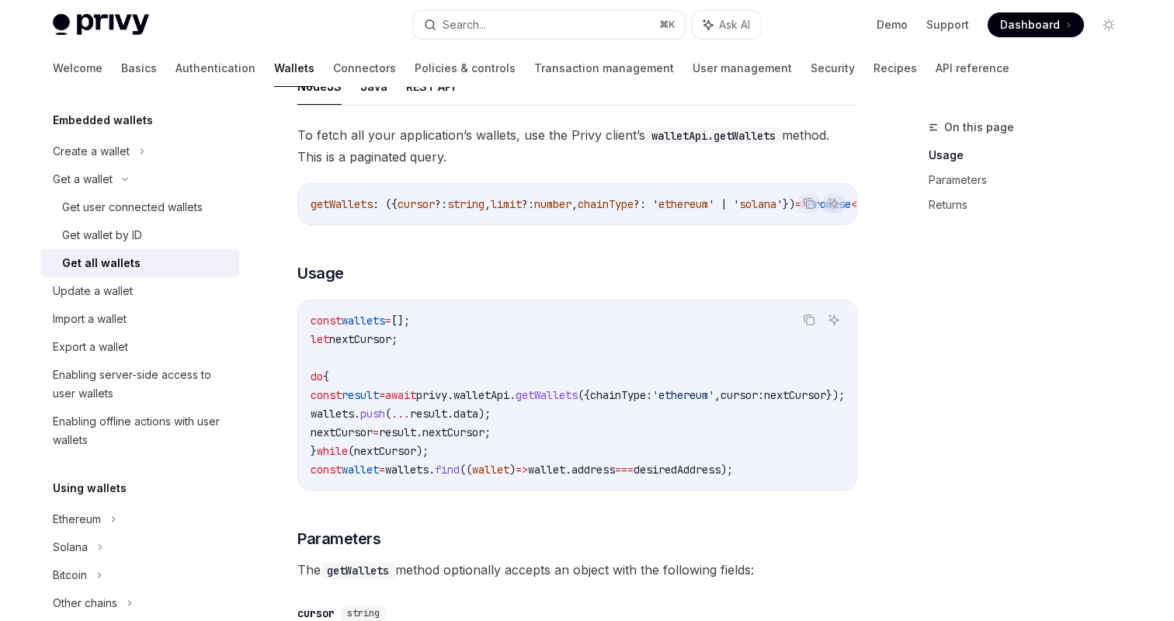
scroll to position [167, 0]
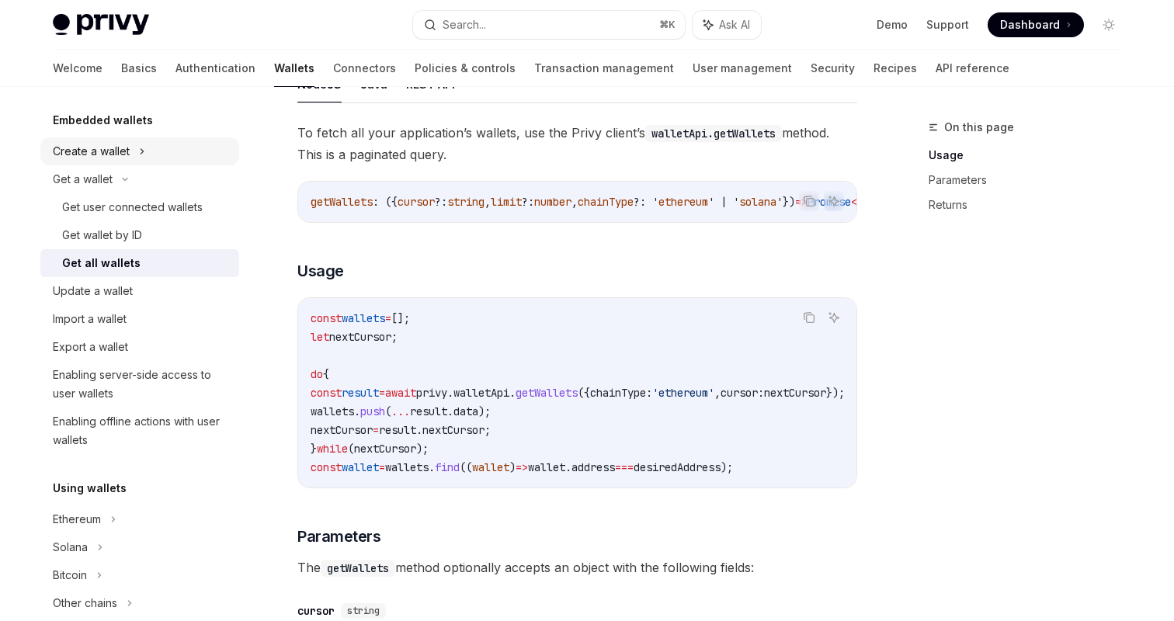
click at [152, 152] on div "Create a wallet" at bounding box center [139, 151] width 199 height 28
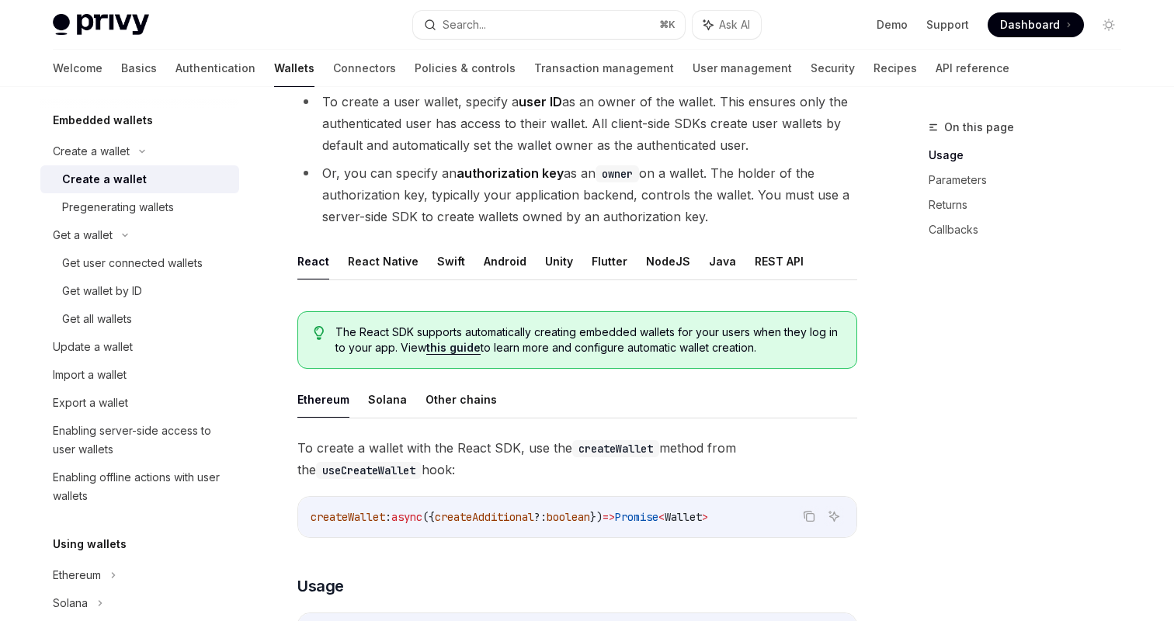
scroll to position [176, 0]
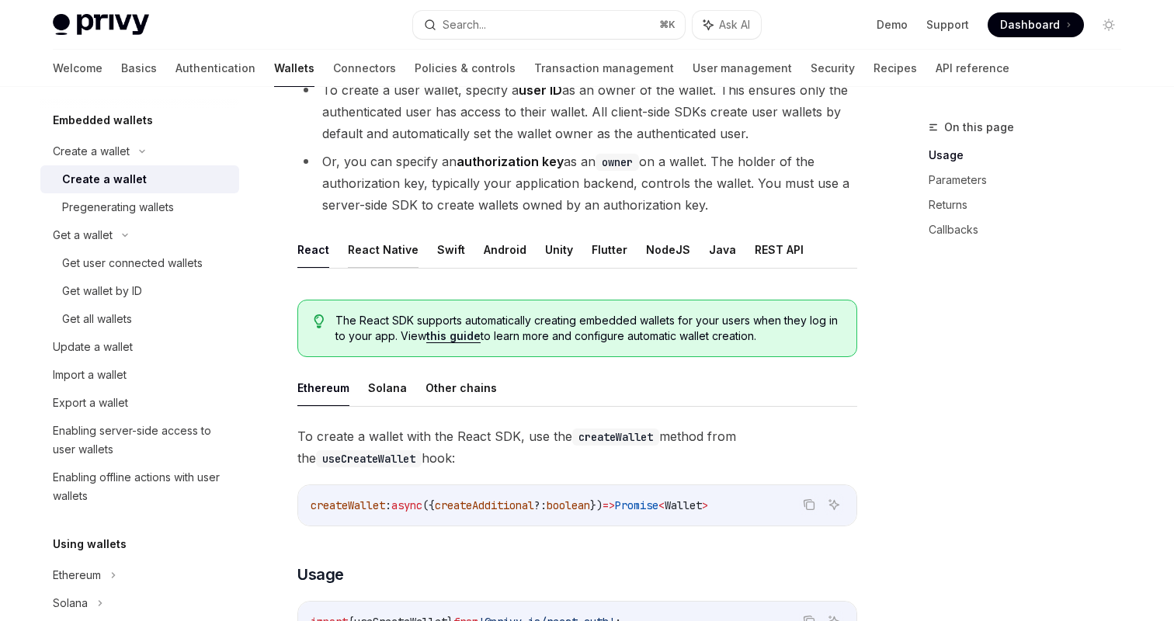
click at [380, 256] on button "React Native" at bounding box center [383, 249] width 71 height 36
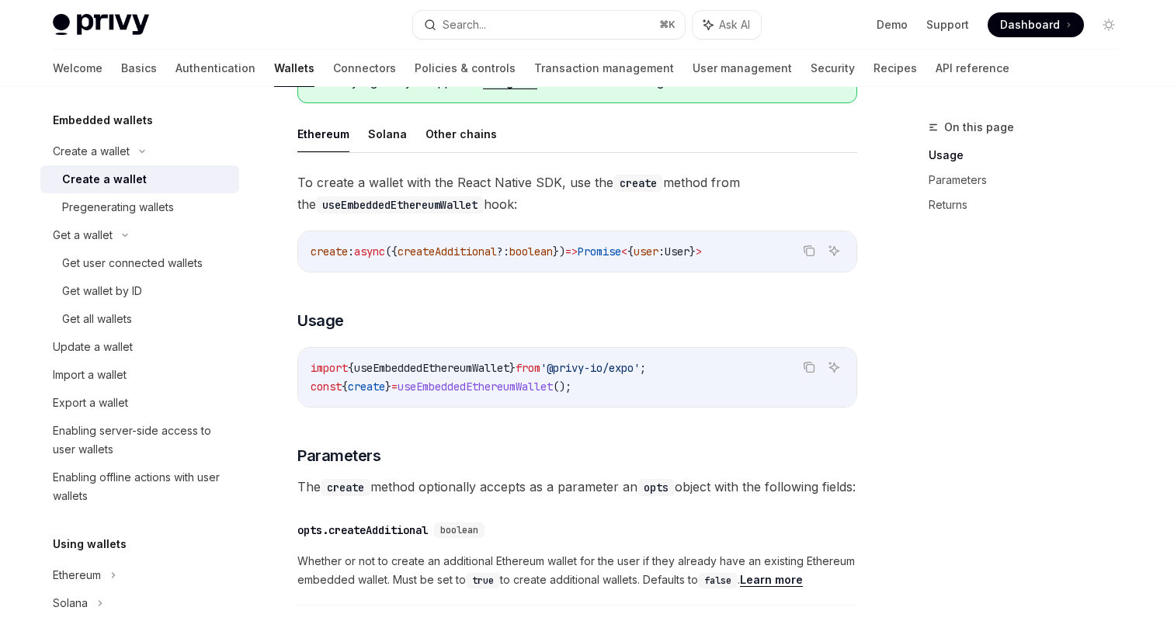
scroll to position [436, 0]
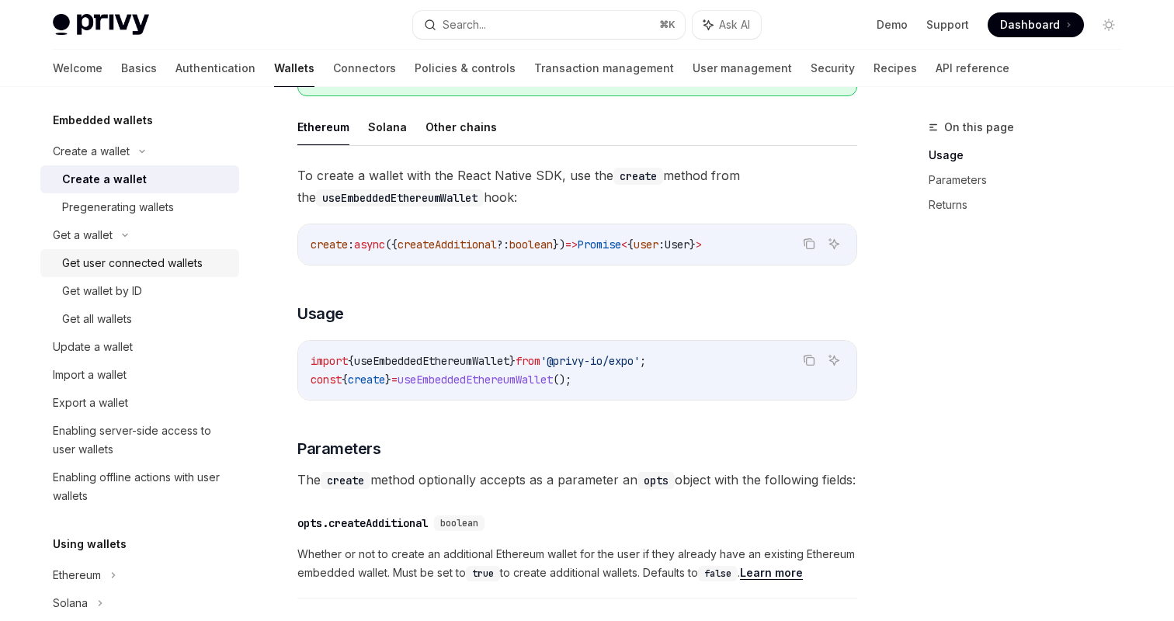
click at [164, 269] on div "Get user connected wallets" at bounding box center [132, 263] width 141 height 19
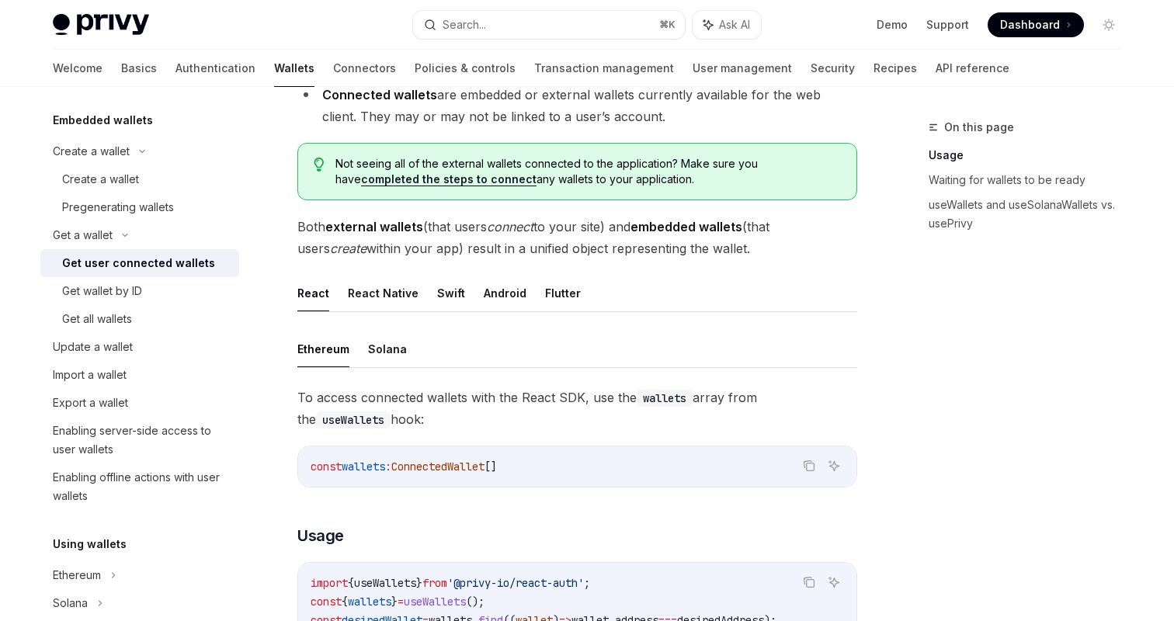
scroll to position [280, 0]
click at [363, 287] on button "React Native" at bounding box center [383, 292] width 71 height 36
type textarea "*"
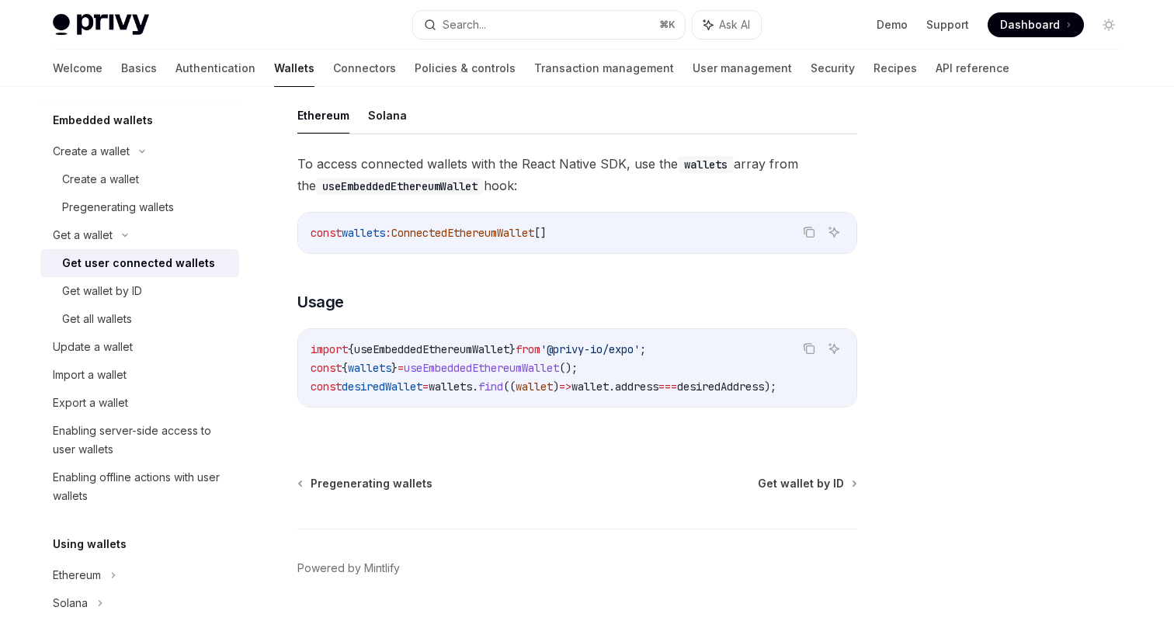
scroll to position [515, 0]
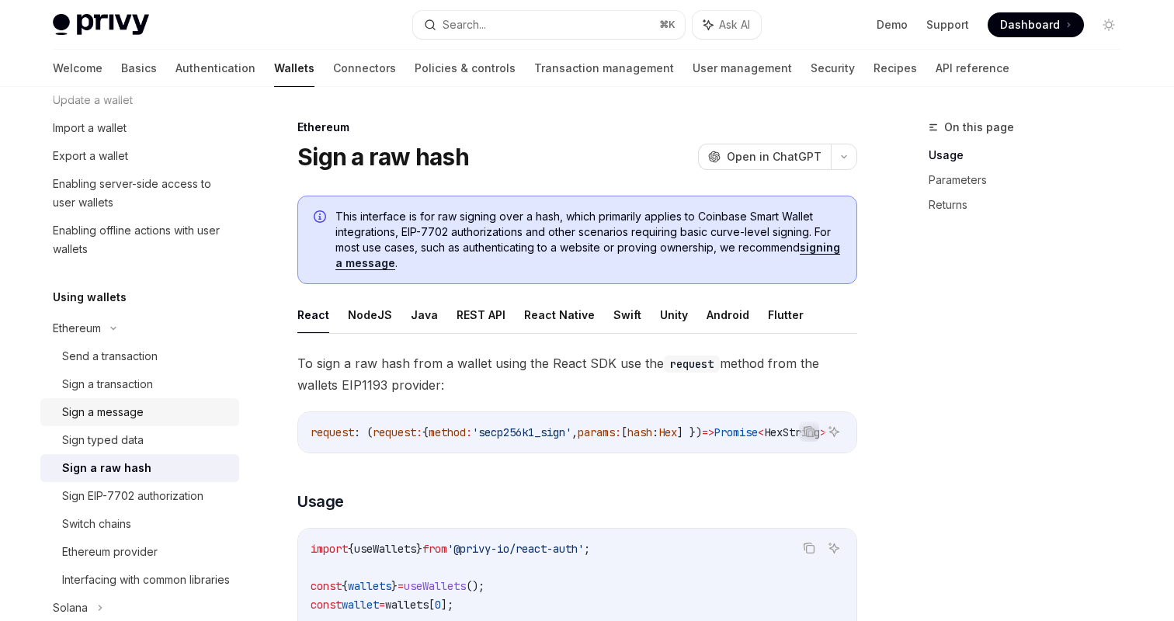
scroll to position [223, 0]
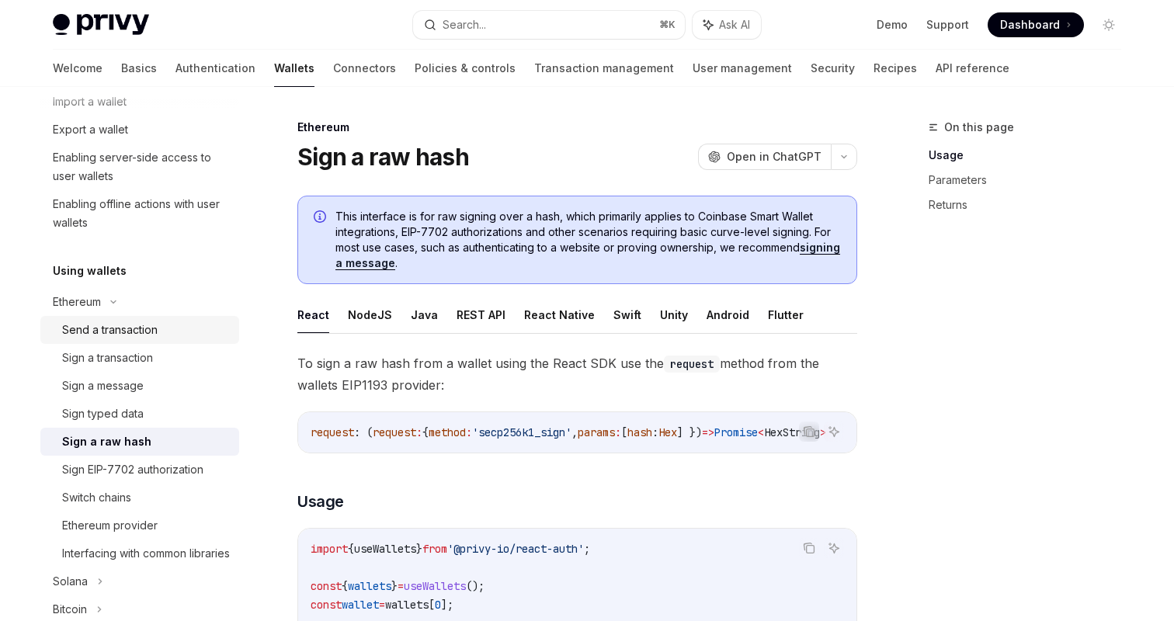
click at [130, 322] on div "Send a transaction" at bounding box center [110, 330] width 96 height 19
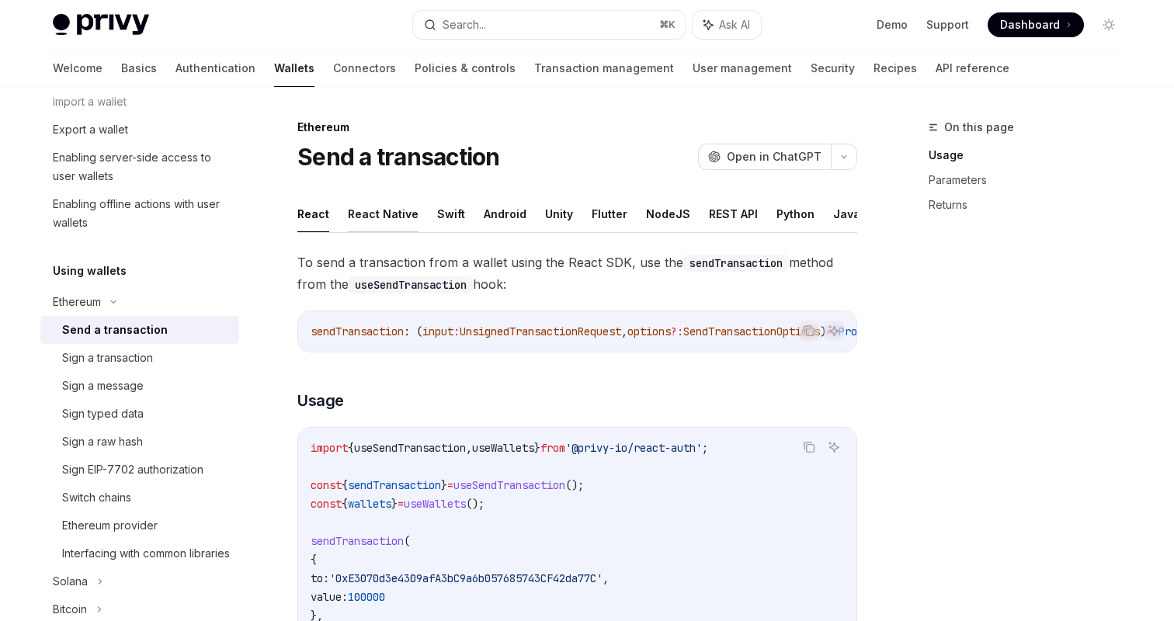
click at [384, 204] on button "React Native" at bounding box center [383, 214] width 71 height 36
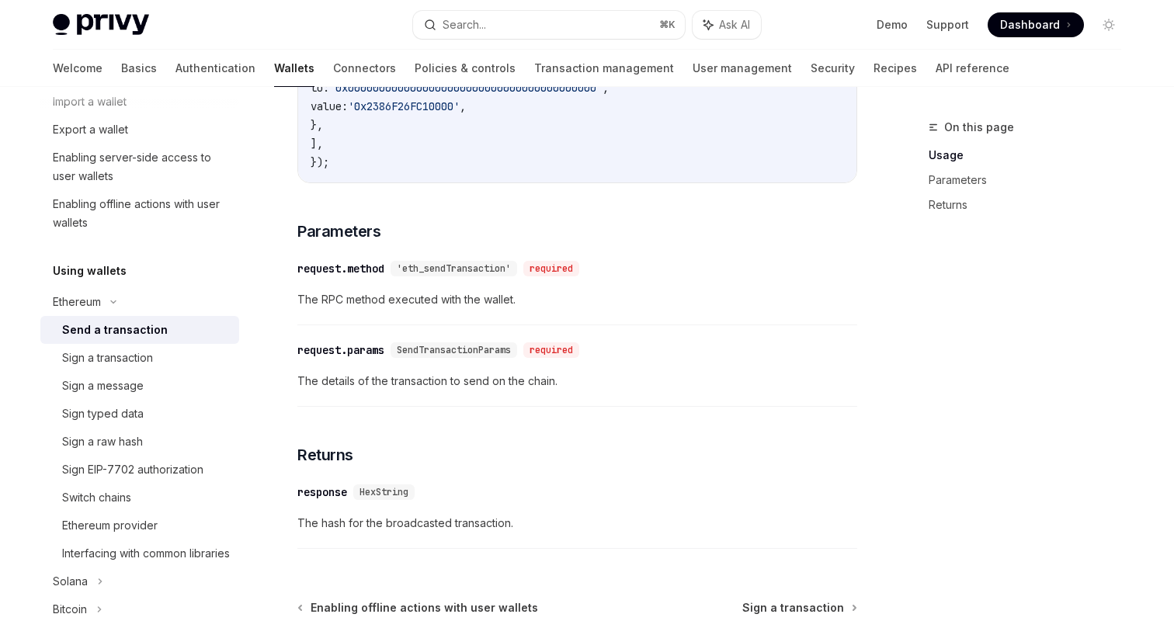
scroll to position [659, 0]
click at [474, 404] on div "​ request.params SendTransactionParams required The details of the transaction …" at bounding box center [577, 369] width 560 height 74
click at [483, 382] on span "The details of the transaction to send on the chain." at bounding box center [577, 380] width 560 height 19
click at [487, 365] on div "​ request.params SendTransactionParams required The details of the transaction …" at bounding box center [577, 369] width 560 height 74
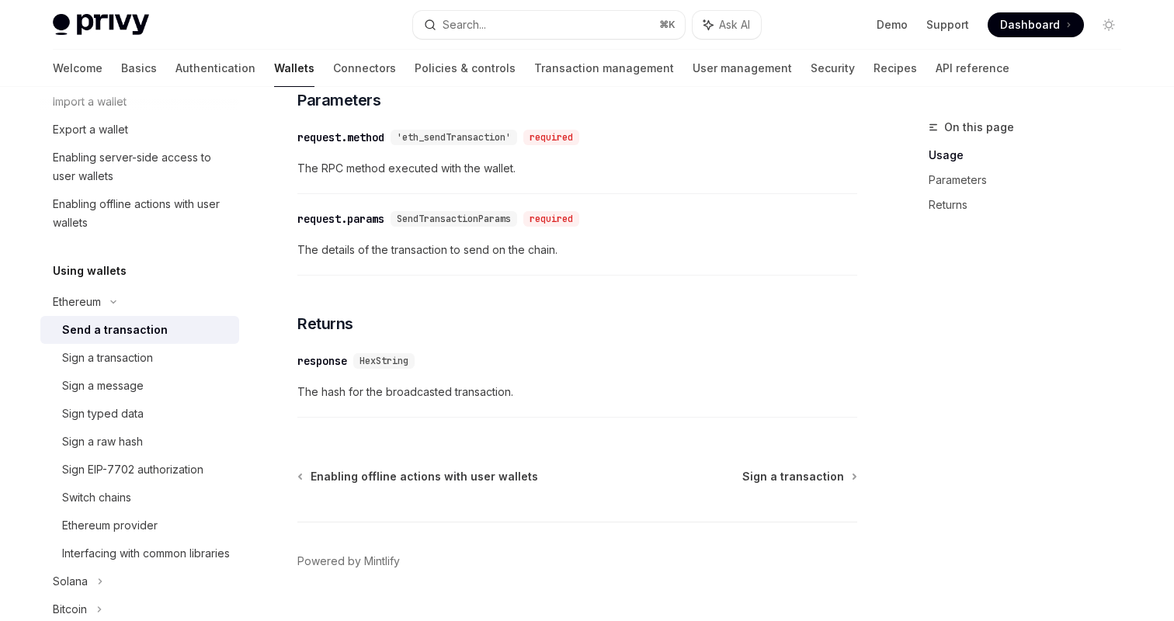
scroll to position [831, 0]
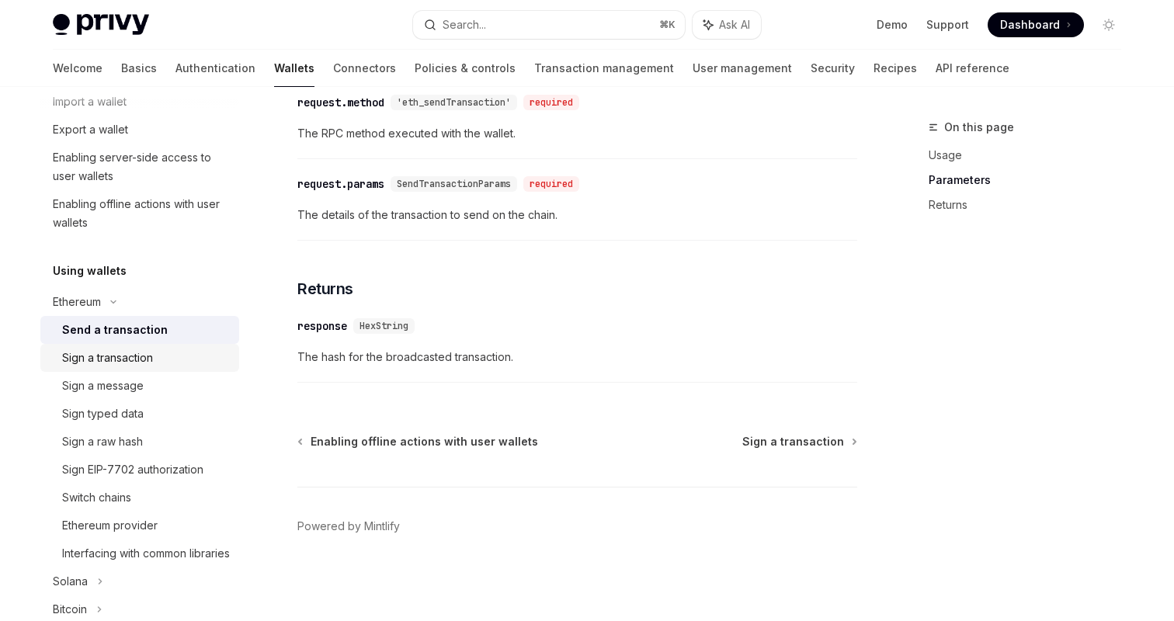
click at [148, 349] on div "Sign a transaction" at bounding box center [107, 358] width 91 height 19
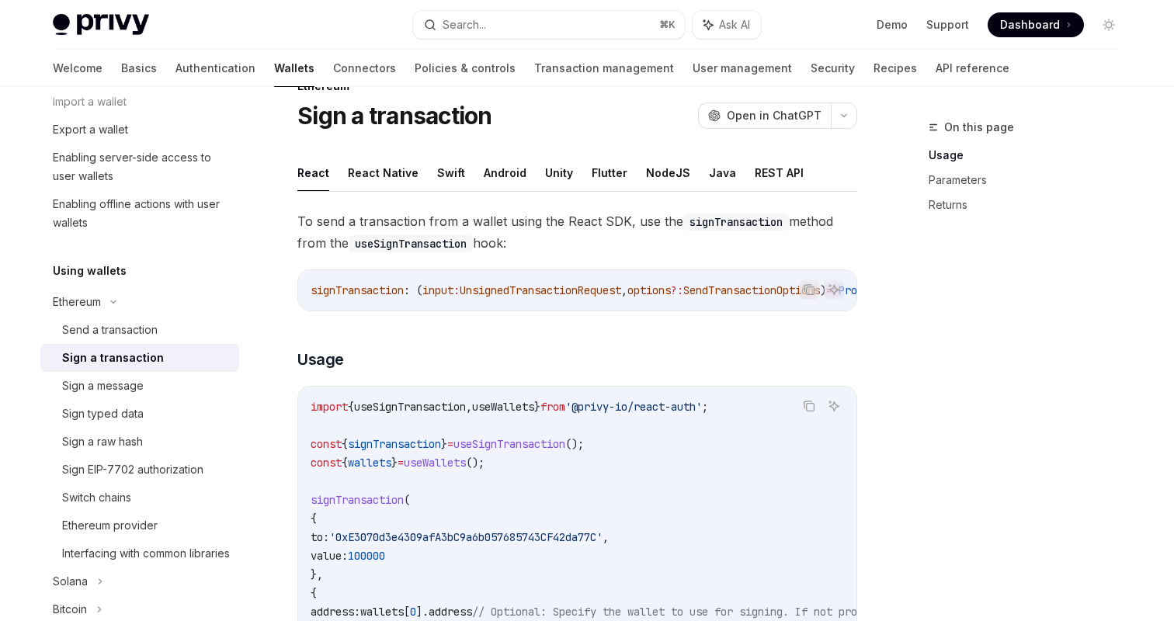
scroll to position [43, 0]
click at [384, 159] on button "React Native" at bounding box center [383, 171] width 71 height 36
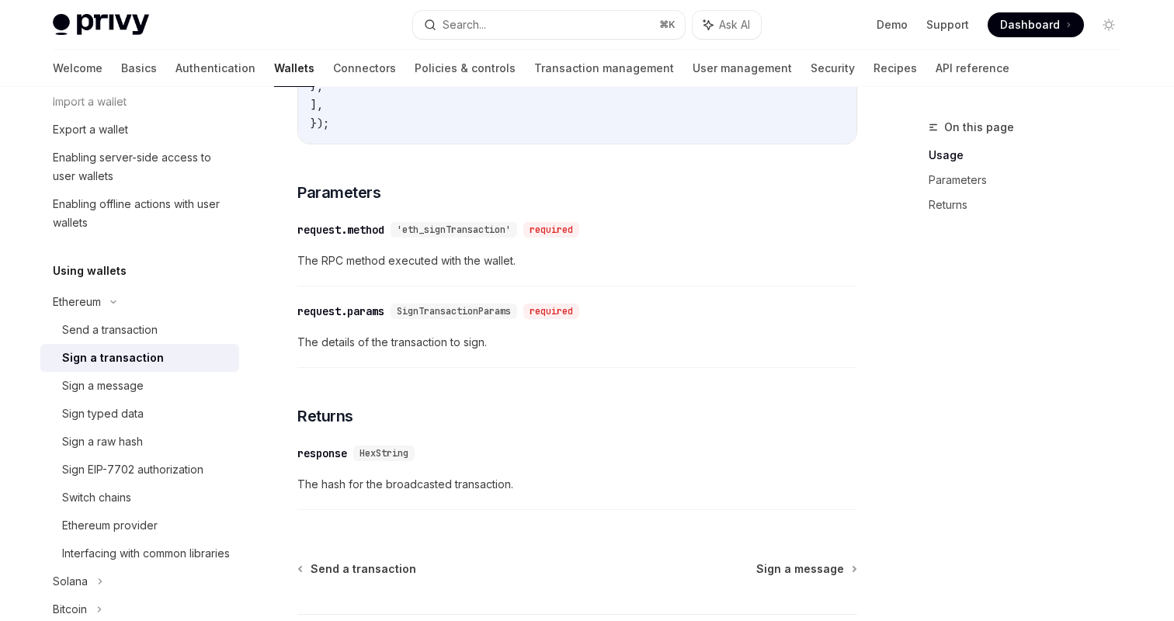
scroll to position [697, 0]
click at [146, 398] on link "Sign a message" at bounding box center [139, 386] width 199 height 28
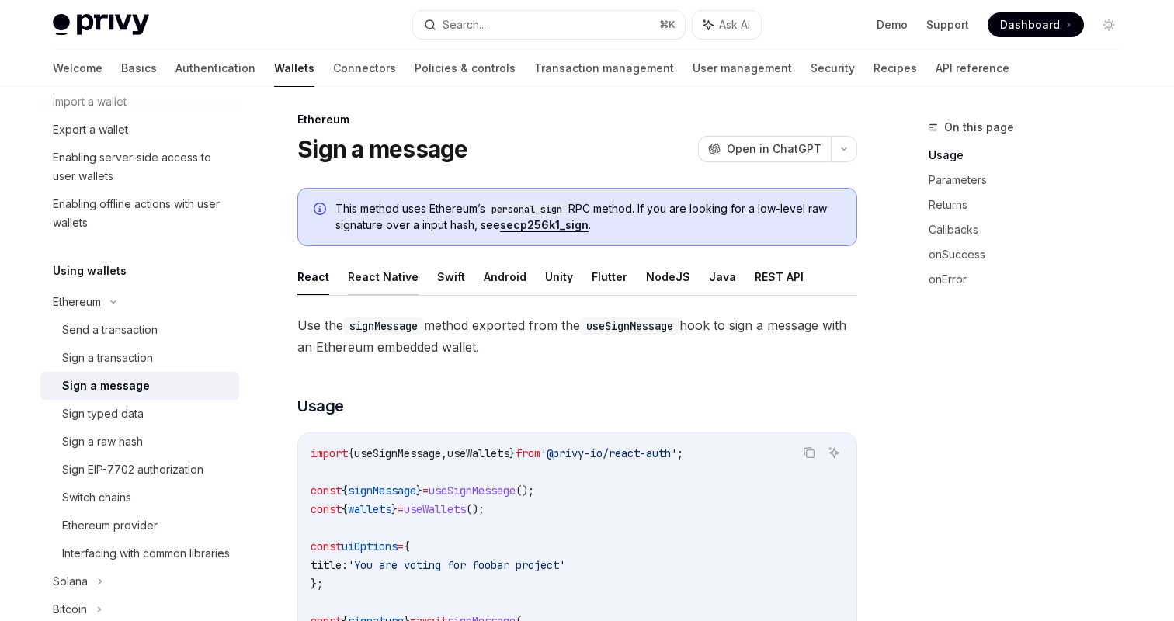
scroll to position [18, 0]
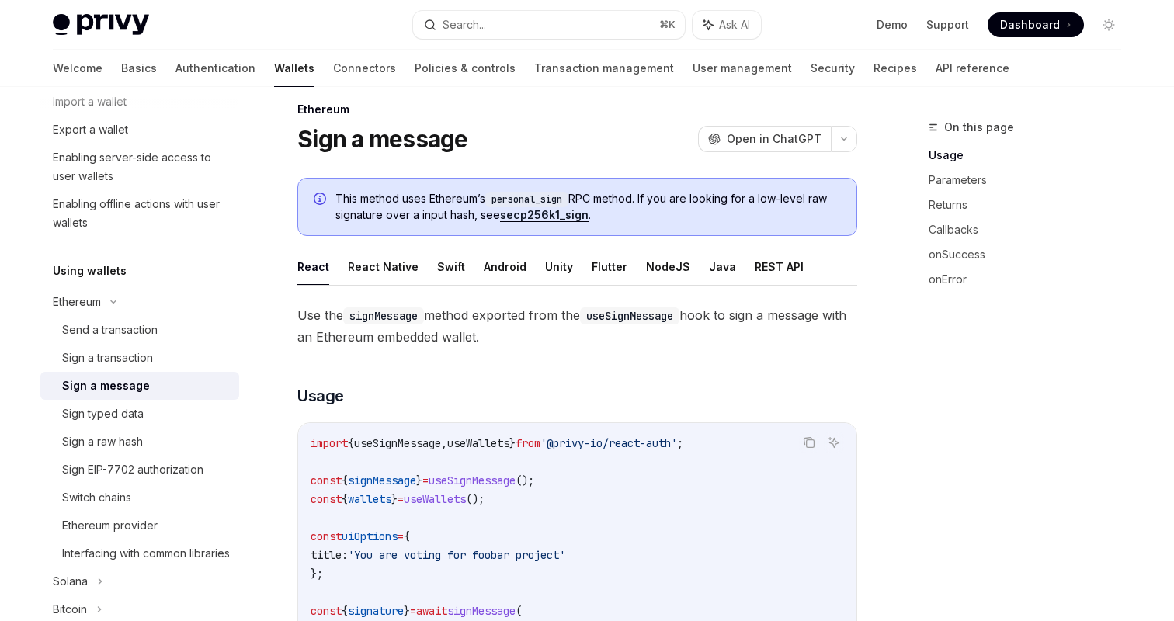
click at [367, 284] on ul "React React Native Swift Android Unity Flutter NodeJS Java REST API" at bounding box center [577, 267] width 560 height 37
click at [381, 267] on button "React Native" at bounding box center [383, 267] width 71 height 36
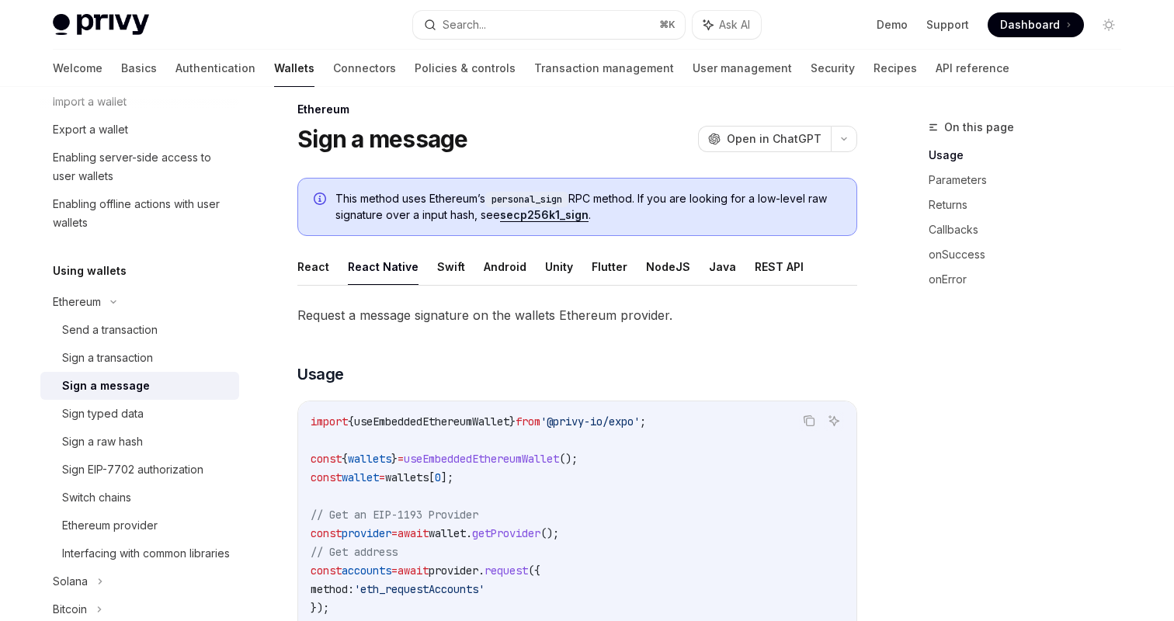
type textarea "*"
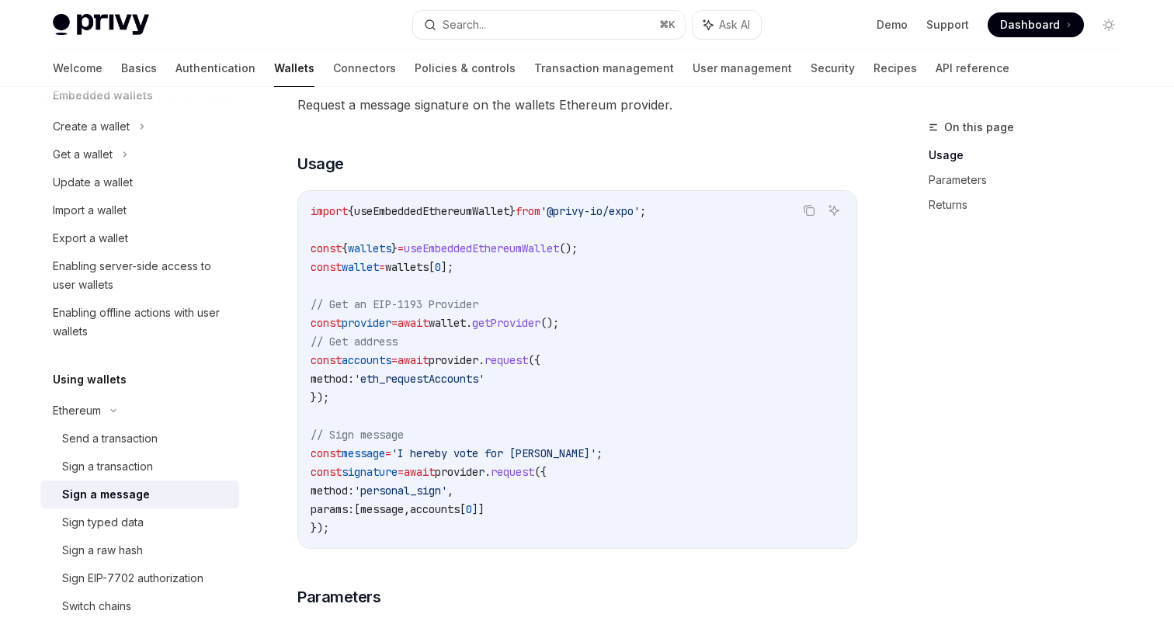
scroll to position [103, 0]
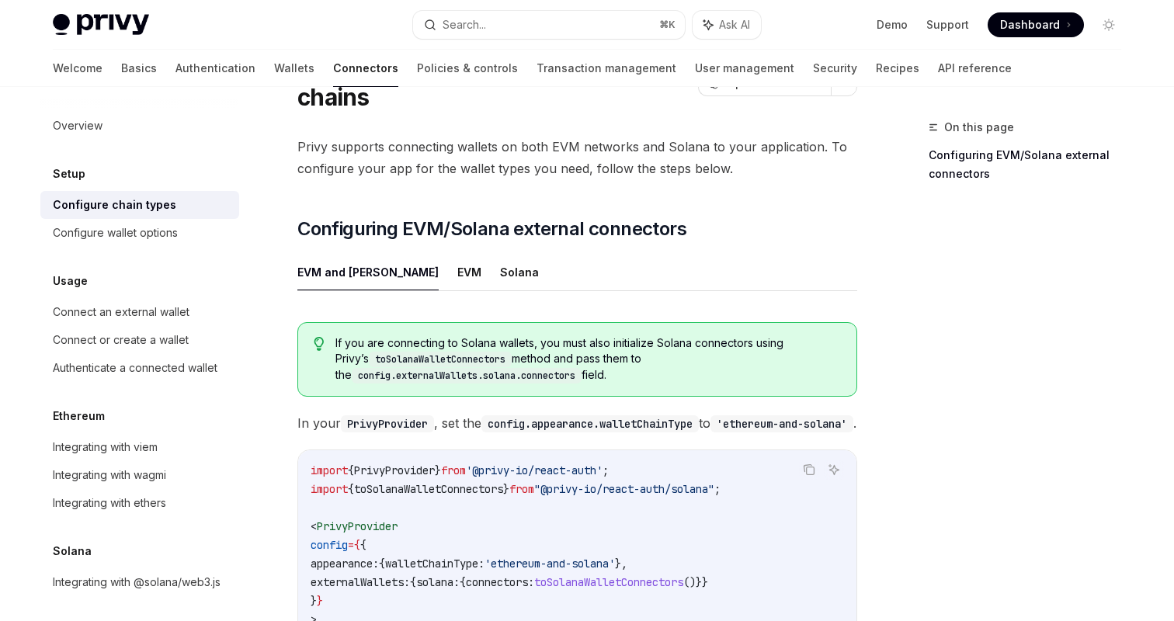
scroll to position [95, 0]
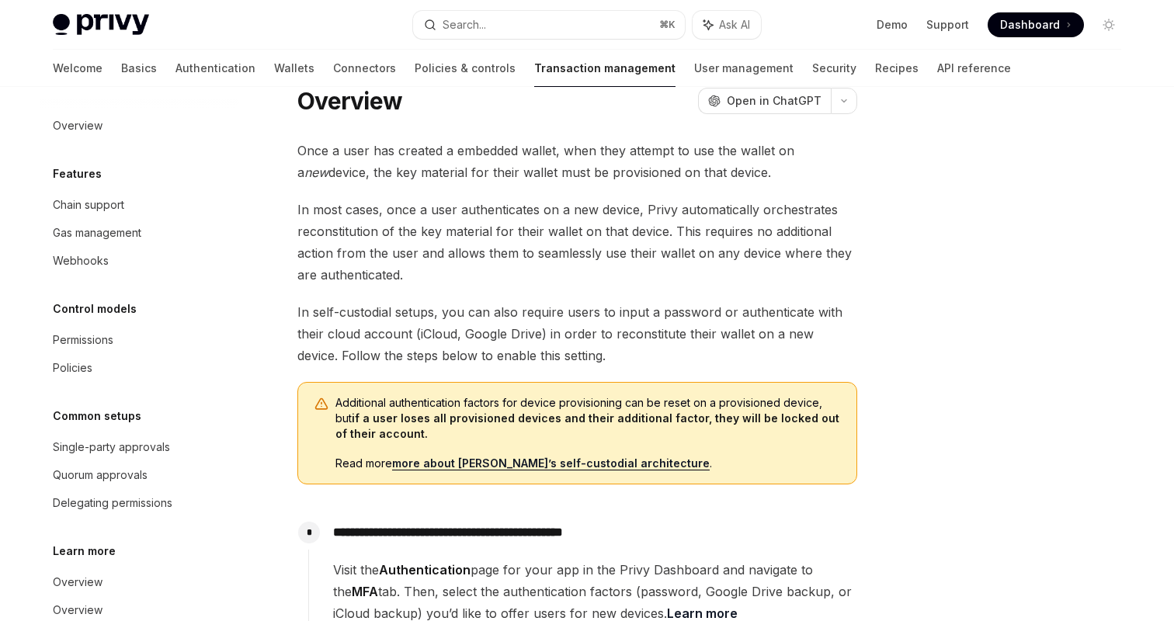
scroll to position [43, 0]
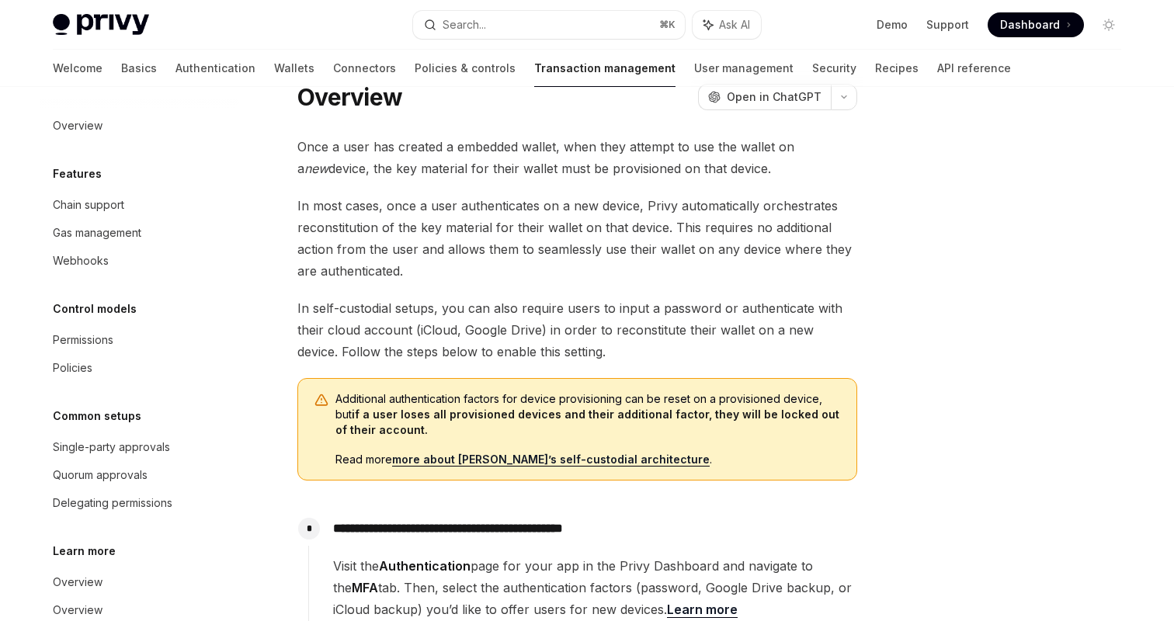
scroll to position [40, 0]
